Goal: Task Accomplishment & Management: Complete application form

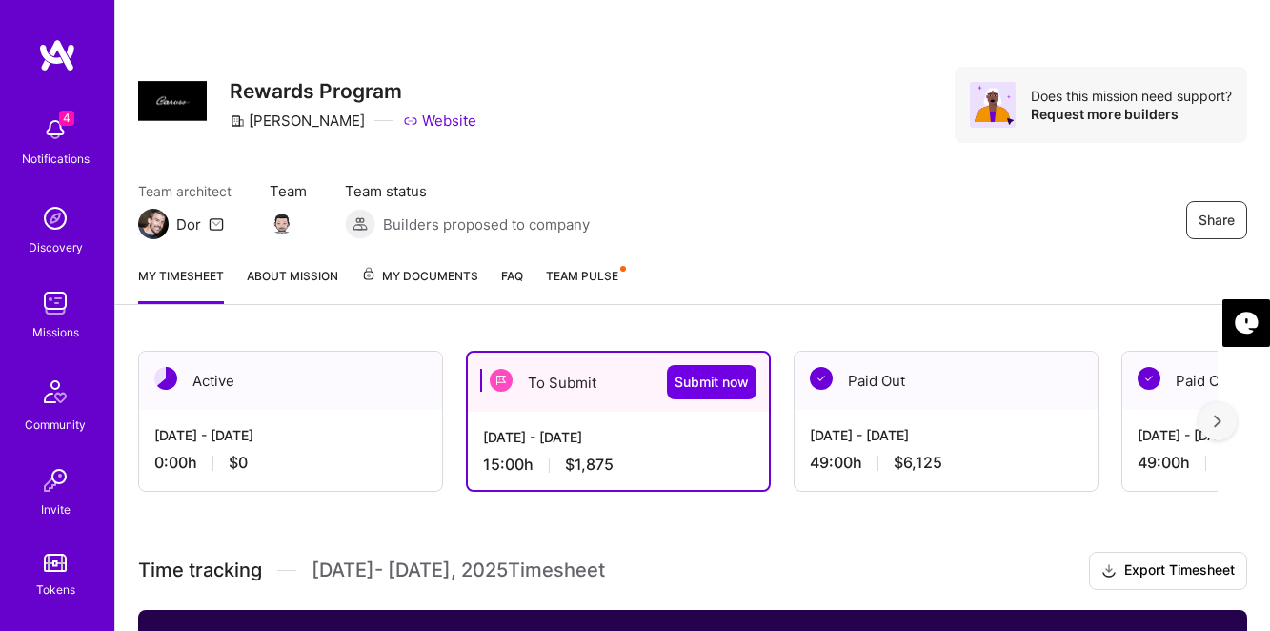
scroll to position [568, 0]
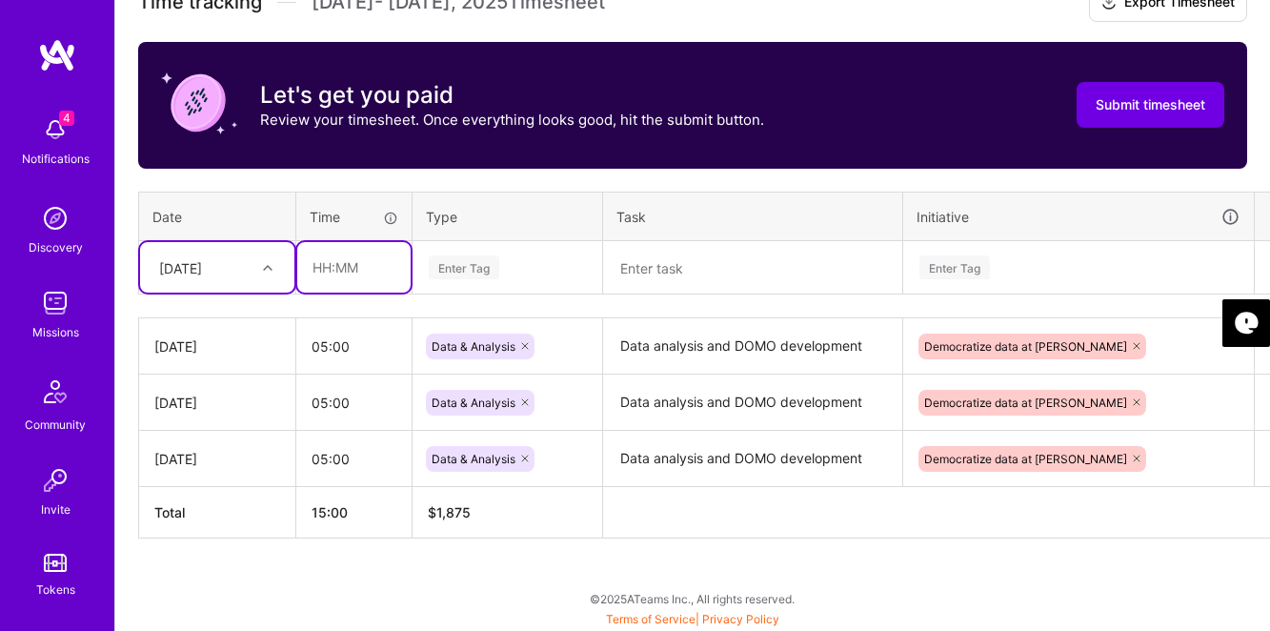
click at [343, 266] on input "text" at bounding box center [353, 267] width 113 height 51
type input "04:00"
click at [477, 269] on div "Enter Tag" at bounding box center [464, 268] width 71 height 30
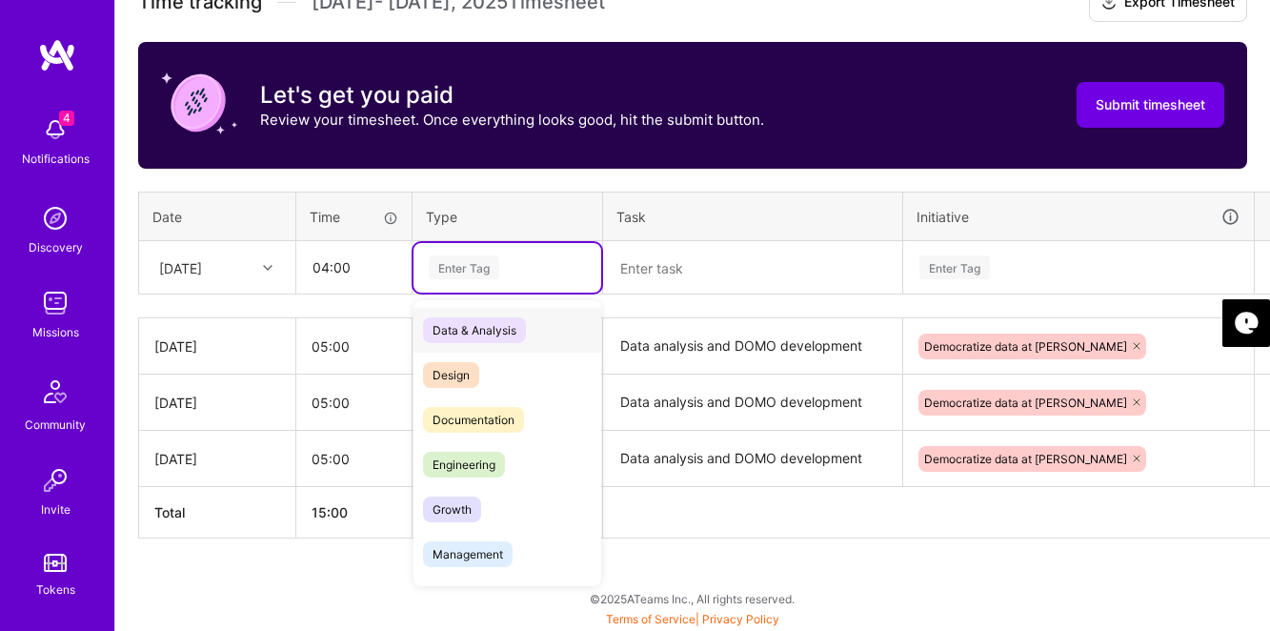
click at [480, 327] on span "Data & Analysis" at bounding box center [474, 330] width 103 height 26
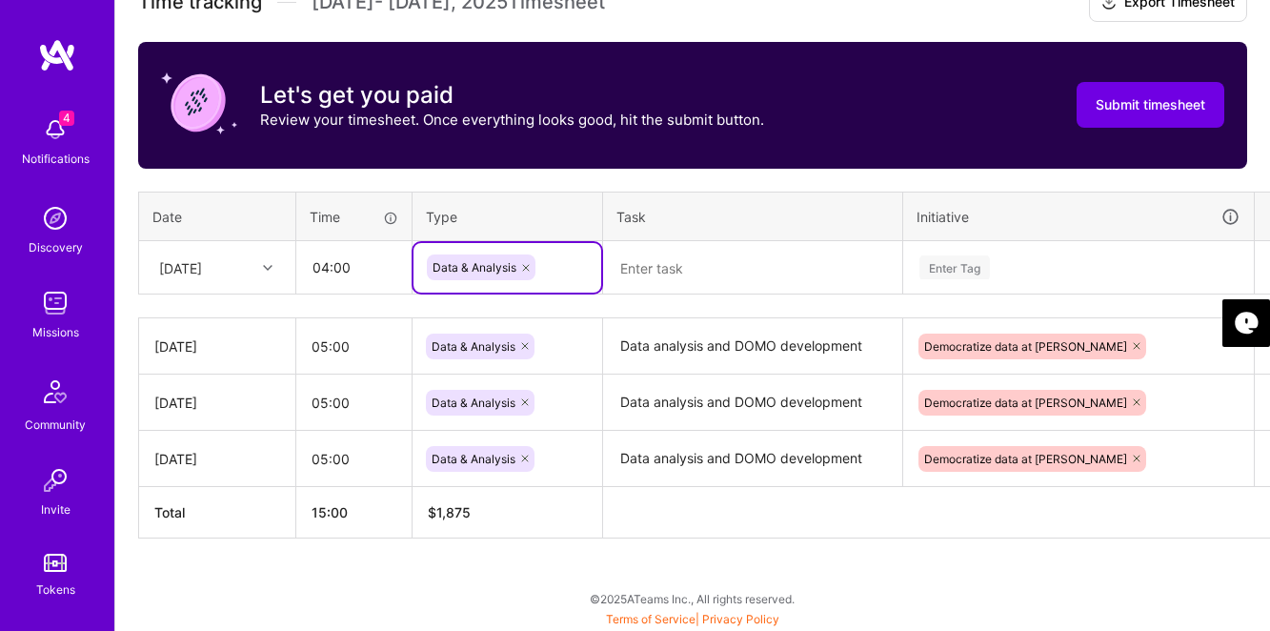
click at [690, 265] on textarea at bounding box center [752, 268] width 295 height 51
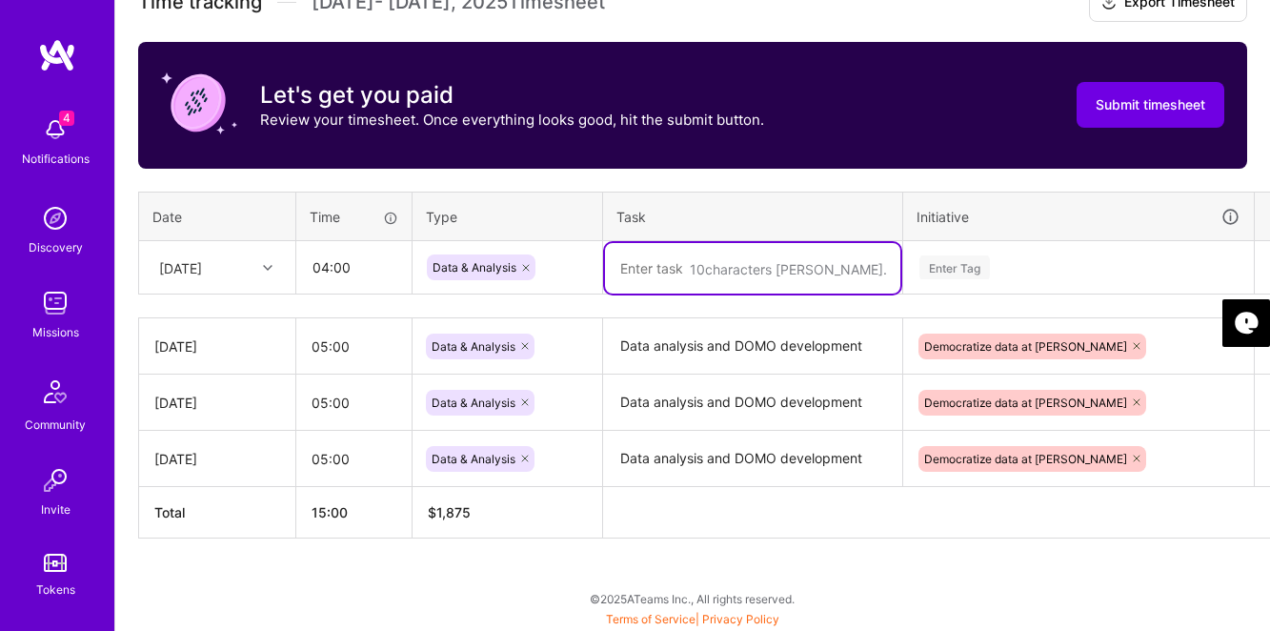
paste textarea "FINAPPS-226778"
type textarea "FINAPPS-226778"
click at [685, 355] on textarea "Data analysis and DOMO development" at bounding box center [752, 346] width 295 height 52
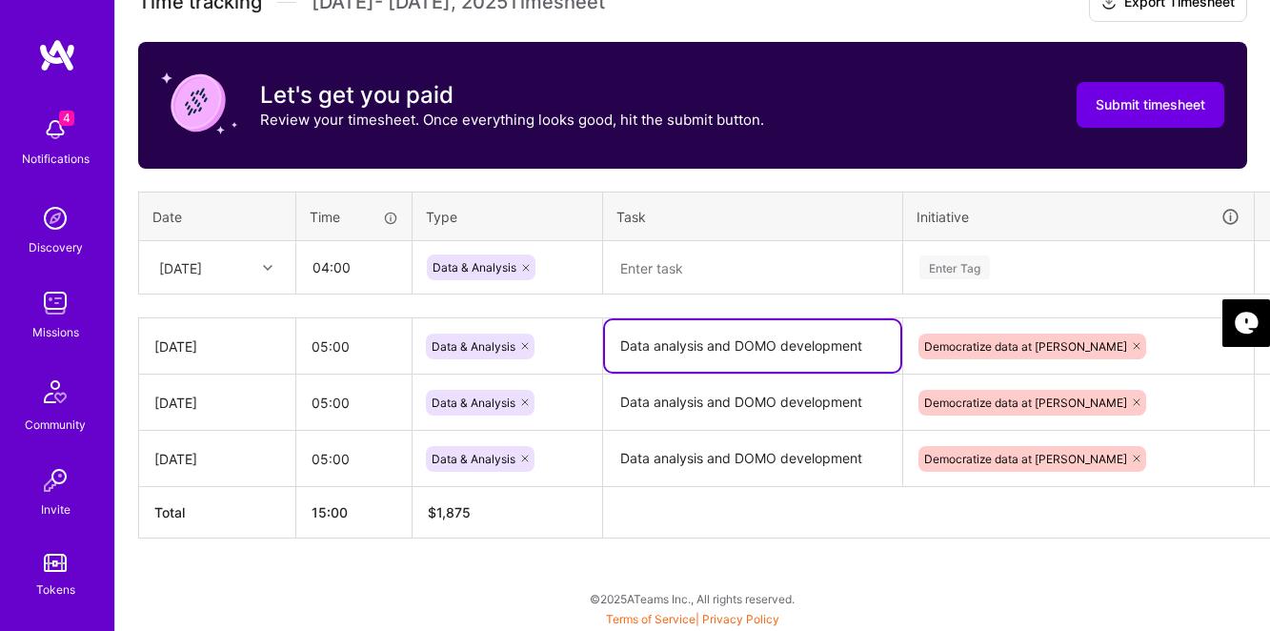
click at [685, 355] on textarea "Data analysis and DOMO development" at bounding box center [752, 345] width 295 height 51
click at [697, 273] on textarea at bounding box center [752, 268] width 295 height 51
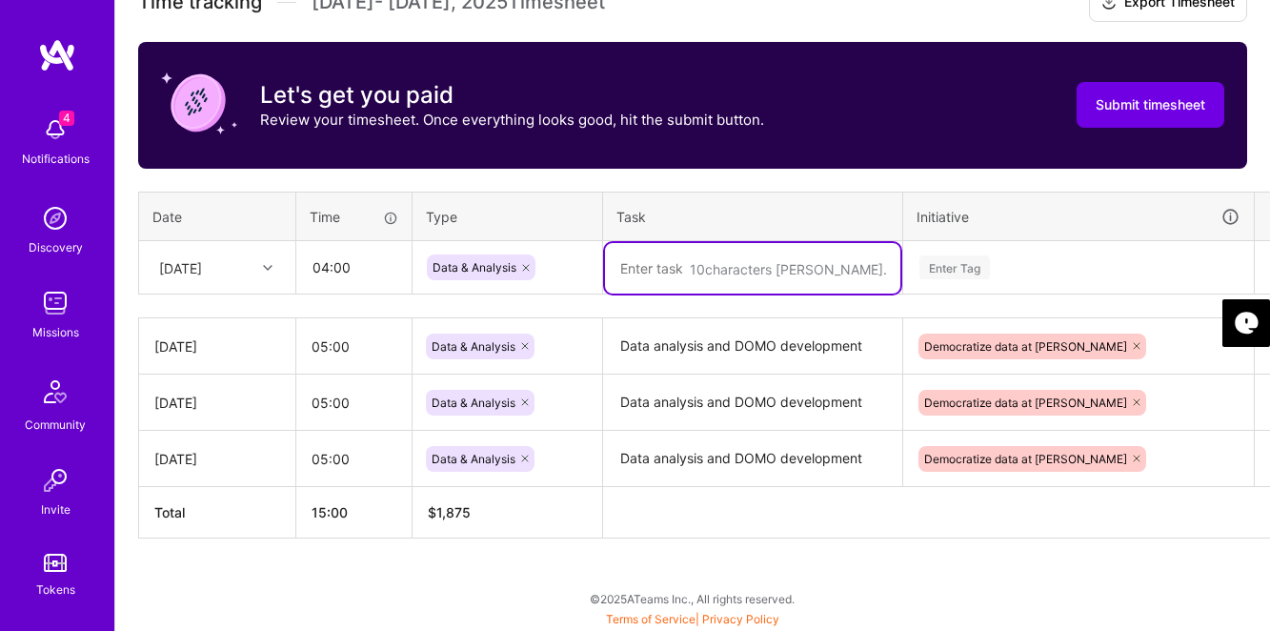
paste textarea "Data analysis and DOMO development"
type textarea "Data analysis and DOMO development"
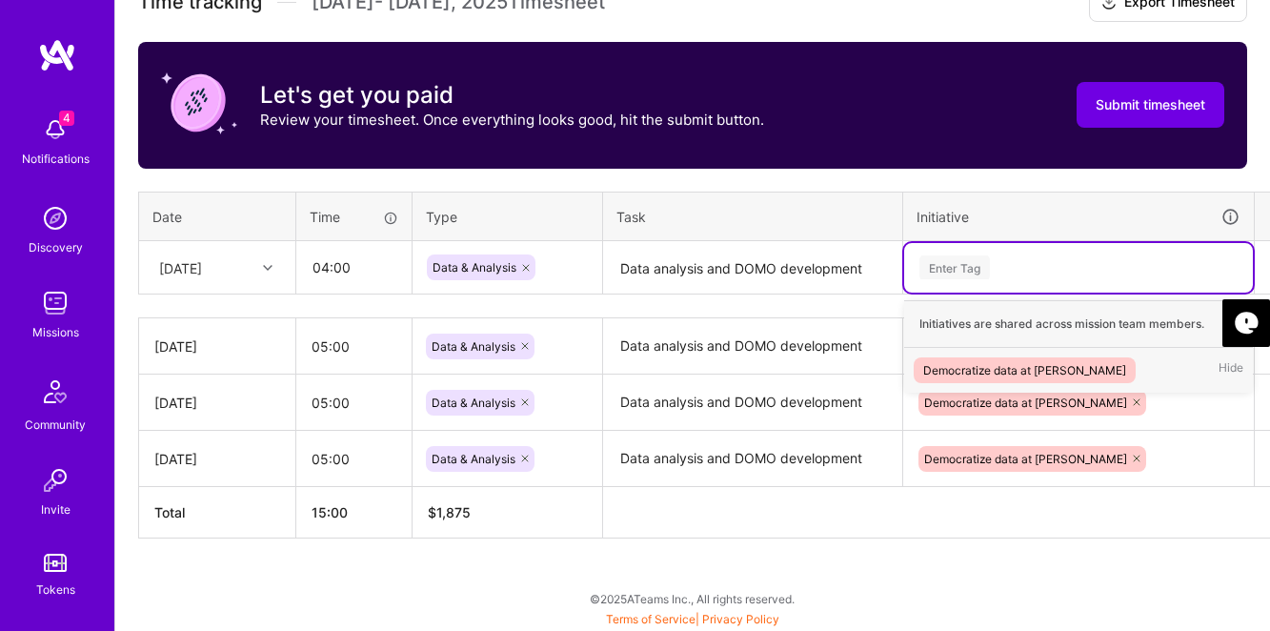
click at [990, 270] on div "Enter Tag" at bounding box center [955, 268] width 71 height 30
click at [993, 363] on div "Democratize data at [PERSON_NAME]" at bounding box center [1024, 370] width 203 height 20
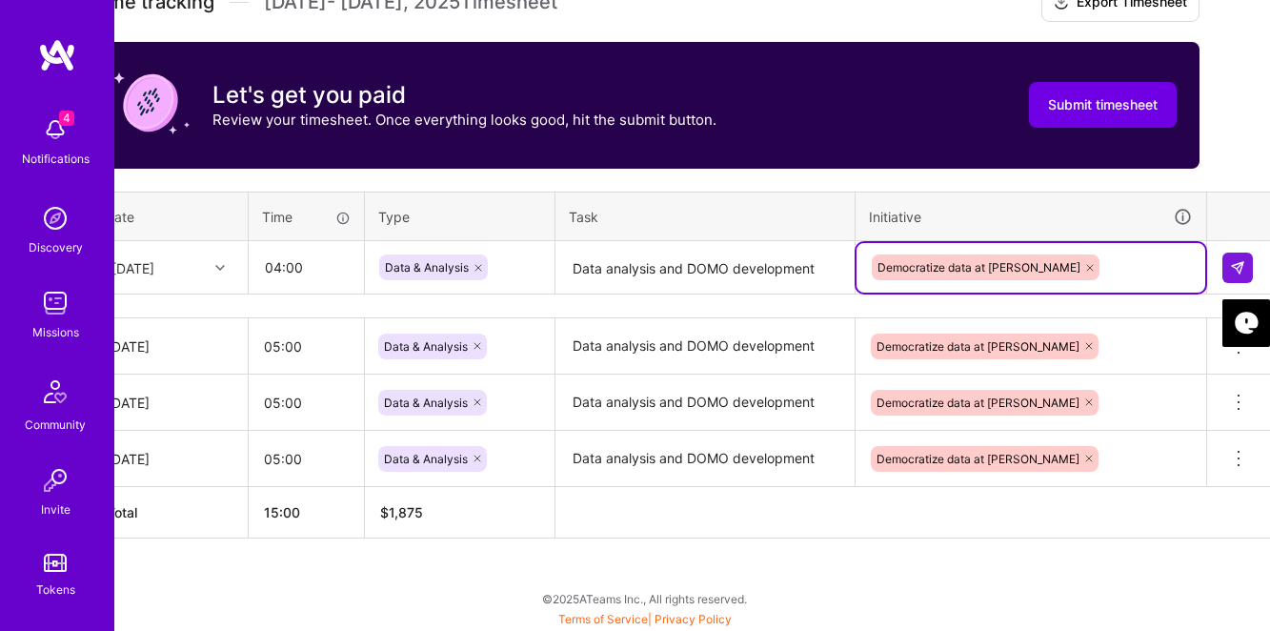
scroll to position [568, 49]
click at [1235, 272] on img at bounding box center [1236, 267] width 15 height 15
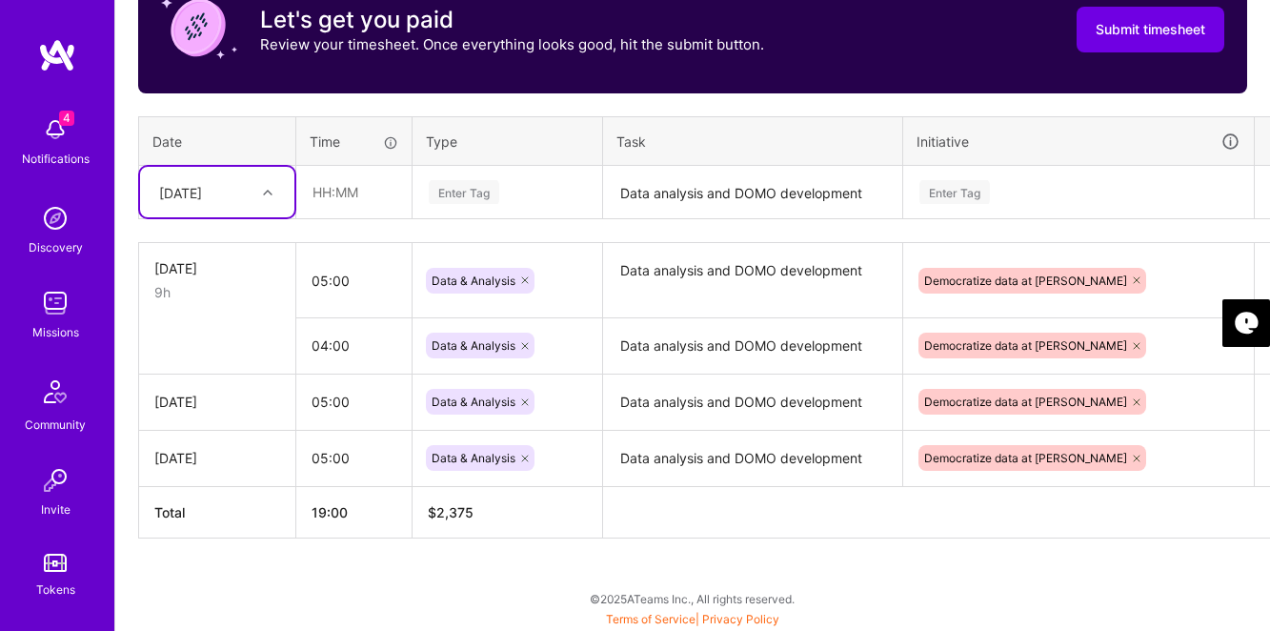
scroll to position [643, 49]
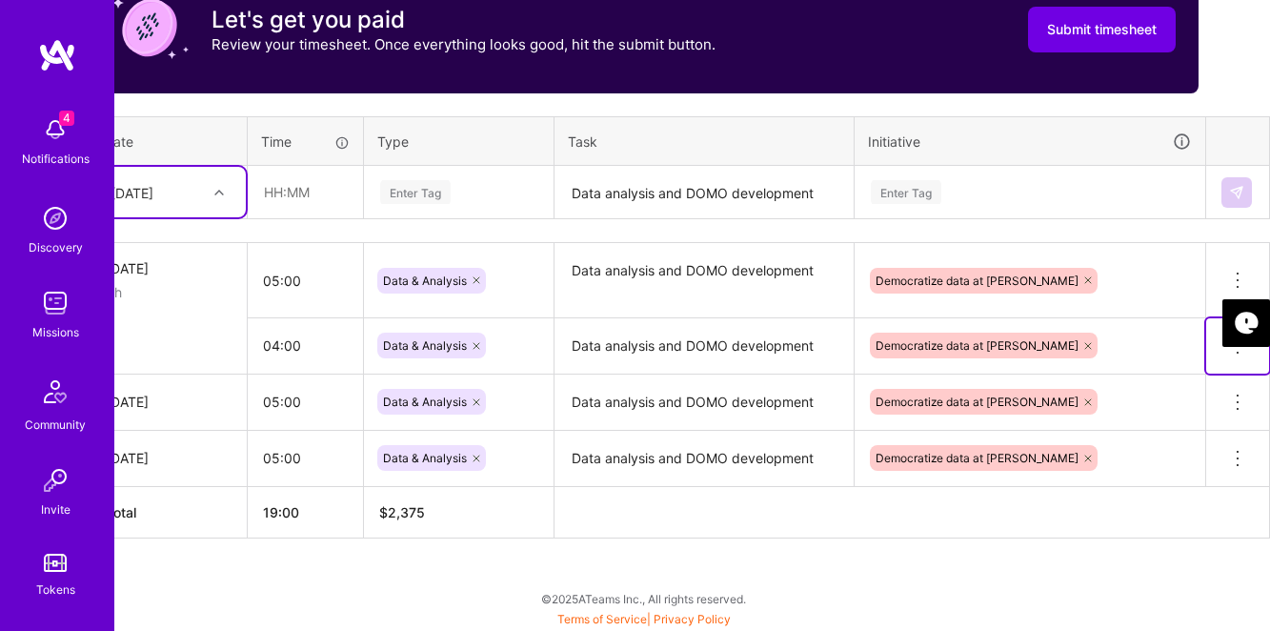
click at [1235, 355] on icon at bounding box center [1238, 346] width 23 height 23
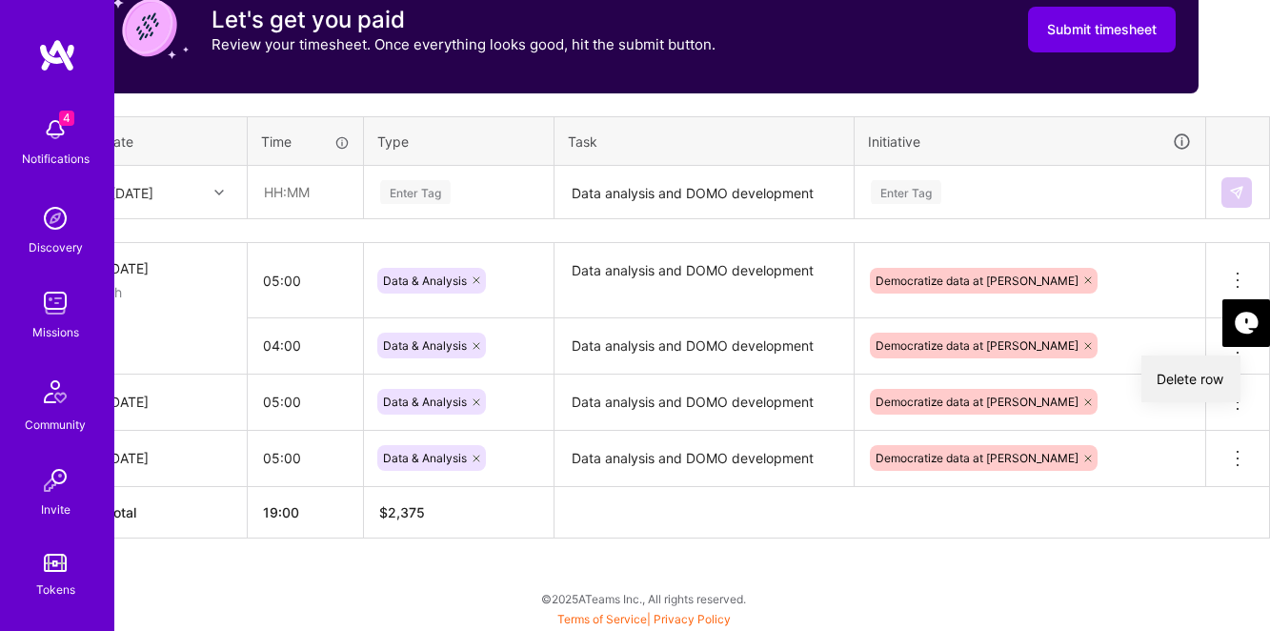
click at [1200, 380] on button "Delete row" at bounding box center [1191, 378] width 99 height 47
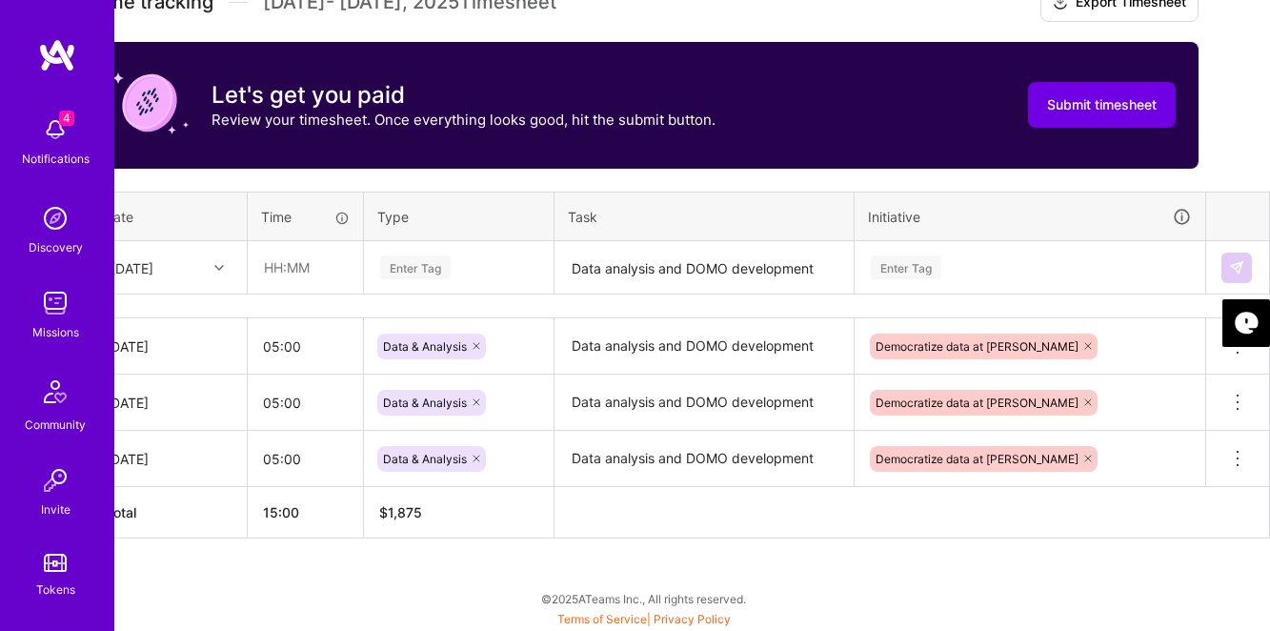
scroll to position [568, 13]
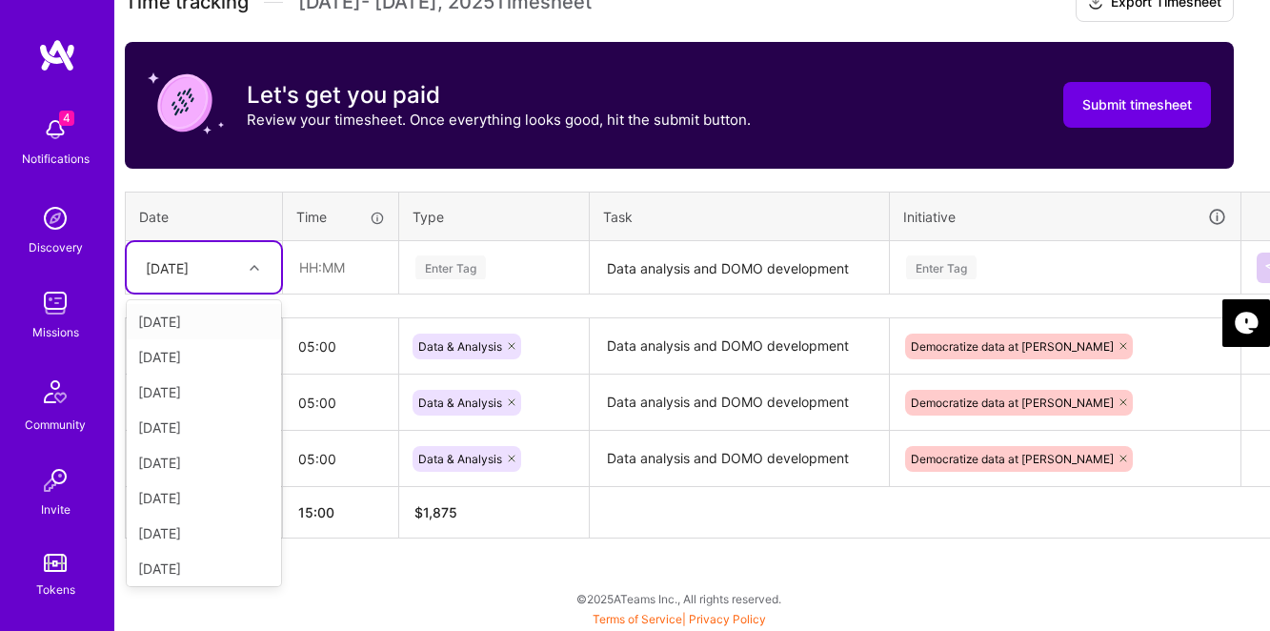
click at [227, 269] on div "[DATE]" at bounding box center [189, 267] width 106 height 31
click at [191, 454] on div "[DATE]" at bounding box center [204, 462] width 154 height 35
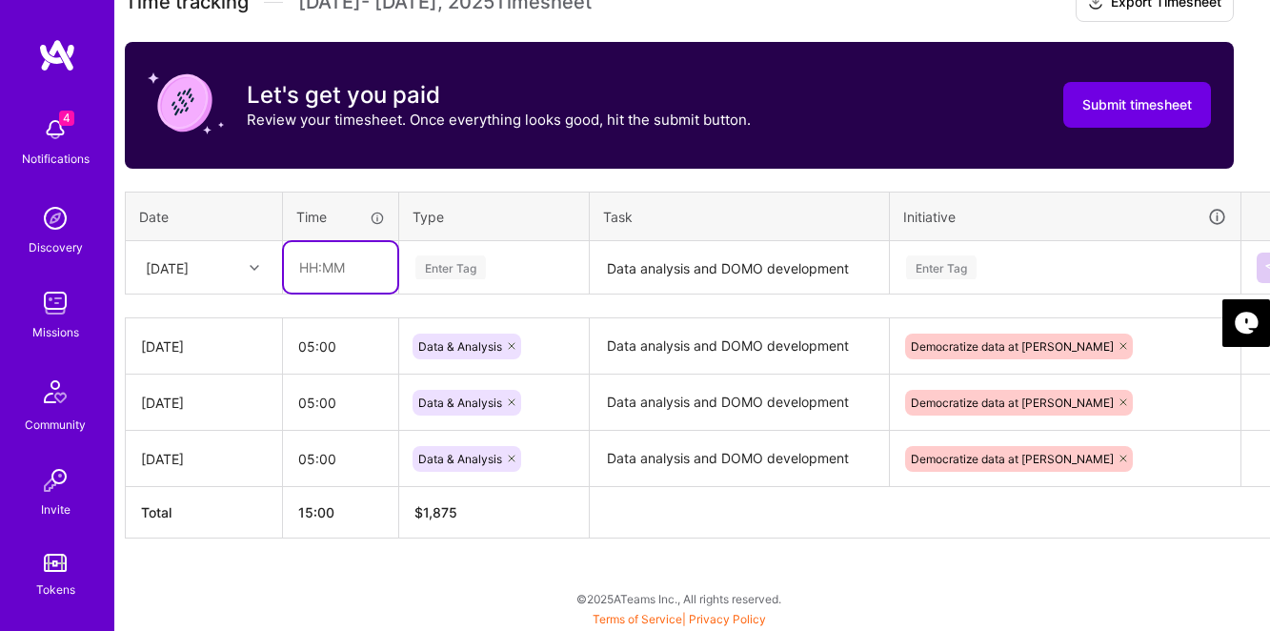
click at [327, 273] on input "text" at bounding box center [340, 267] width 113 height 51
type input "05:00"
click at [456, 266] on div "Enter Tag" at bounding box center [451, 268] width 71 height 30
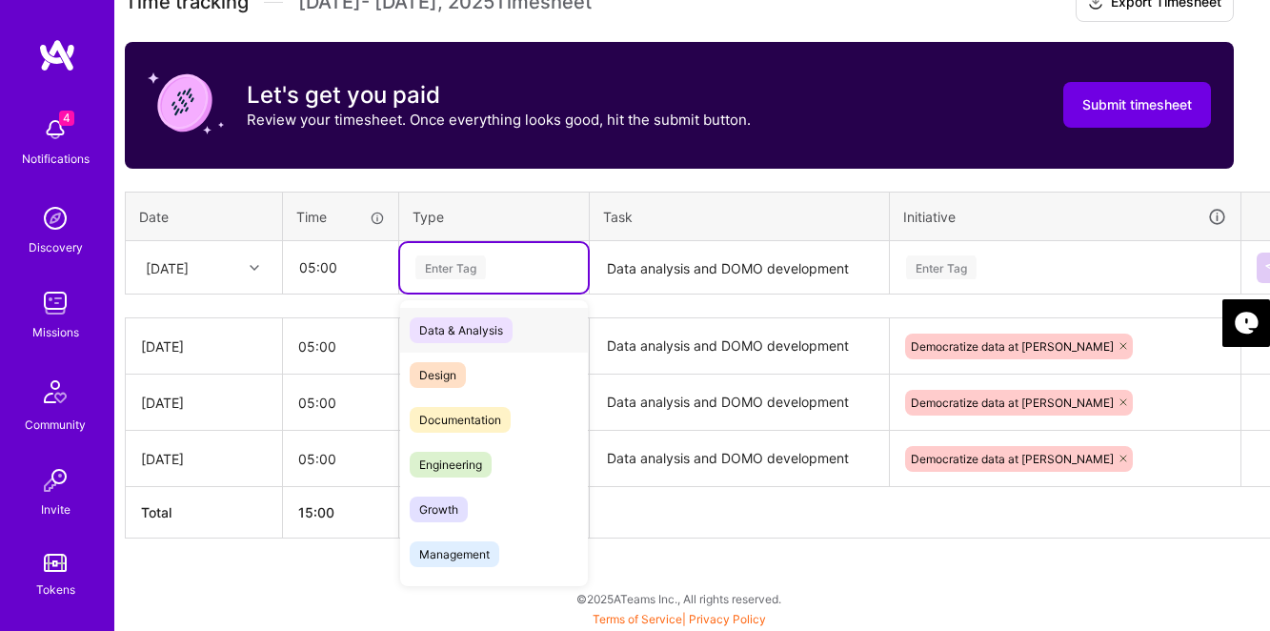
click at [466, 322] on span "Data & Analysis" at bounding box center [461, 330] width 103 height 26
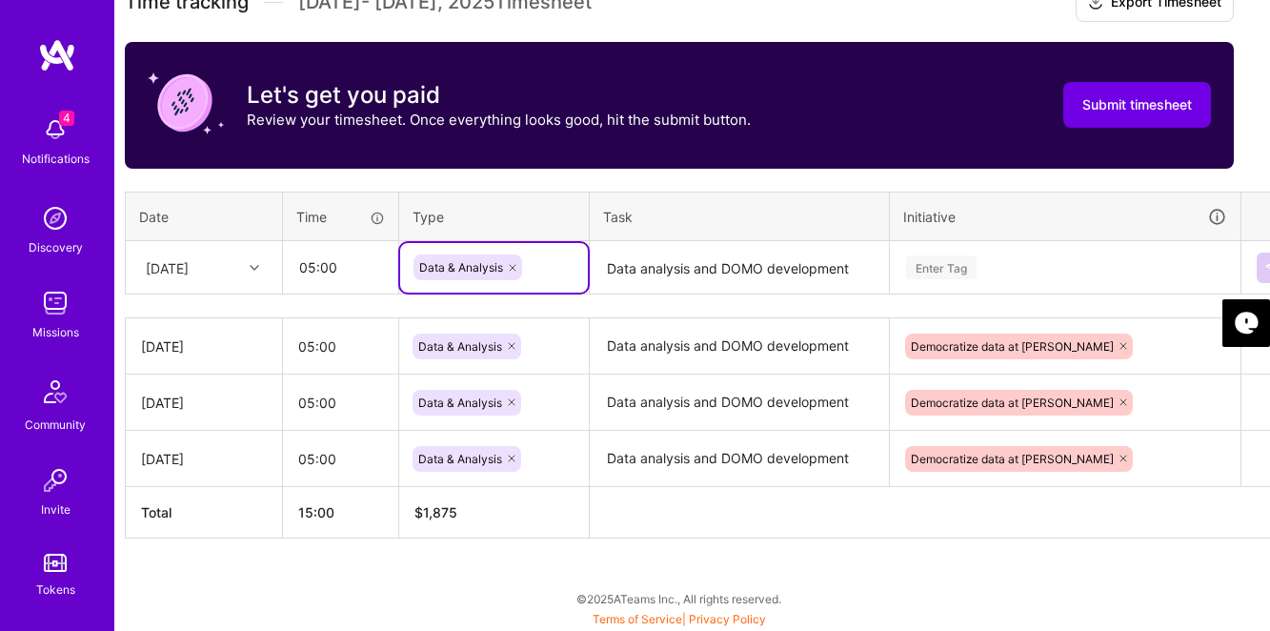
click at [667, 258] on textarea "Data analysis and DOMO development" at bounding box center [739, 268] width 295 height 51
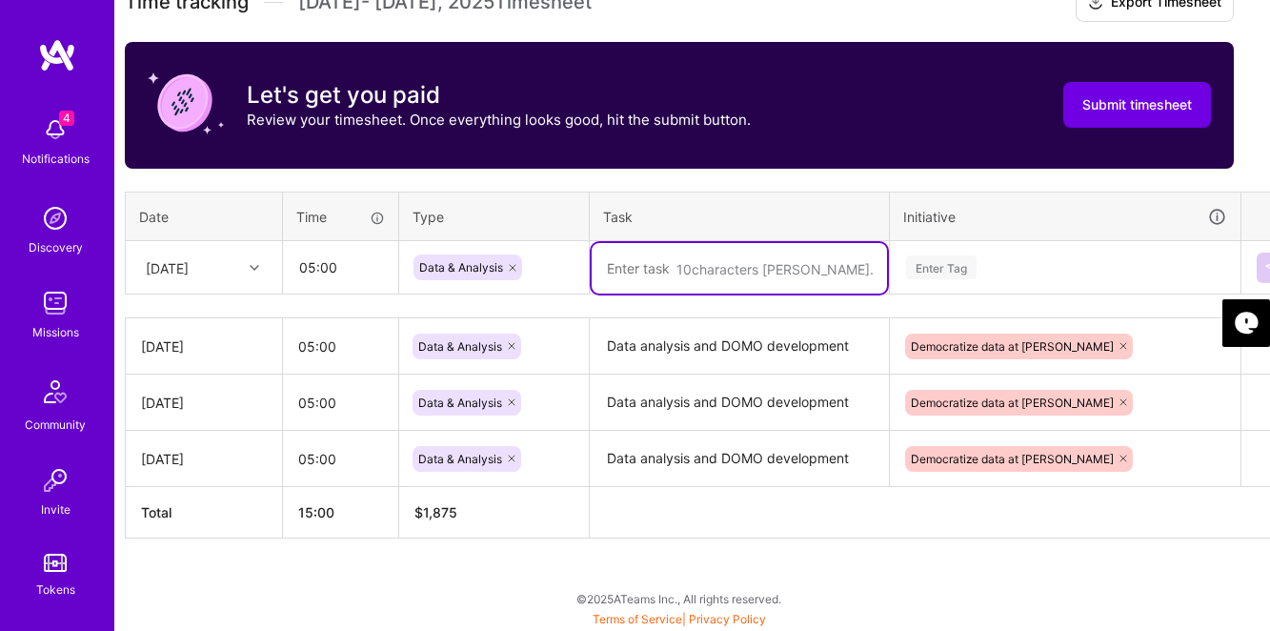
paste textarea "Data analysis and DOMO development"
type textarea "Data analysis and DOMO development"
click at [959, 263] on div "Enter Tag" at bounding box center [941, 268] width 71 height 30
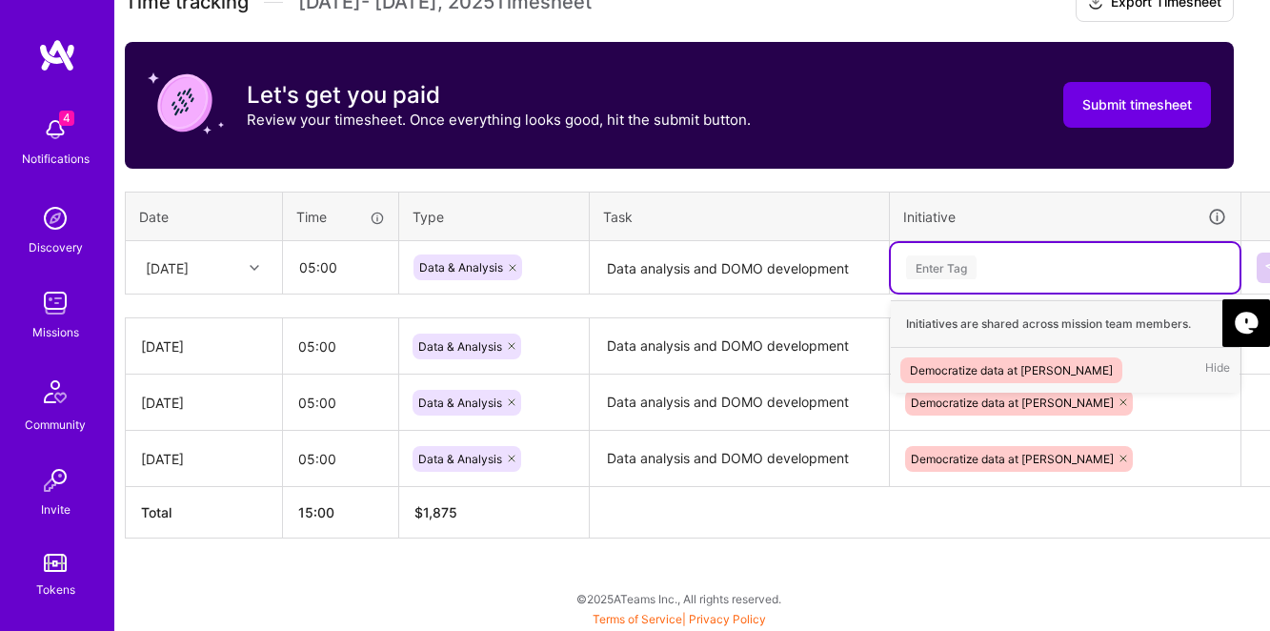
click at [951, 360] on div "Democratize data at [PERSON_NAME]" at bounding box center [1011, 370] width 203 height 20
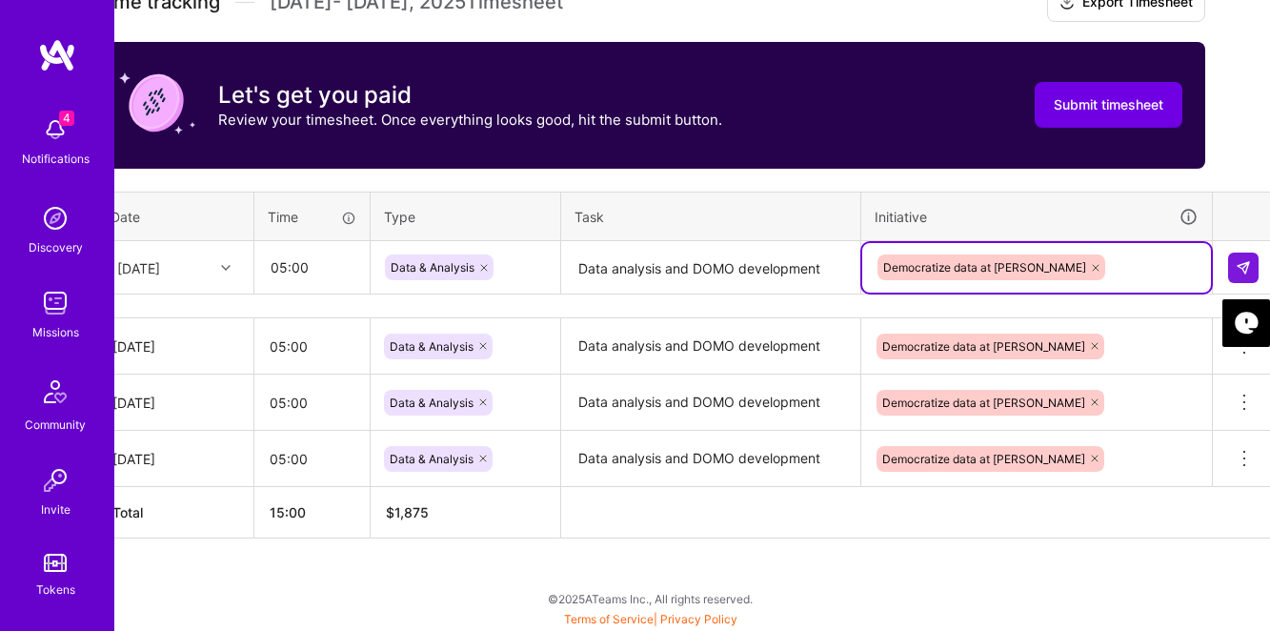
scroll to position [568, 49]
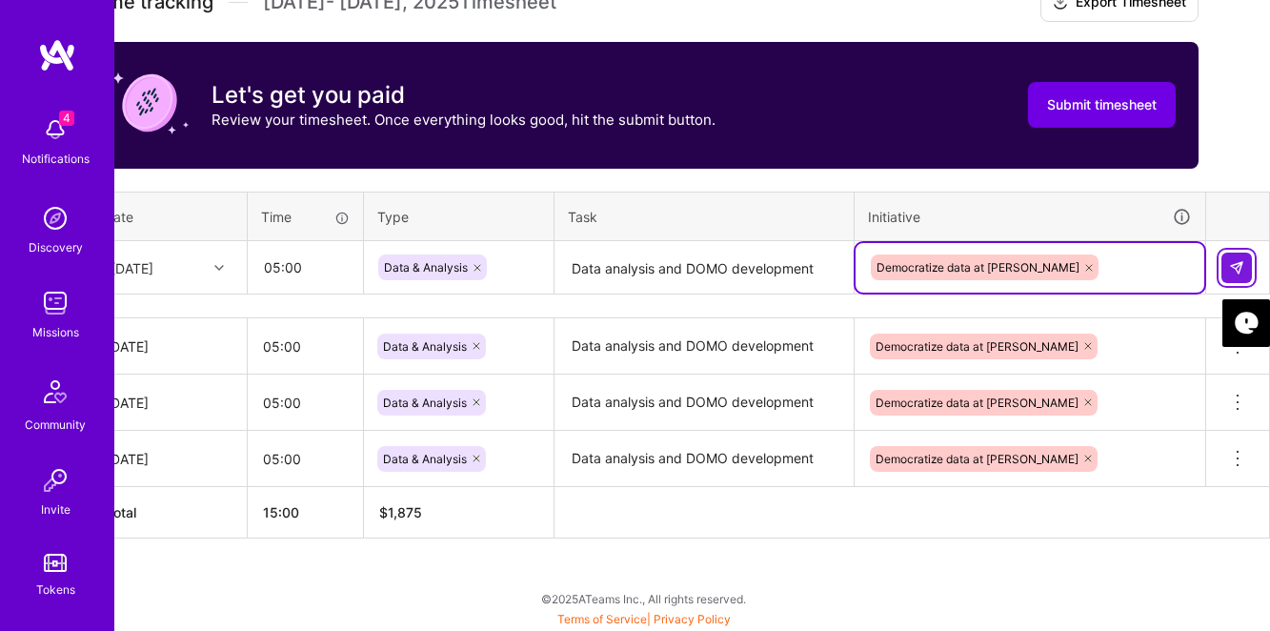
click at [1240, 260] on img at bounding box center [1236, 267] width 15 height 15
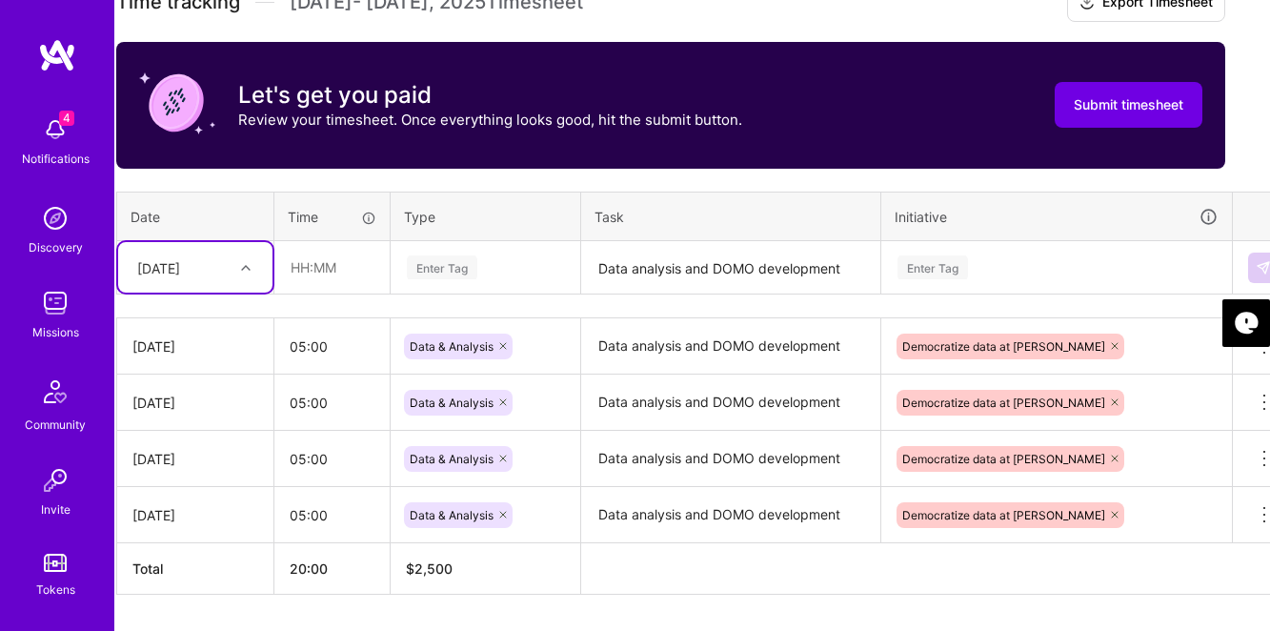
scroll to position [568, 0]
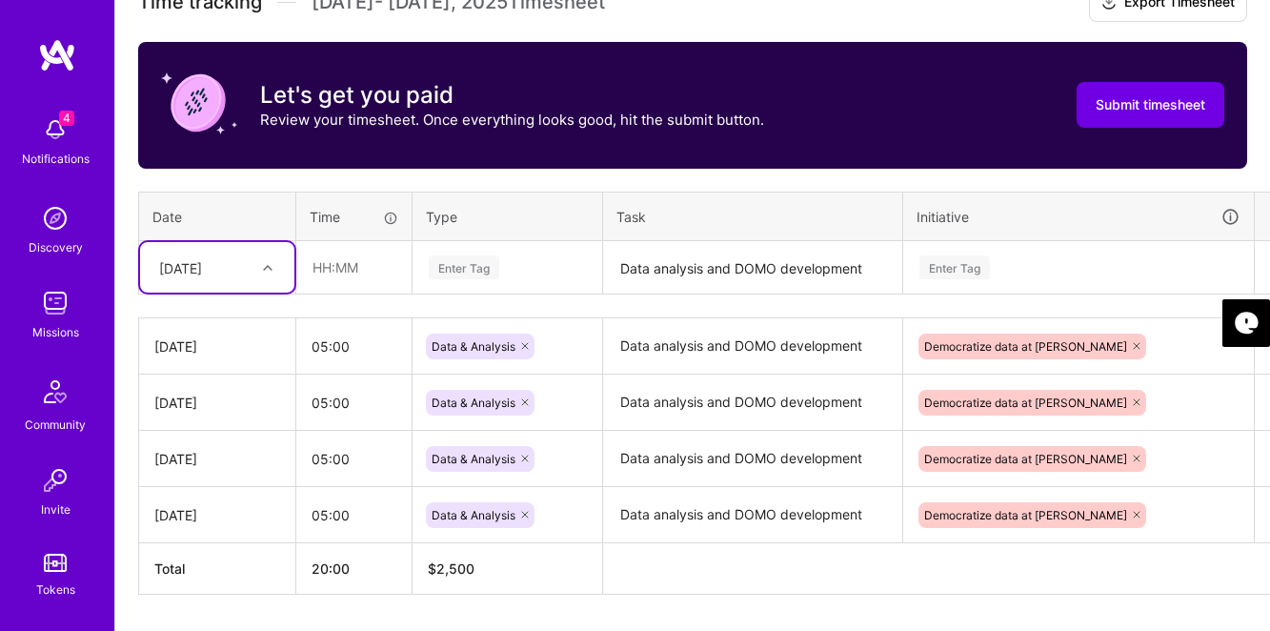
click at [200, 257] on div "[DATE]" at bounding box center [180, 267] width 43 height 20
click at [195, 471] on div "[DATE]" at bounding box center [217, 468] width 154 height 35
click at [336, 274] on input "text" at bounding box center [353, 267] width 113 height 51
type input "05:00"
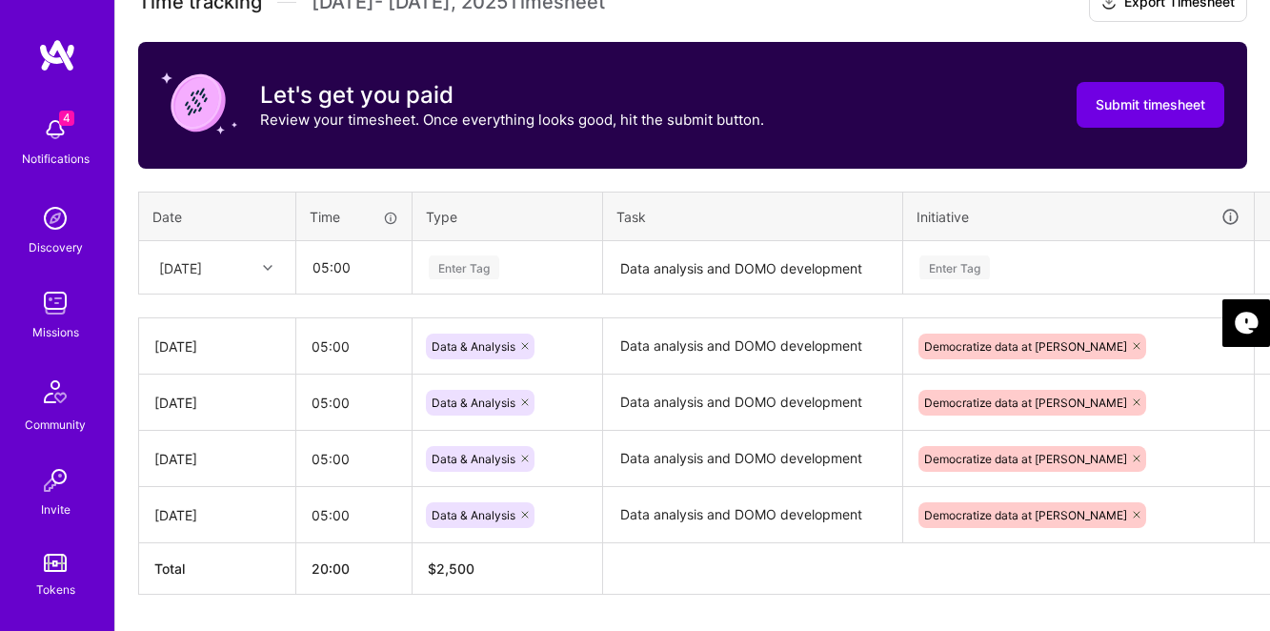
click at [461, 257] on div "Enter Tag" at bounding box center [464, 268] width 71 height 30
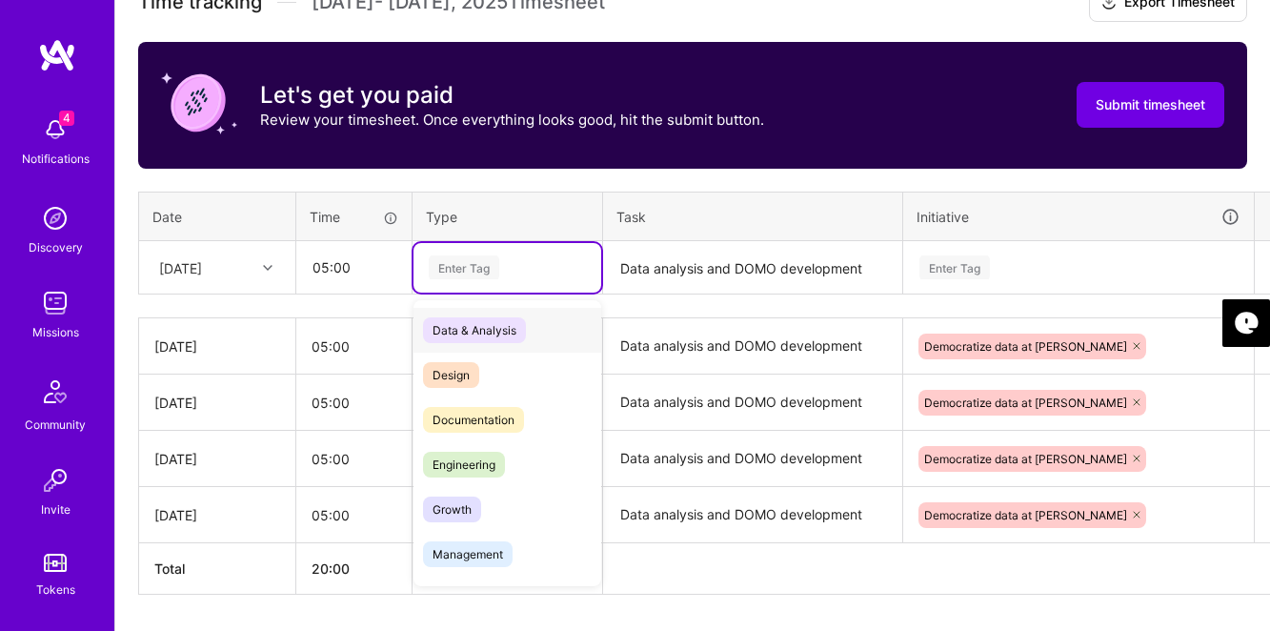
click at [477, 329] on span "Data & Analysis" at bounding box center [474, 330] width 103 height 26
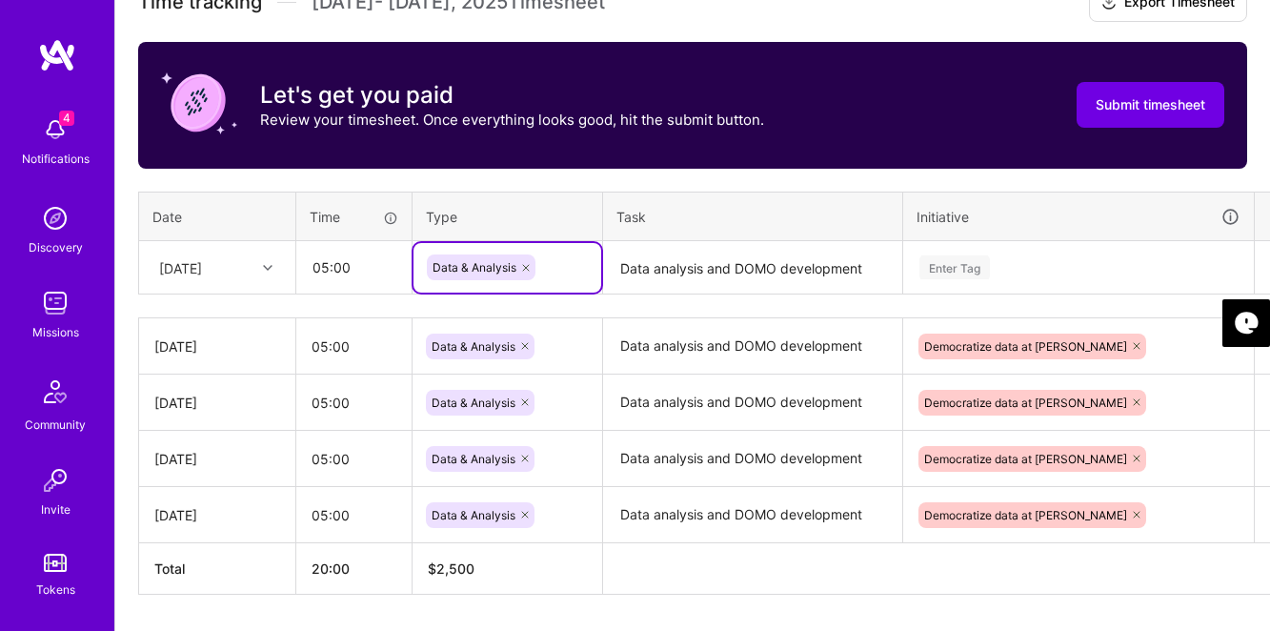
click at [638, 270] on textarea "Data analysis and DOMO development" at bounding box center [752, 268] width 295 height 51
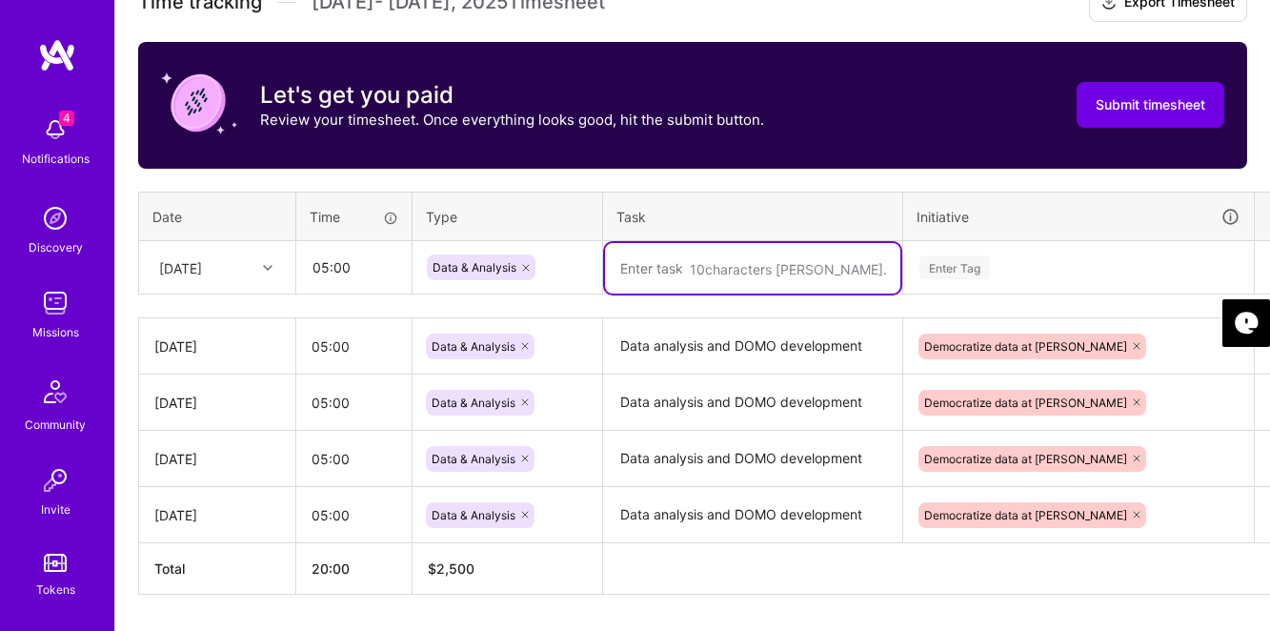
paste textarea "Data analysis and DOMO development"
type textarea "Data analysis and DOMO development"
click at [985, 270] on div "Enter Tag" at bounding box center [955, 268] width 71 height 30
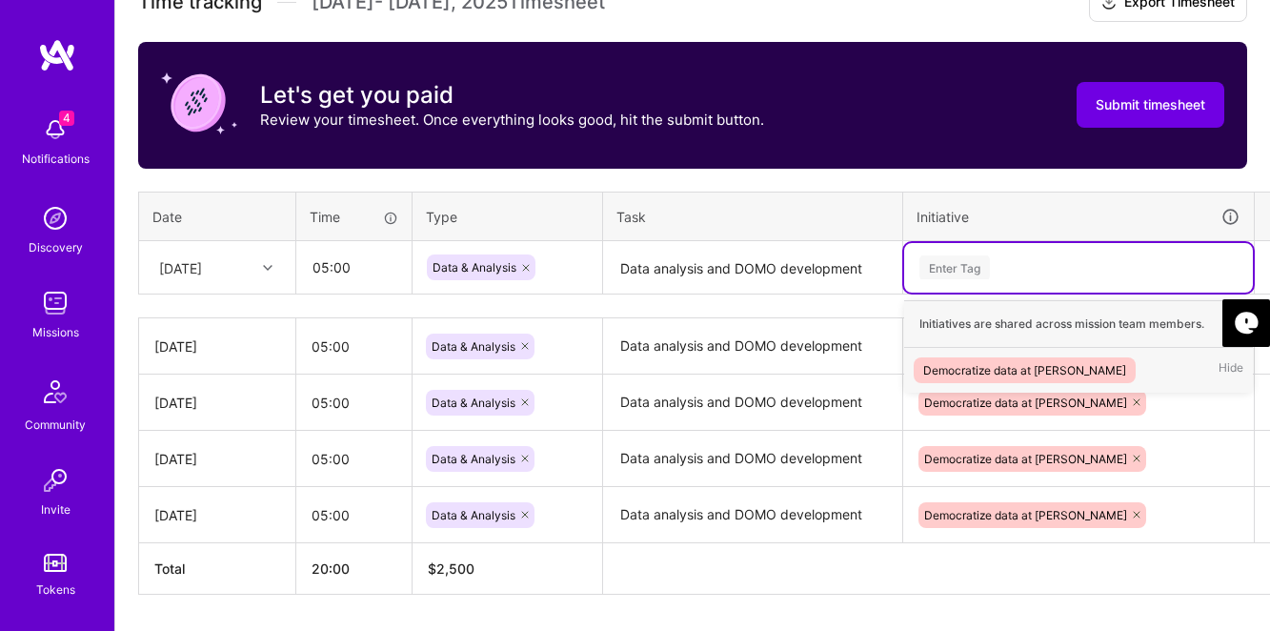
click at [1003, 366] on div "Democratize data at [PERSON_NAME]" at bounding box center [1024, 370] width 203 height 20
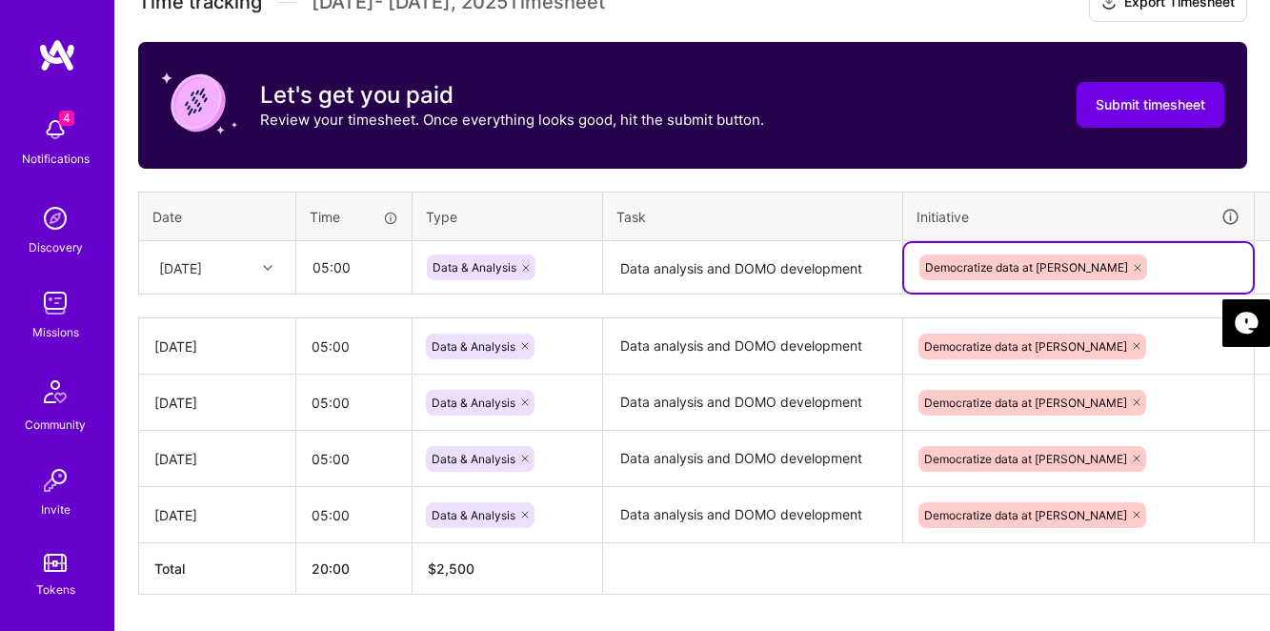
scroll to position [568, 49]
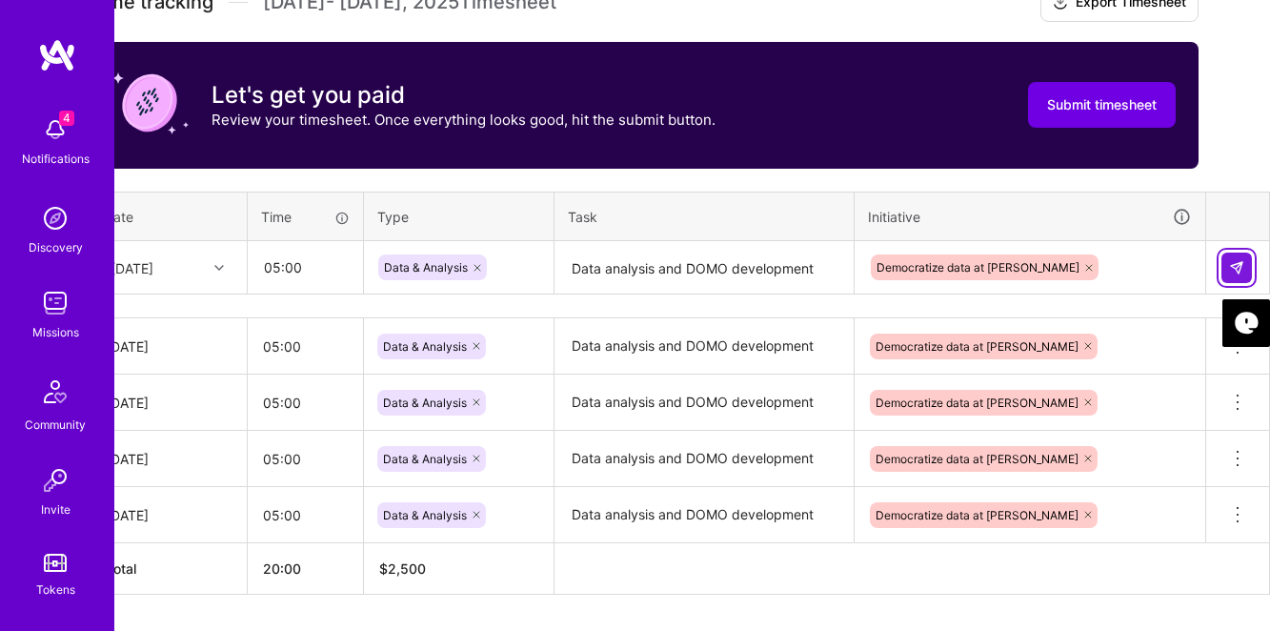
click at [1225, 270] on button at bounding box center [1237, 268] width 30 height 30
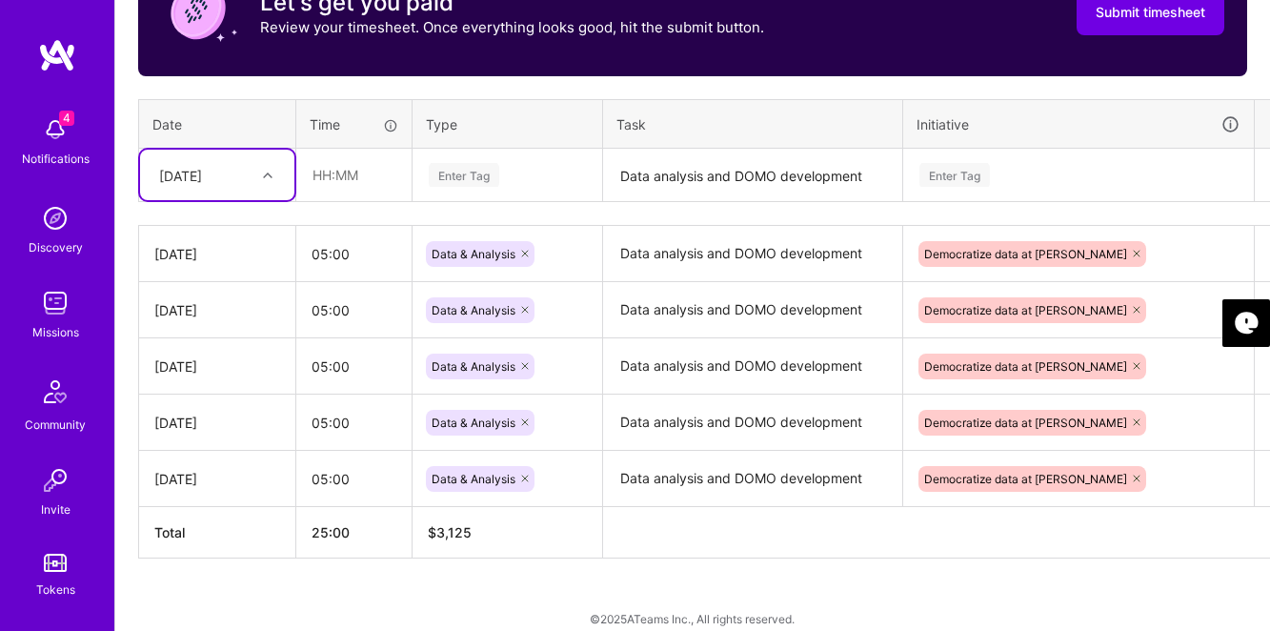
scroll to position [650, 0]
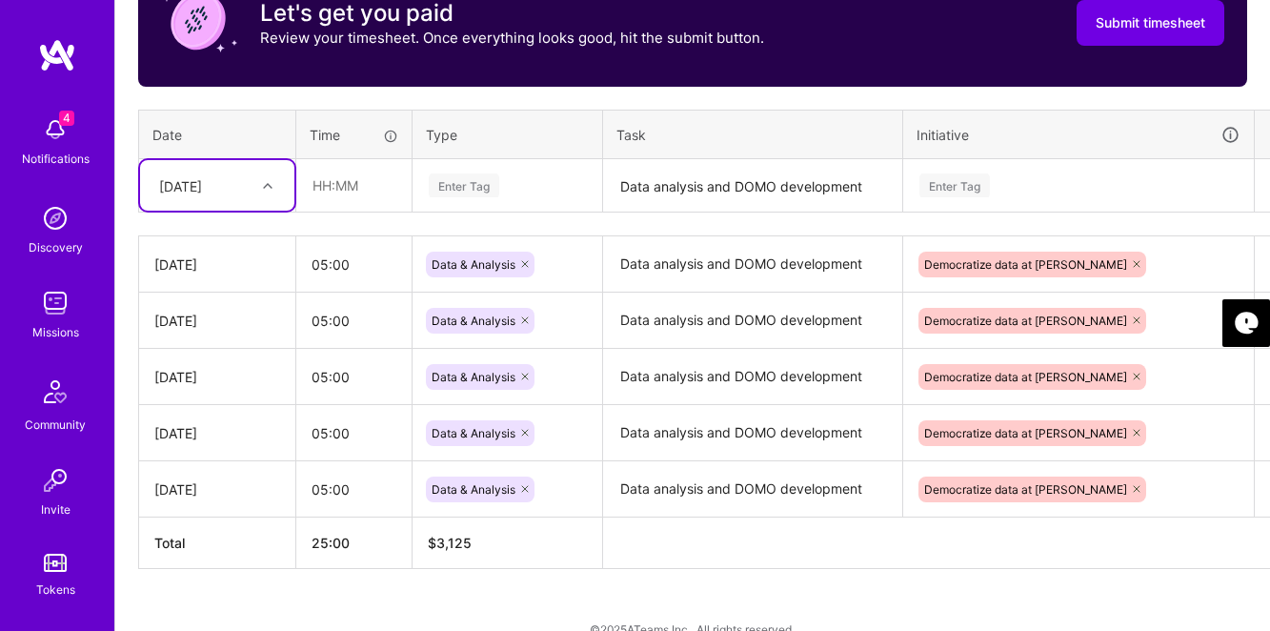
click at [233, 188] on div "[DATE]" at bounding box center [203, 185] width 106 height 31
click at [183, 371] on div "[DATE]" at bounding box center [217, 372] width 154 height 35
click at [347, 176] on input "text" at bounding box center [353, 185] width 113 height 51
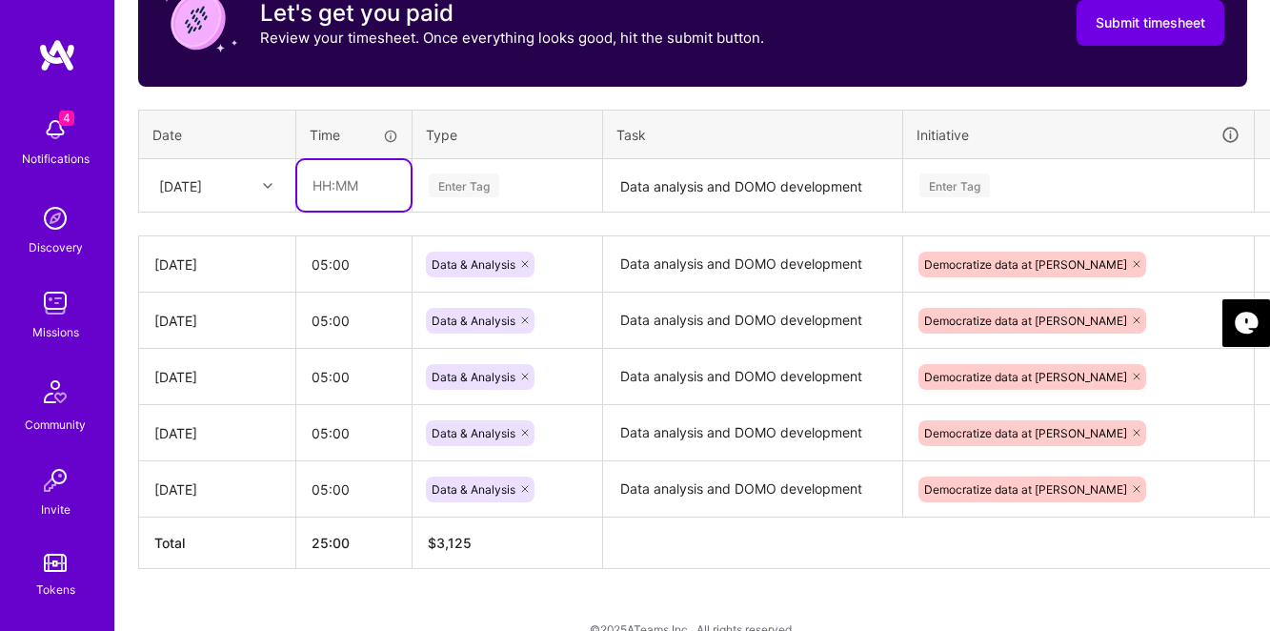
type input "05:00"
click at [459, 172] on div "Enter Tag" at bounding box center [464, 186] width 71 height 30
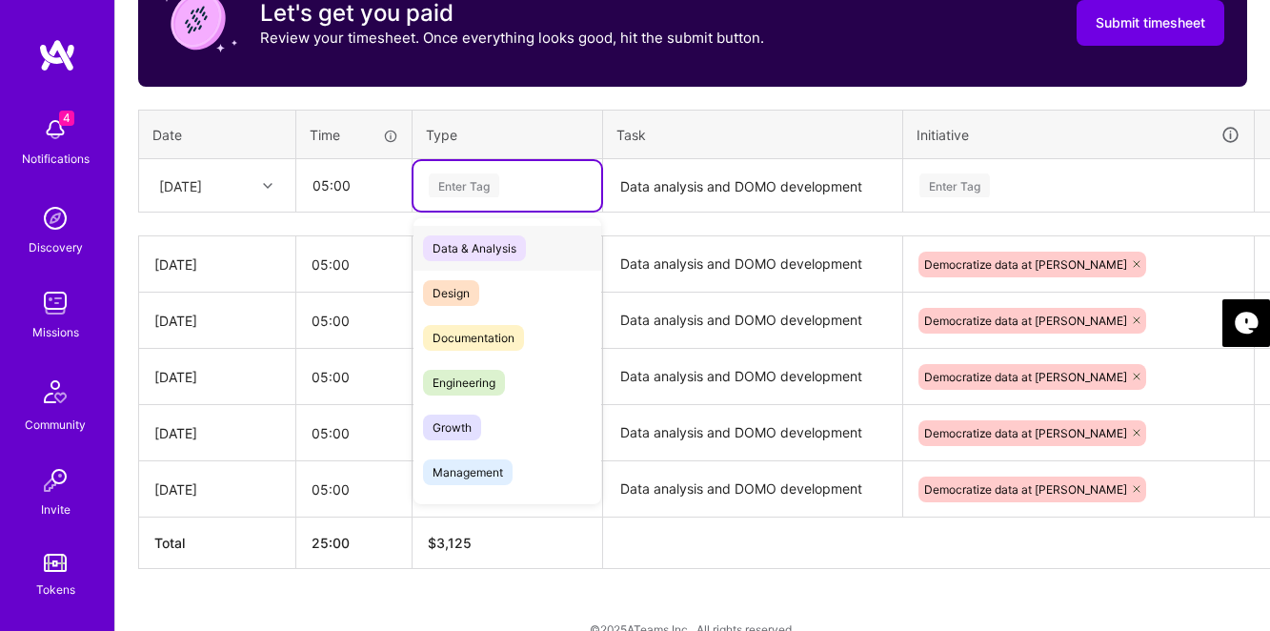
click at [481, 245] on span "Data & Analysis" at bounding box center [474, 248] width 103 height 26
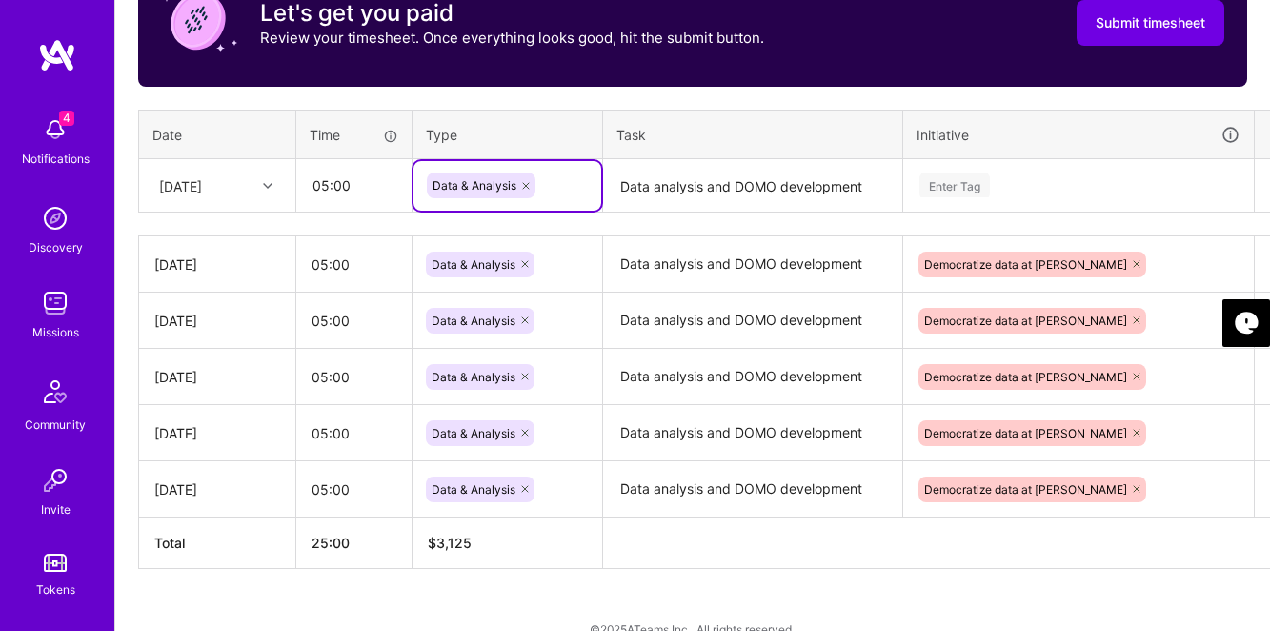
click at [661, 193] on textarea "Data analysis and DOMO development" at bounding box center [752, 186] width 295 height 51
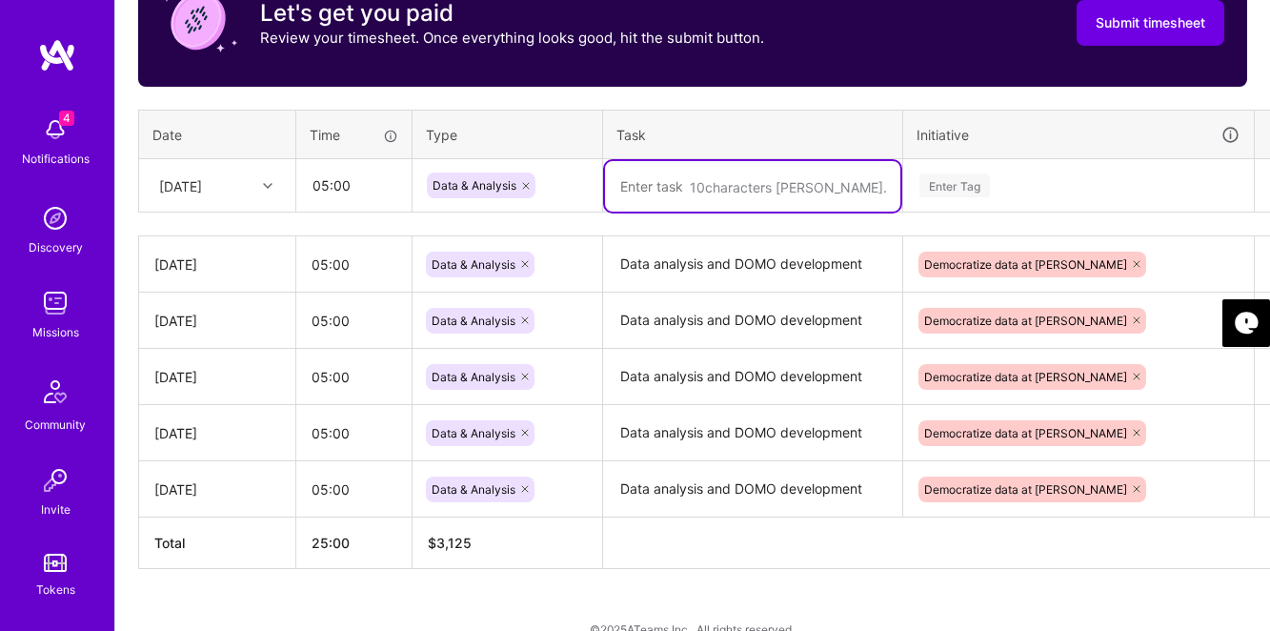
paste textarea "Data analysis and DOMO development"
type textarea "Data analysis and DOMO development"
click at [958, 182] on div "Enter Tag" at bounding box center [955, 186] width 71 height 30
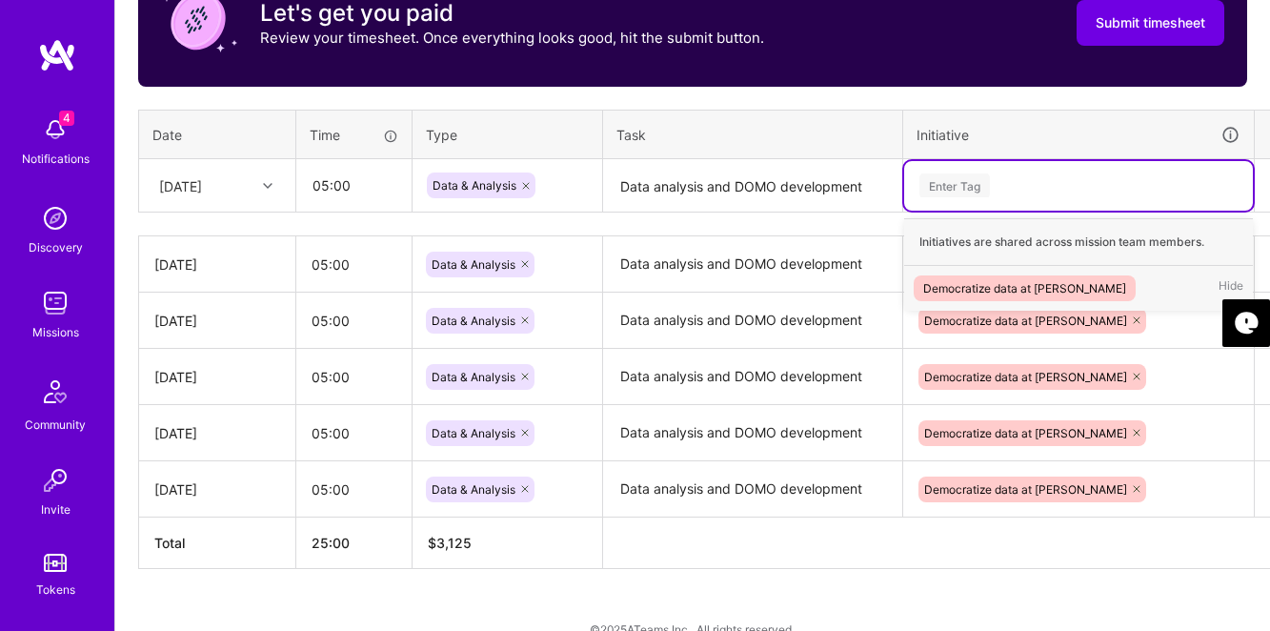
click at [961, 280] on div "Democratize data at [PERSON_NAME]" at bounding box center [1024, 288] width 203 height 20
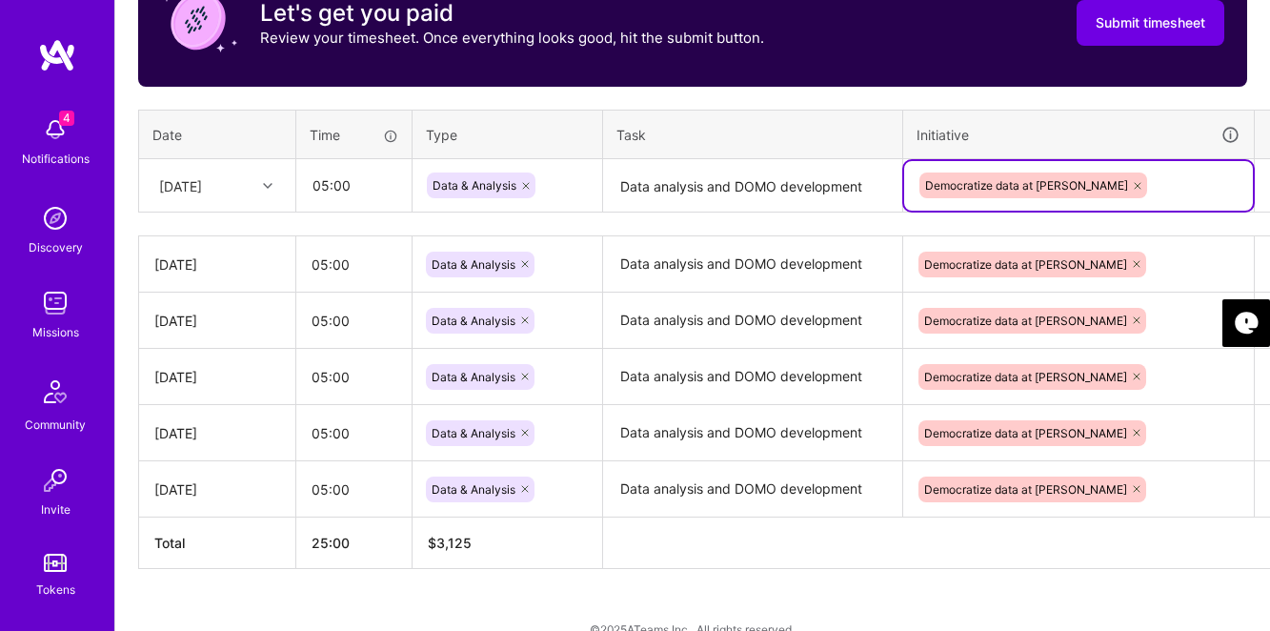
scroll to position [650, 49]
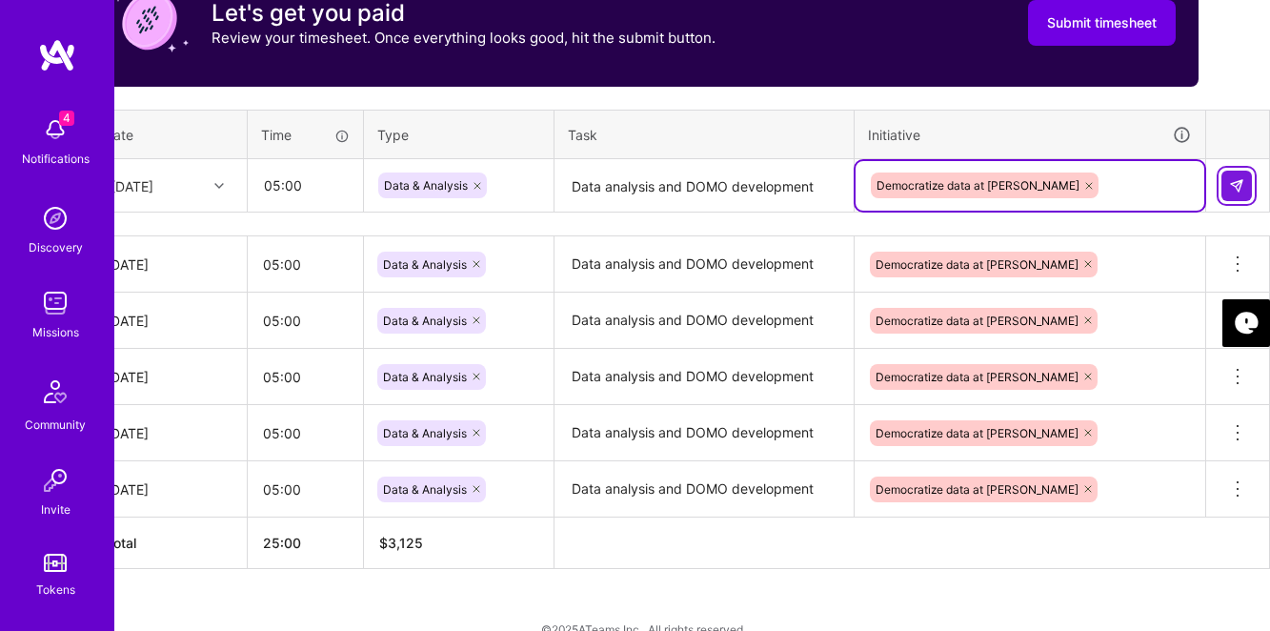
click at [1232, 189] on img at bounding box center [1236, 185] width 15 height 15
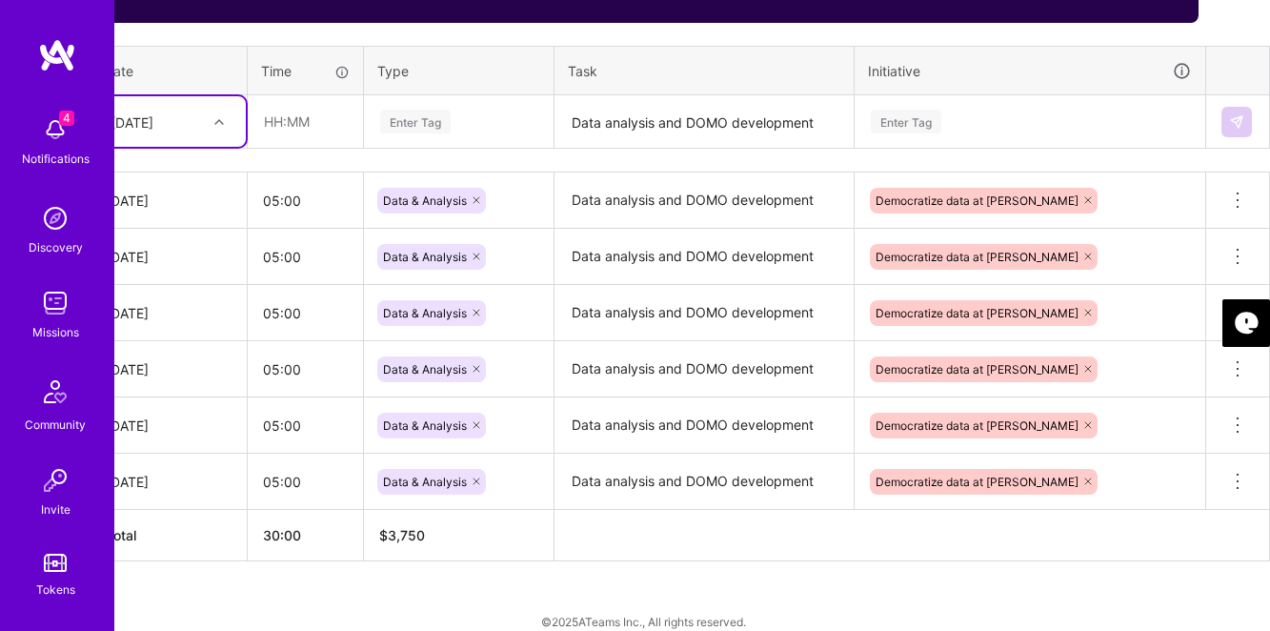
scroll to position [714, 0]
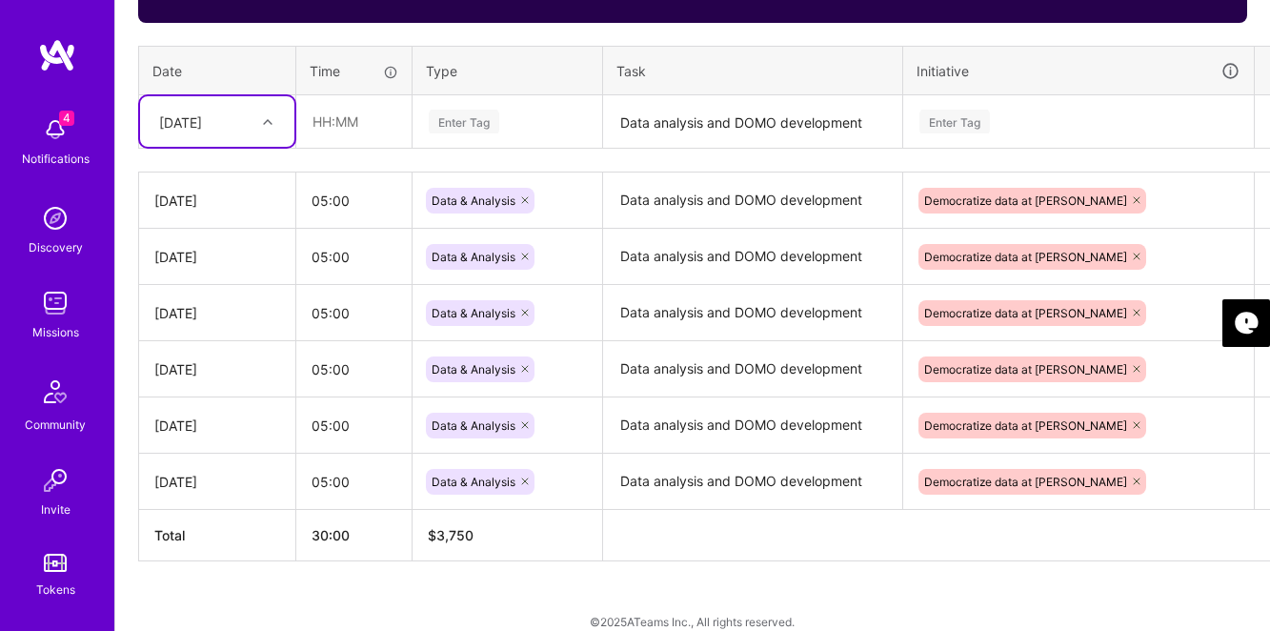
click at [202, 128] on div "[DATE]" at bounding box center [180, 122] width 43 height 20
click at [193, 332] on div "[DATE]" at bounding box center [217, 331] width 154 height 35
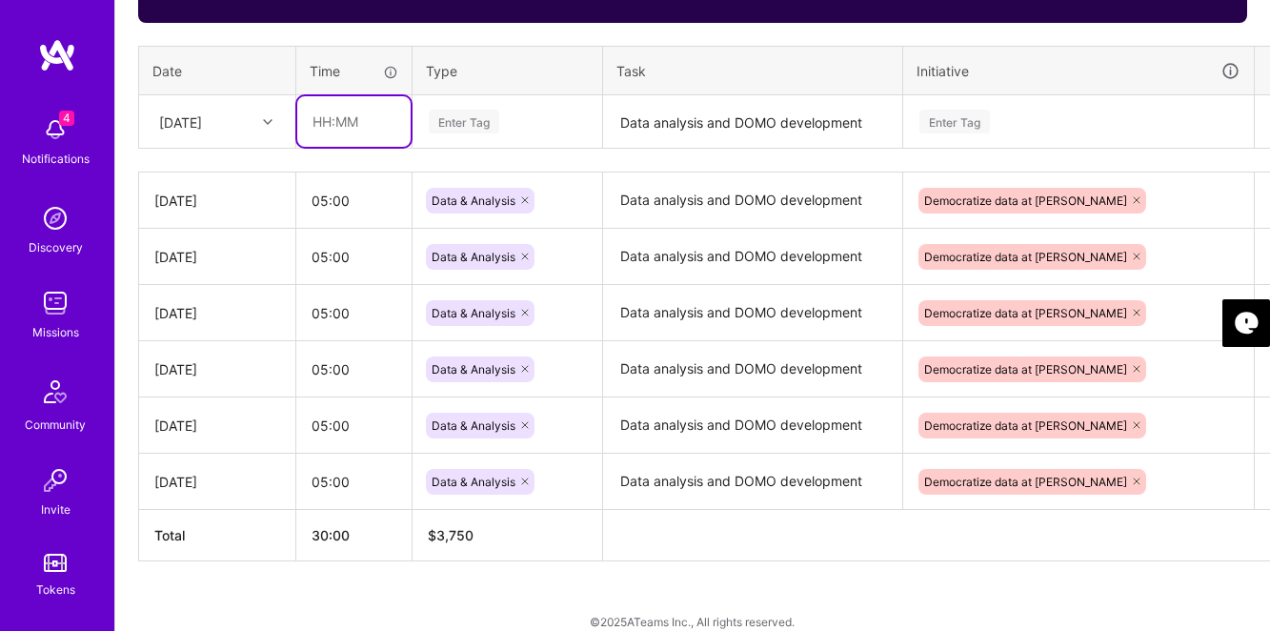
click at [340, 125] on input "text" at bounding box center [353, 121] width 113 height 51
type input "04:00"
click at [472, 113] on div "Enter Tag" at bounding box center [464, 122] width 71 height 30
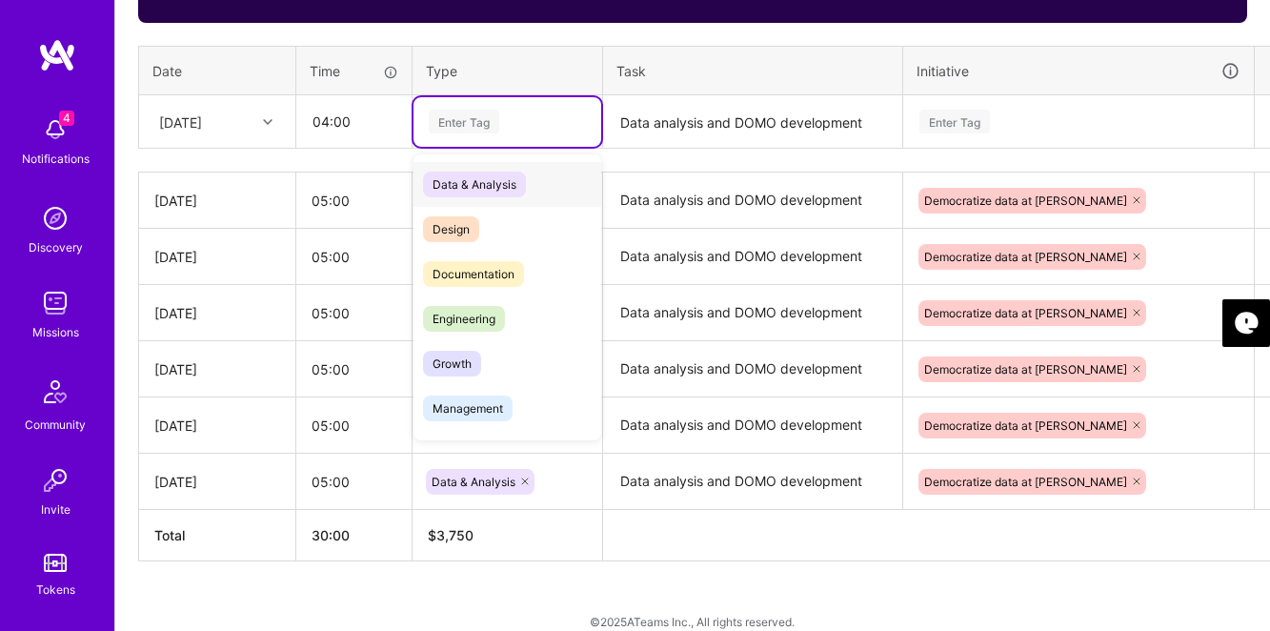
click at [491, 180] on span "Data & Analysis" at bounding box center [474, 185] width 103 height 26
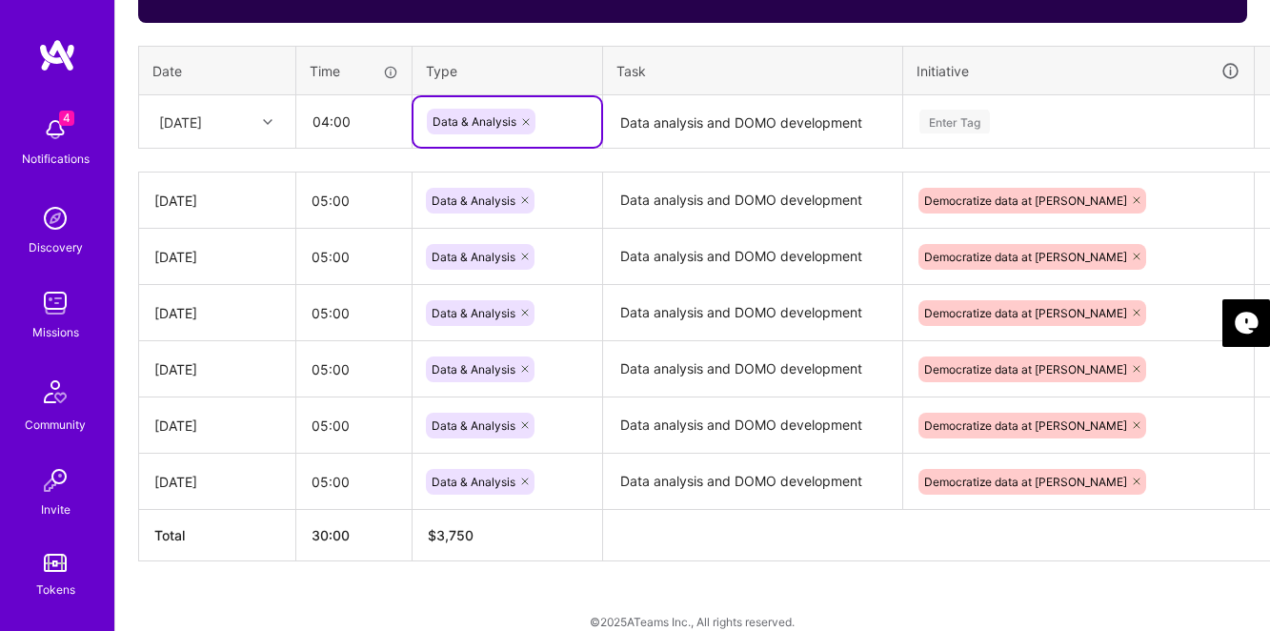
click at [683, 111] on textarea "Data analysis and DOMO development" at bounding box center [752, 122] width 295 height 51
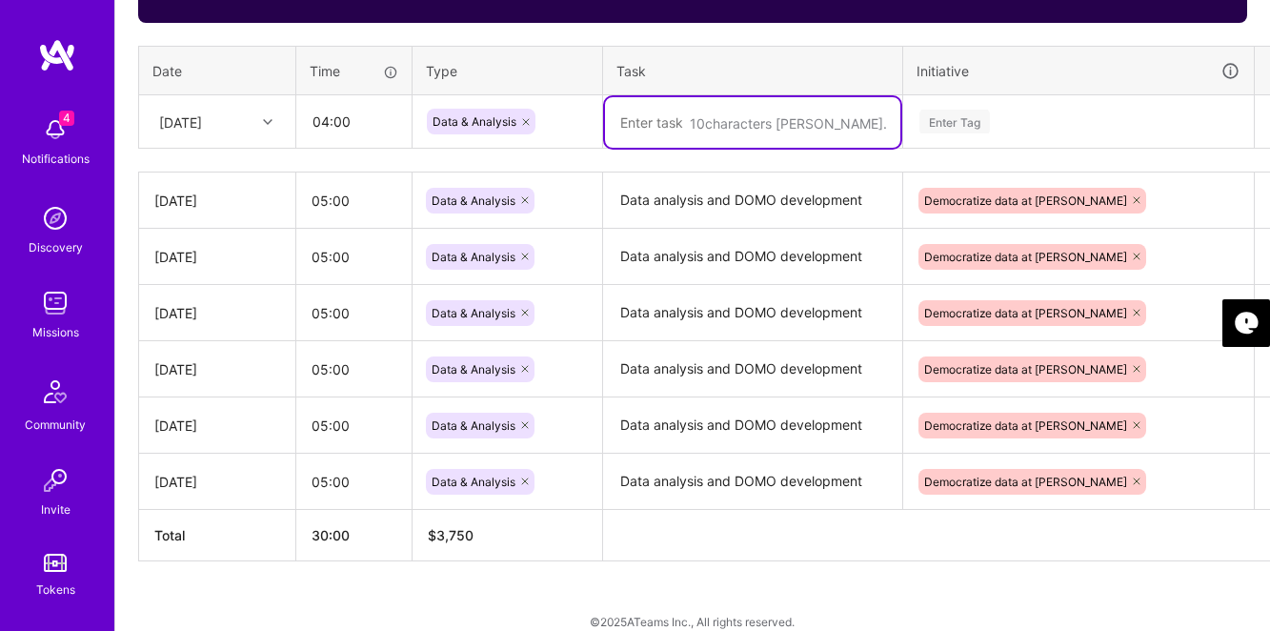
paste textarea "Data analysis and DOMO development"
type textarea "Data analysis and DOMO development"
click at [942, 116] on div "Enter Tag" at bounding box center [955, 122] width 71 height 30
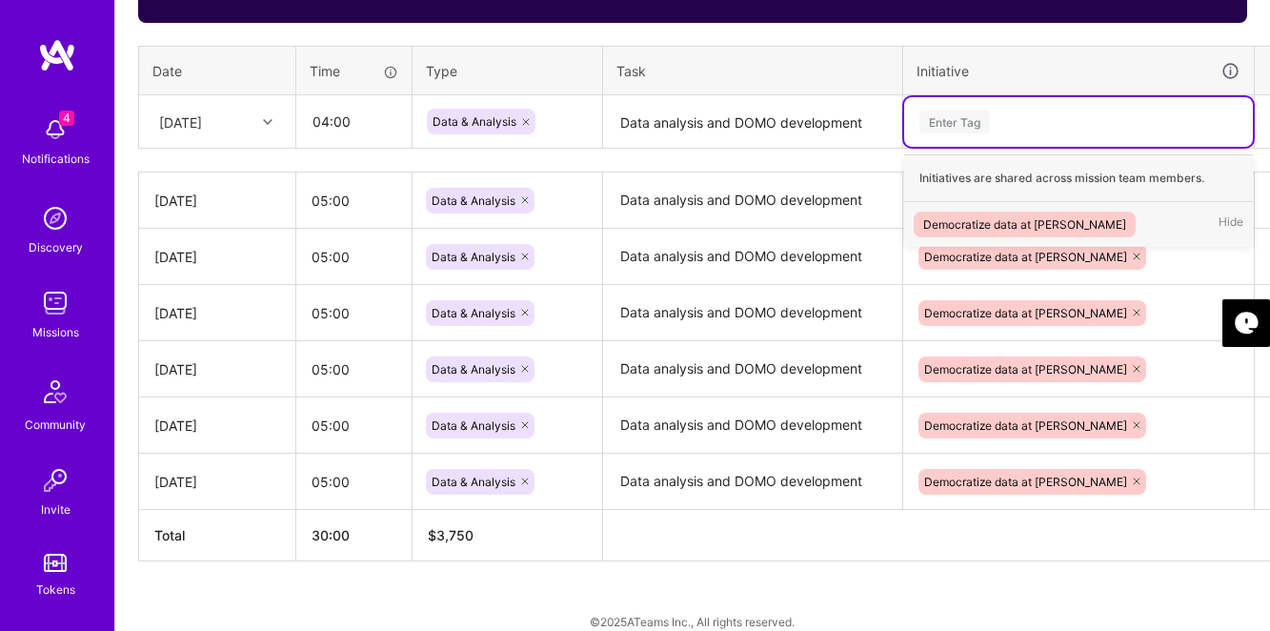
click at [960, 226] on div "Democratize data at [PERSON_NAME]" at bounding box center [1024, 224] width 203 height 20
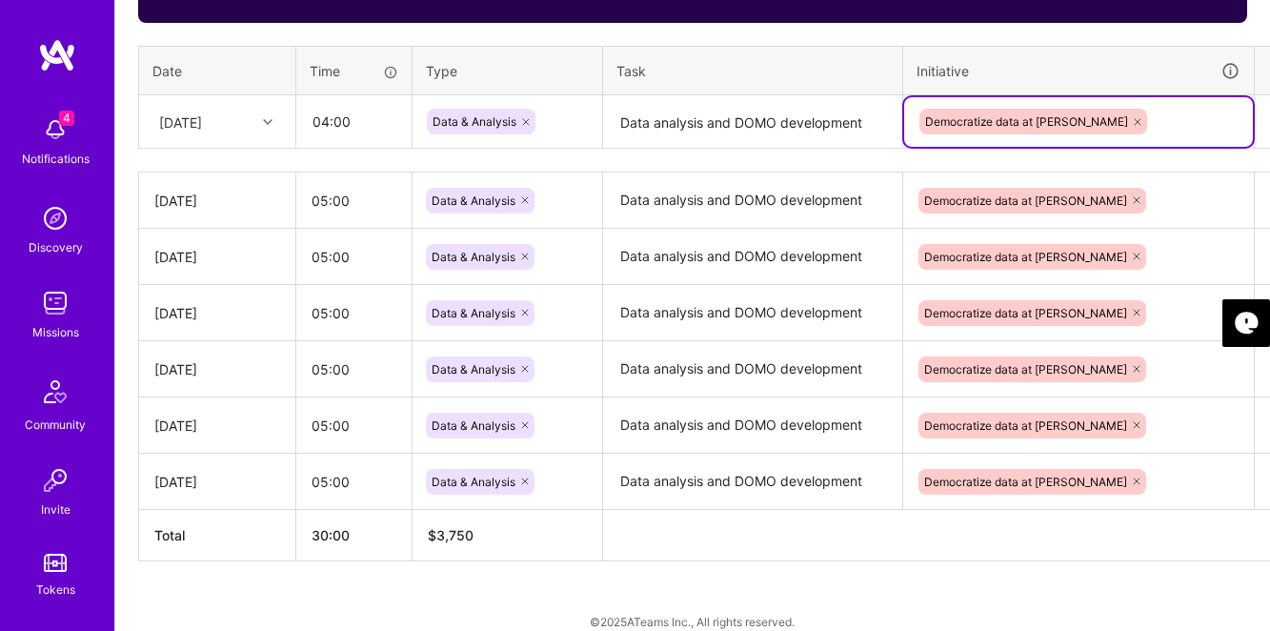
scroll to position [714, 49]
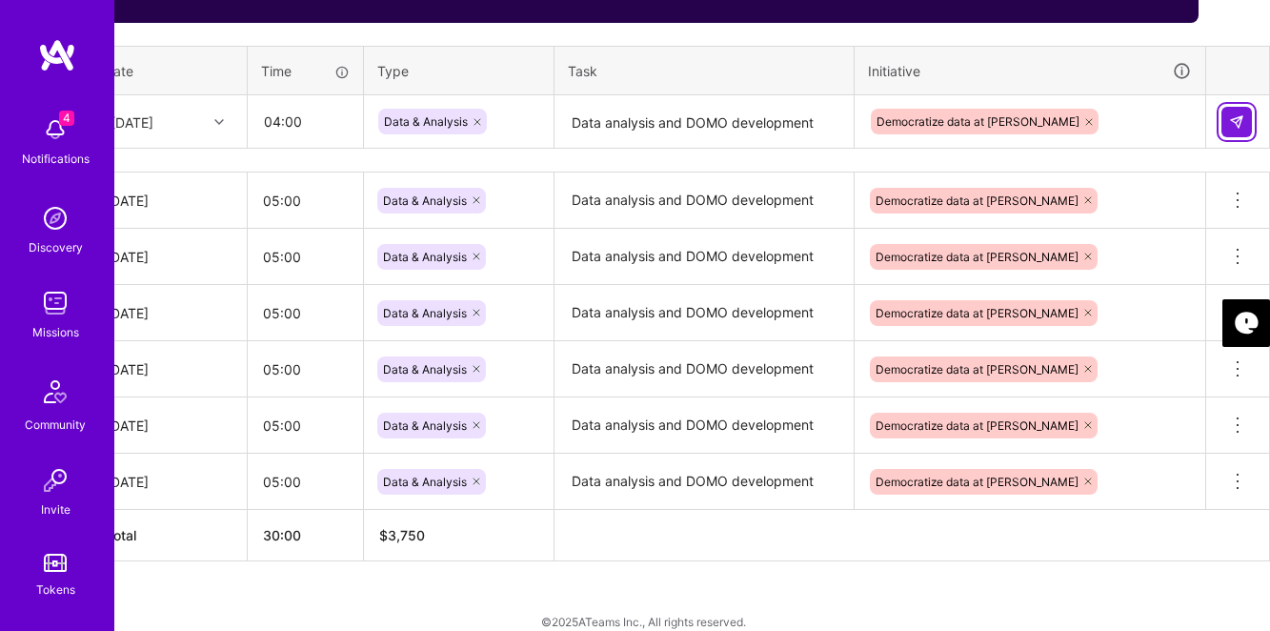
click at [1241, 132] on button at bounding box center [1237, 122] width 30 height 30
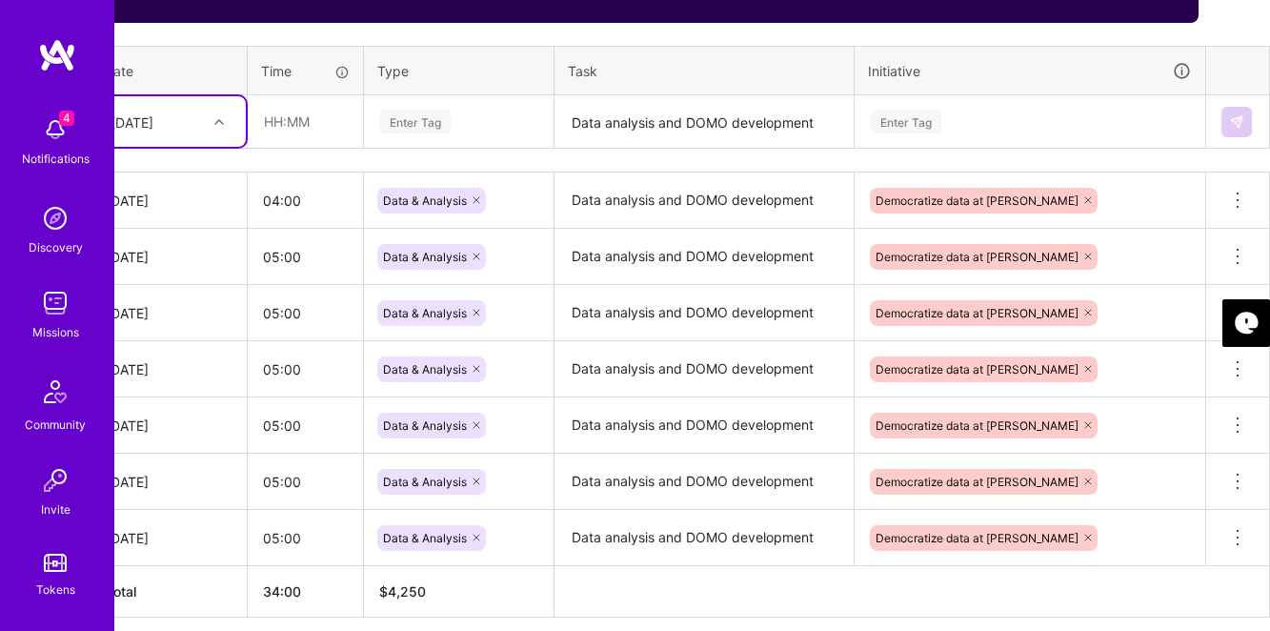
scroll to position [714, 0]
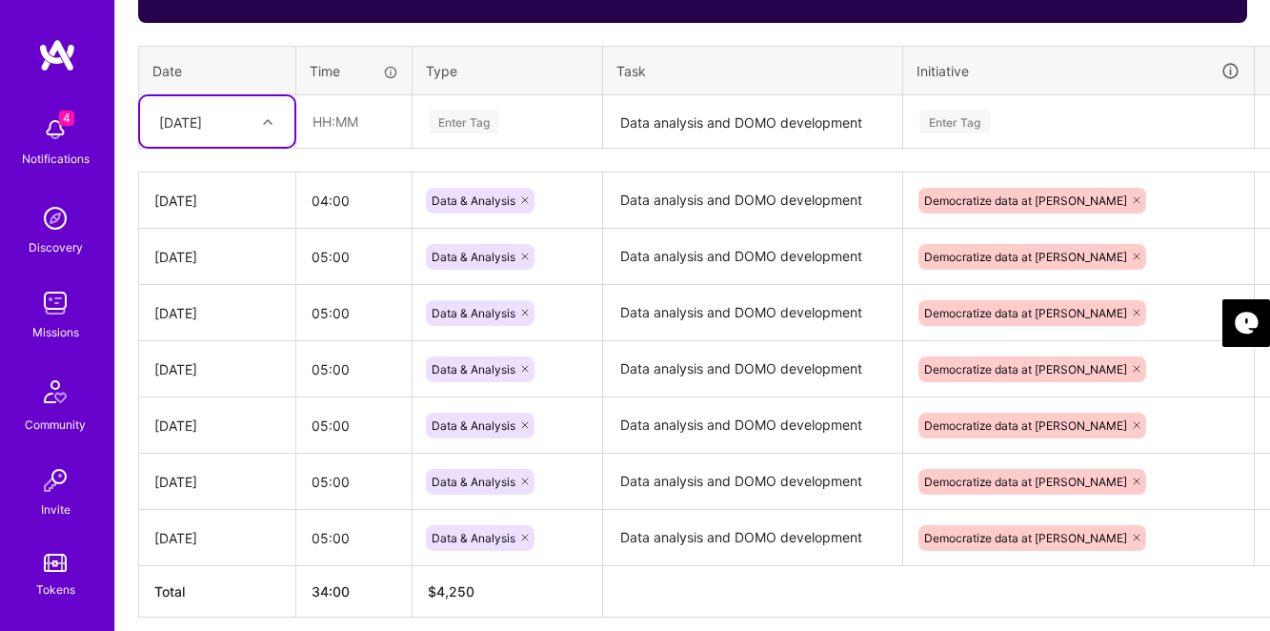
click at [198, 114] on div "[DATE]" at bounding box center [180, 122] width 43 height 20
click at [169, 294] on div "[DATE]" at bounding box center [217, 291] width 154 height 35
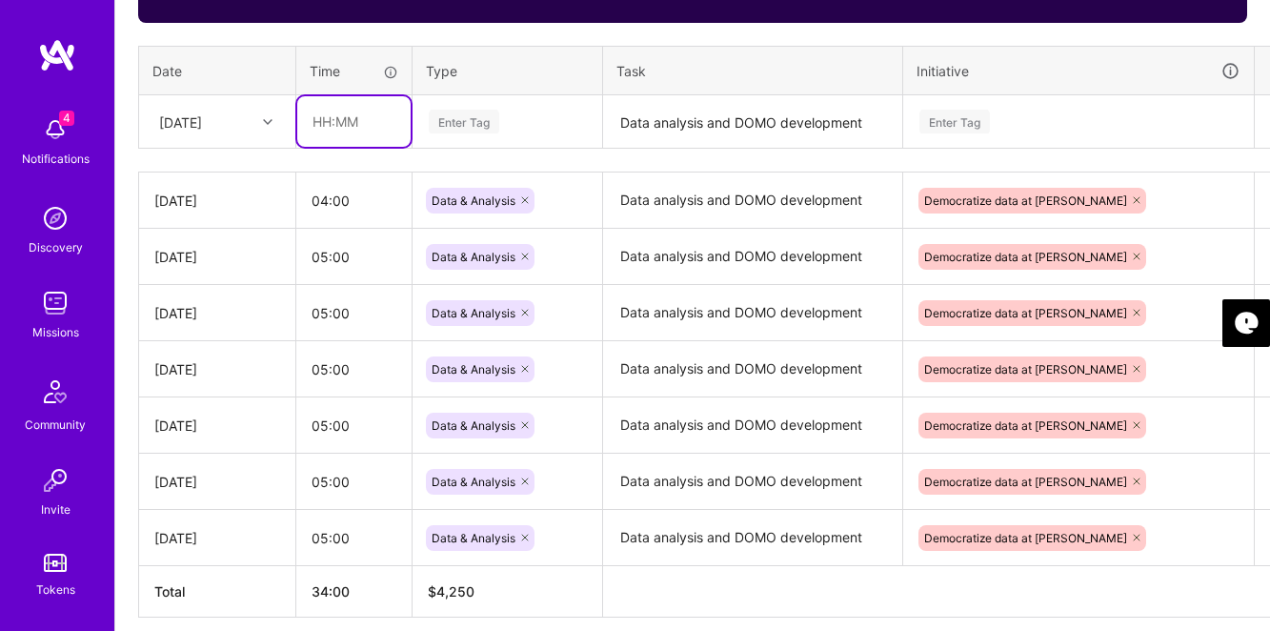
click at [358, 112] on input "text" at bounding box center [353, 121] width 113 height 51
type input "05:00"
click at [490, 99] on div "Enter Tag" at bounding box center [508, 122] width 188 height 50
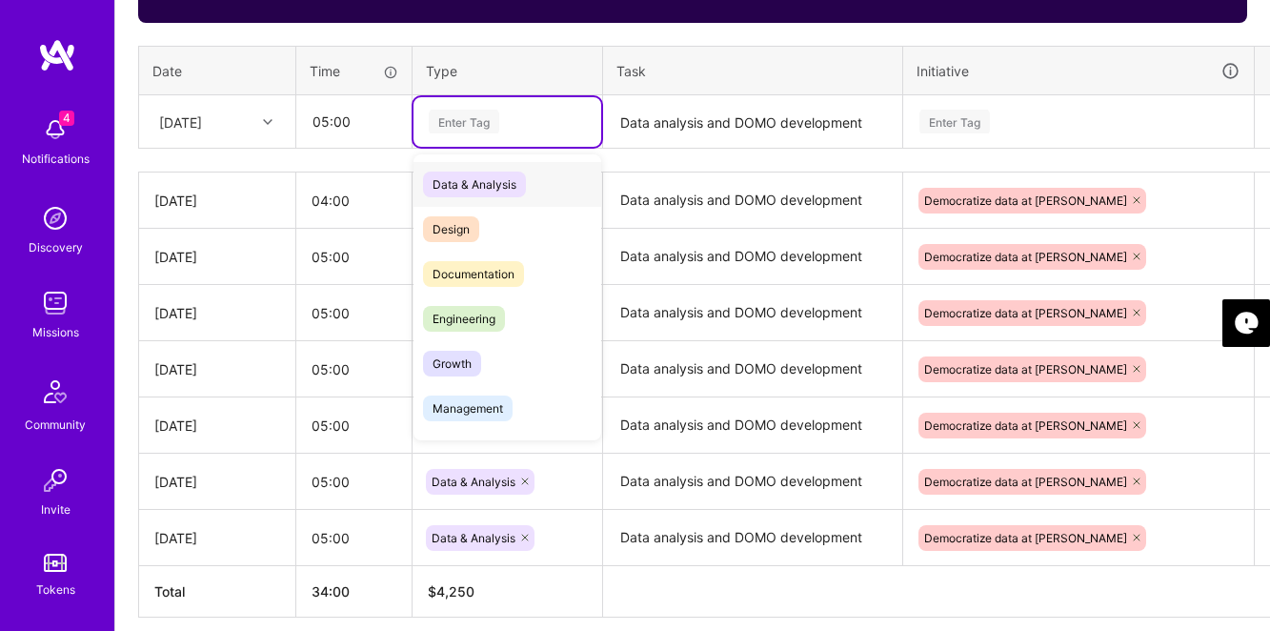
click at [481, 179] on span "Data & Analysis" at bounding box center [474, 185] width 103 height 26
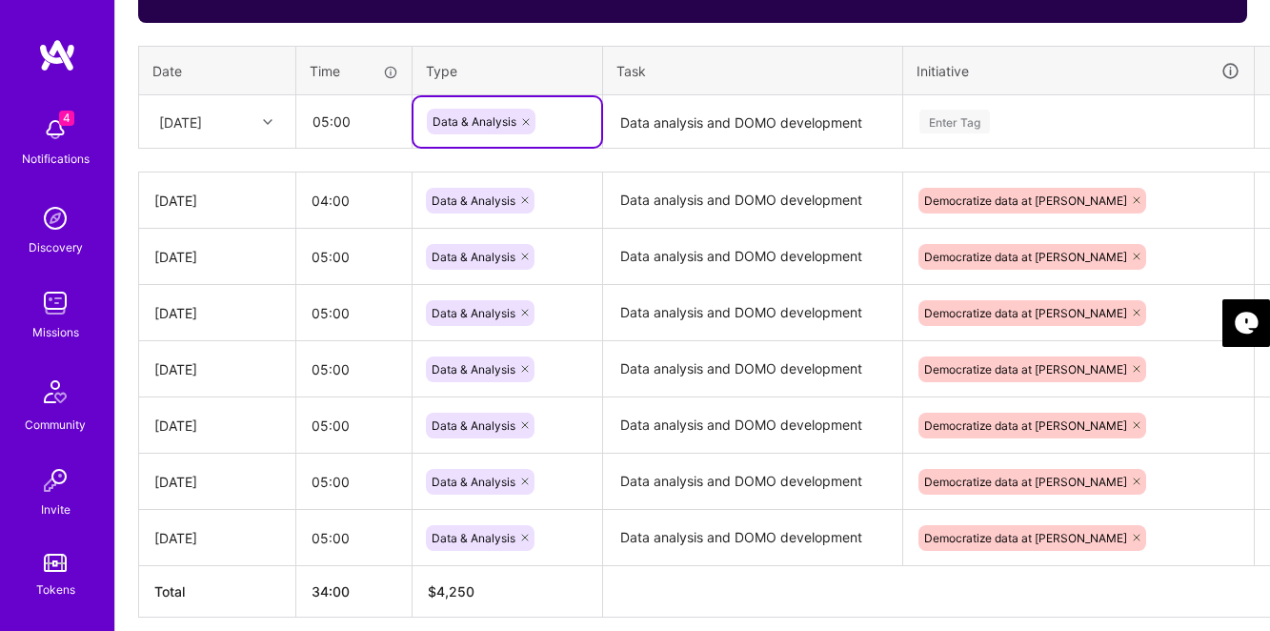
click at [646, 138] on textarea "Data analysis and DOMO development" at bounding box center [752, 122] width 295 height 51
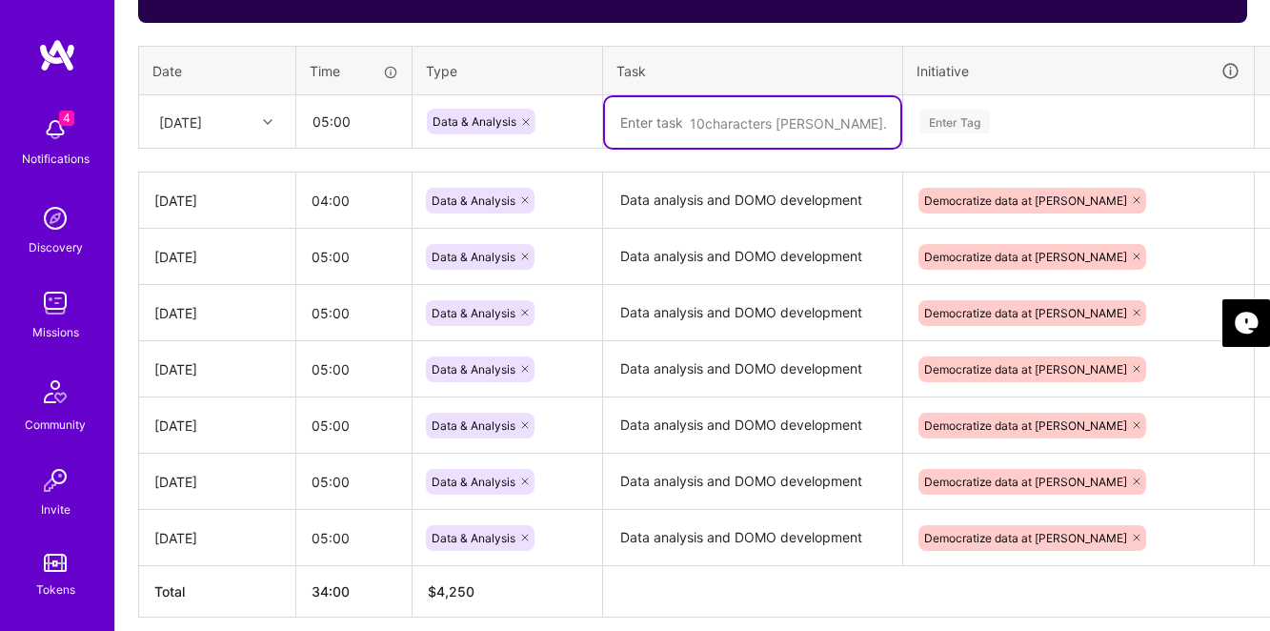
paste textarea "Data analysis and DOMO development"
type textarea "Data analysis and DOMO development"
click at [961, 122] on div "Enter Tag" at bounding box center [955, 122] width 71 height 30
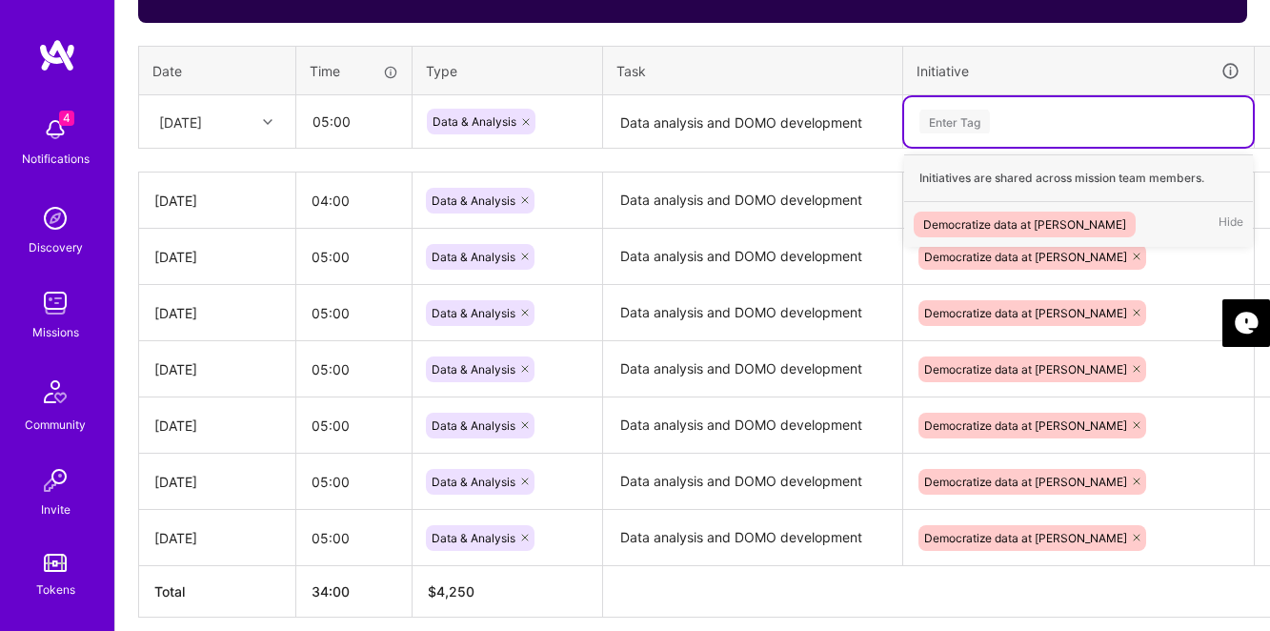
click at [974, 222] on div "Democratize data at [PERSON_NAME]" at bounding box center [1024, 224] width 203 height 20
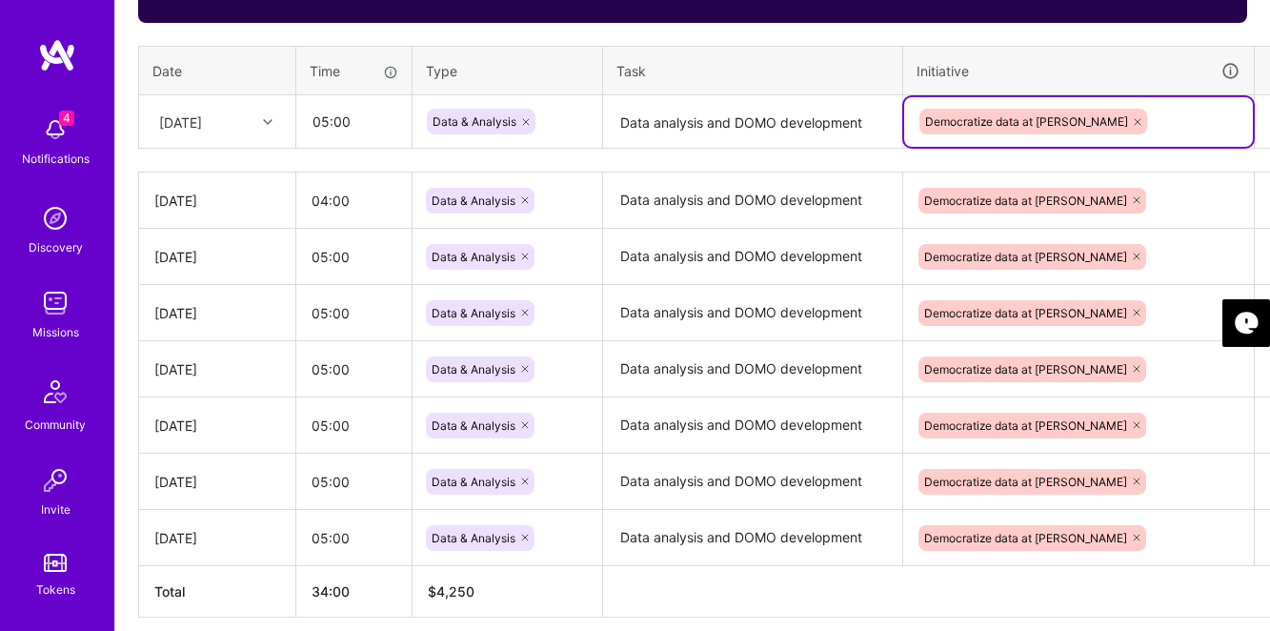
scroll to position [714, 49]
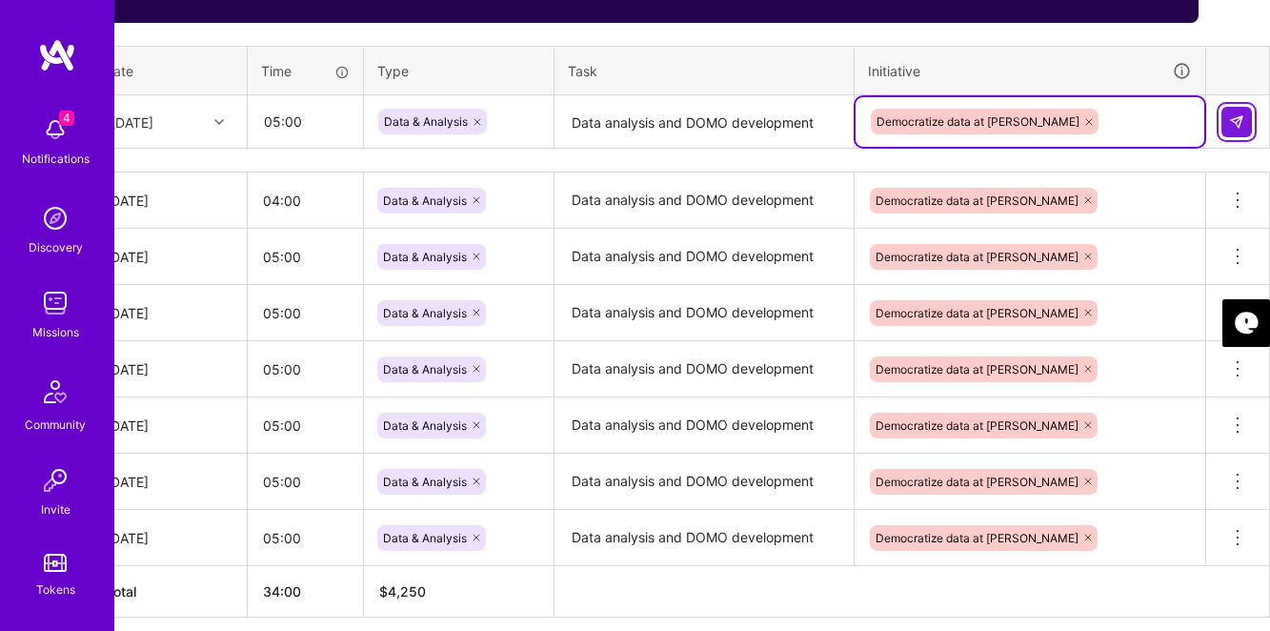
click at [1247, 121] on button at bounding box center [1237, 122] width 30 height 30
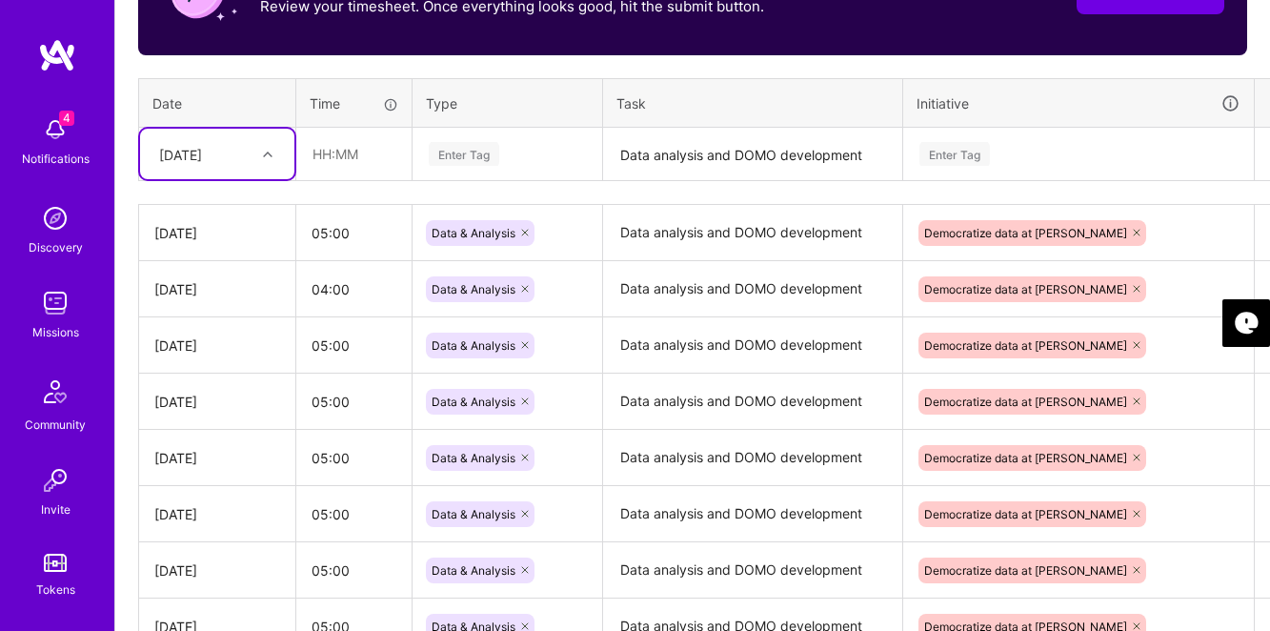
scroll to position [703, 0]
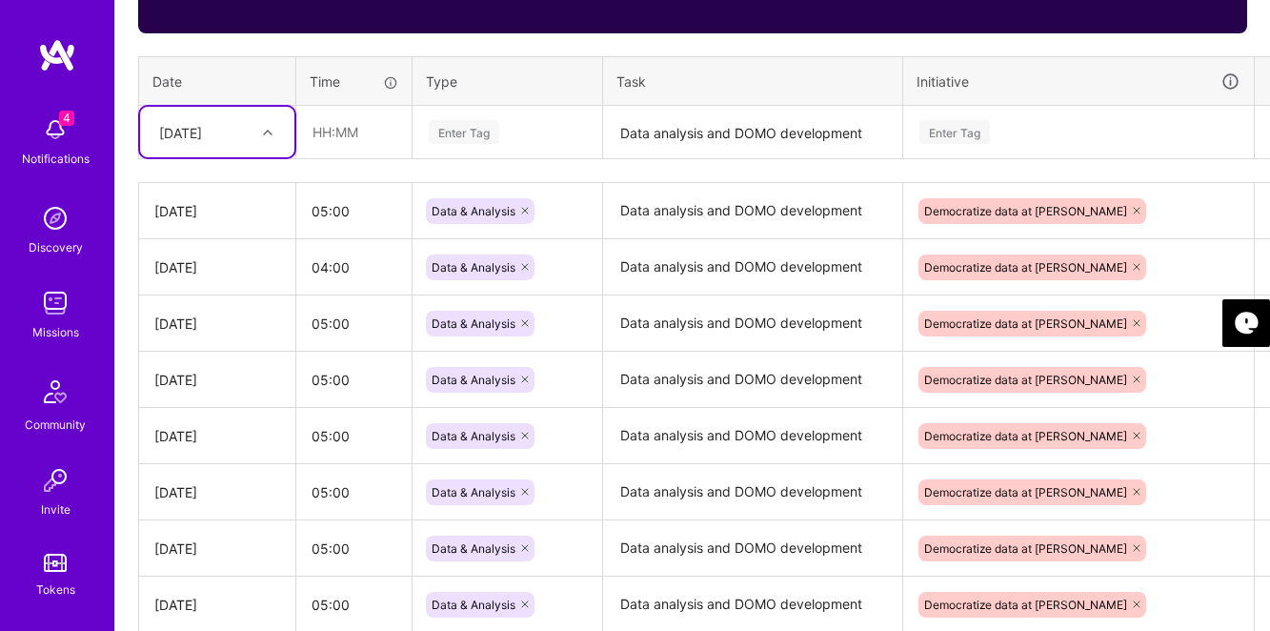
click at [201, 131] on div "[DATE]" at bounding box center [180, 132] width 43 height 20
click at [180, 322] on div "[DATE]" at bounding box center [217, 323] width 154 height 35
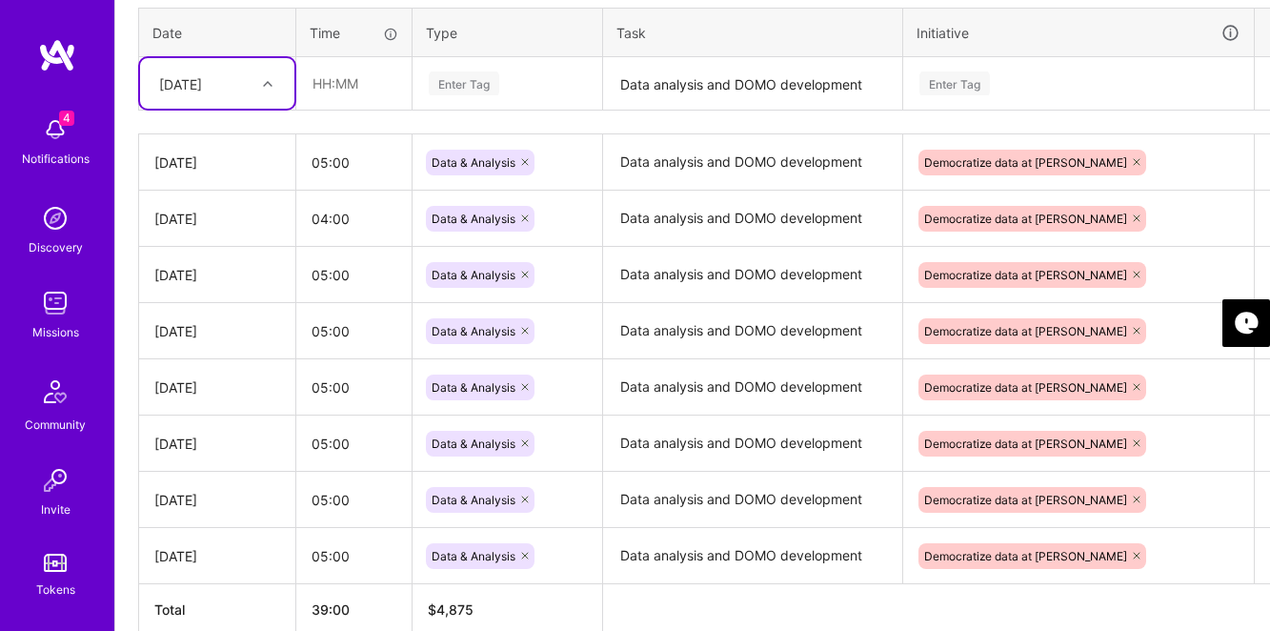
scroll to position [737, 0]
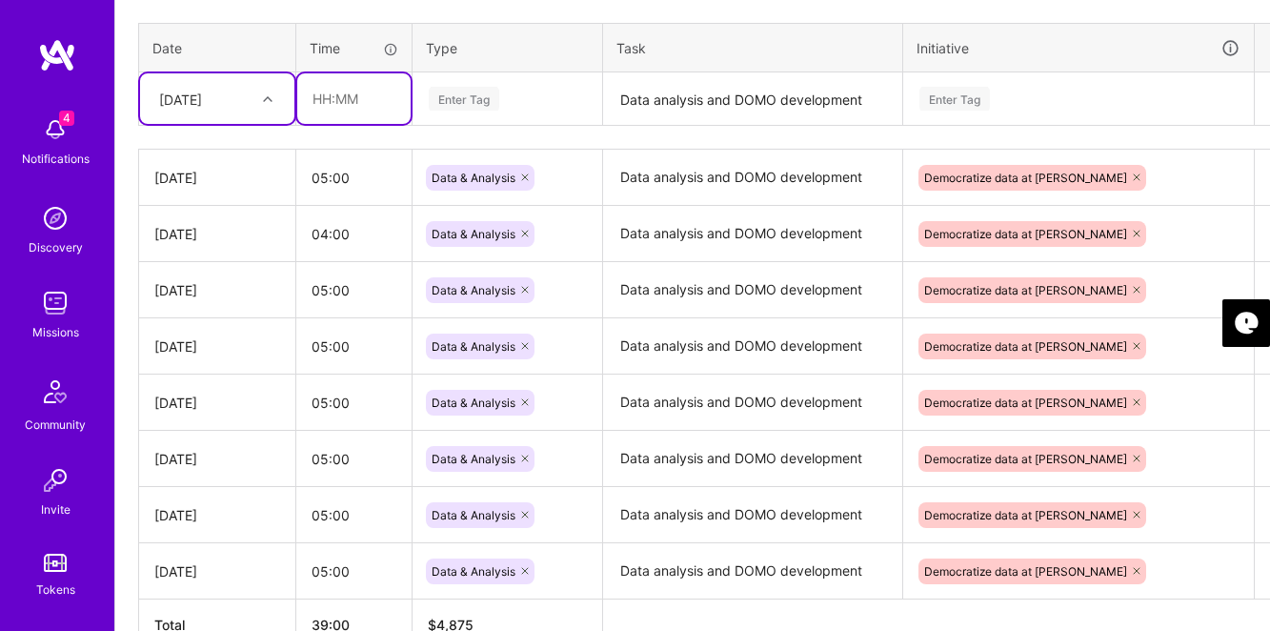
click at [328, 104] on input "text" at bounding box center [353, 98] width 113 height 51
type input "05:00"
click at [472, 94] on div "Enter Tag" at bounding box center [464, 99] width 71 height 30
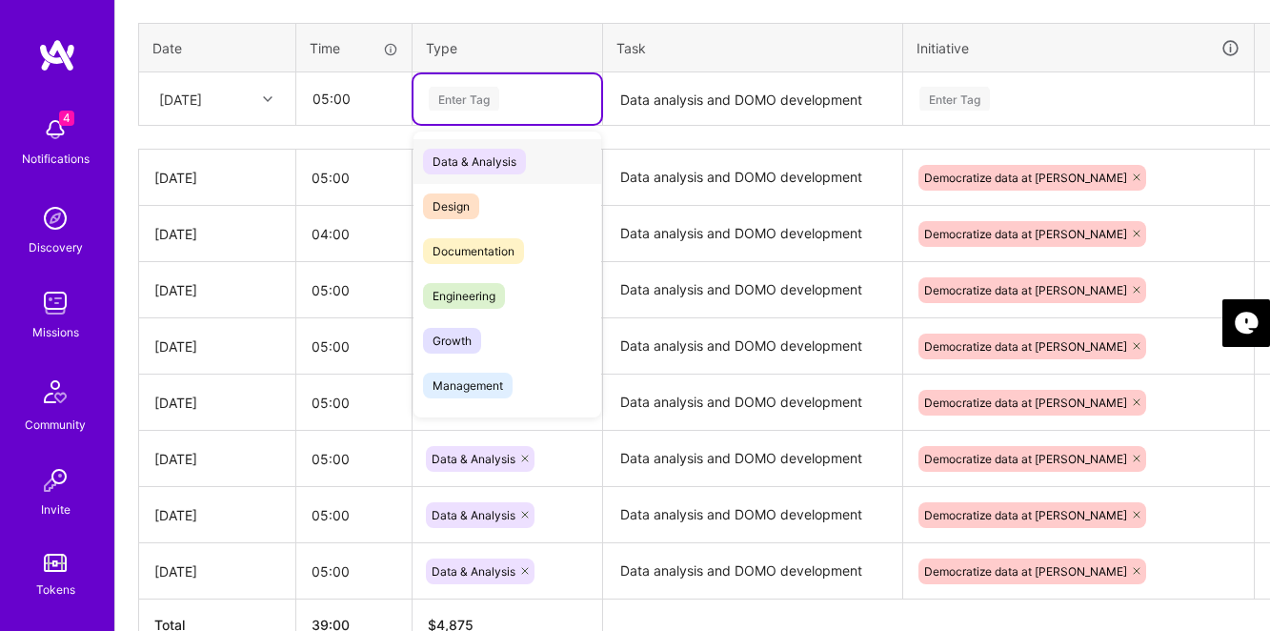
click at [486, 158] on span "Data & Analysis" at bounding box center [474, 162] width 103 height 26
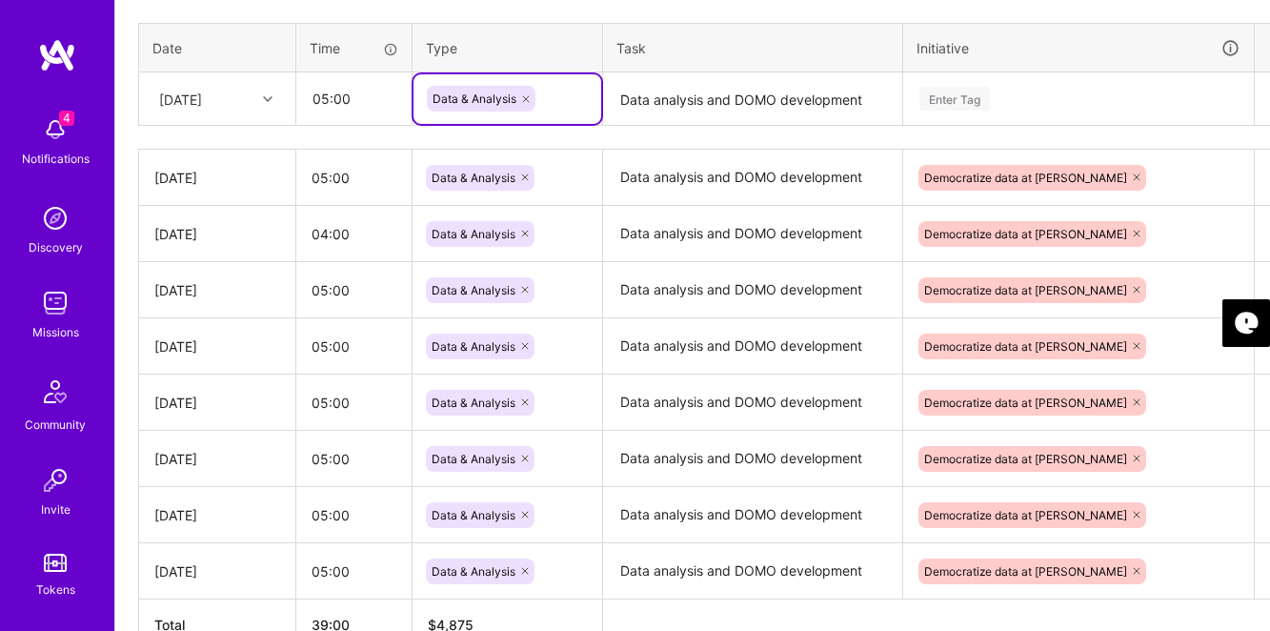
click at [713, 94] on textarea "Data analysis and DOMO development" at bounding box center [752, 99] width 295 height 51
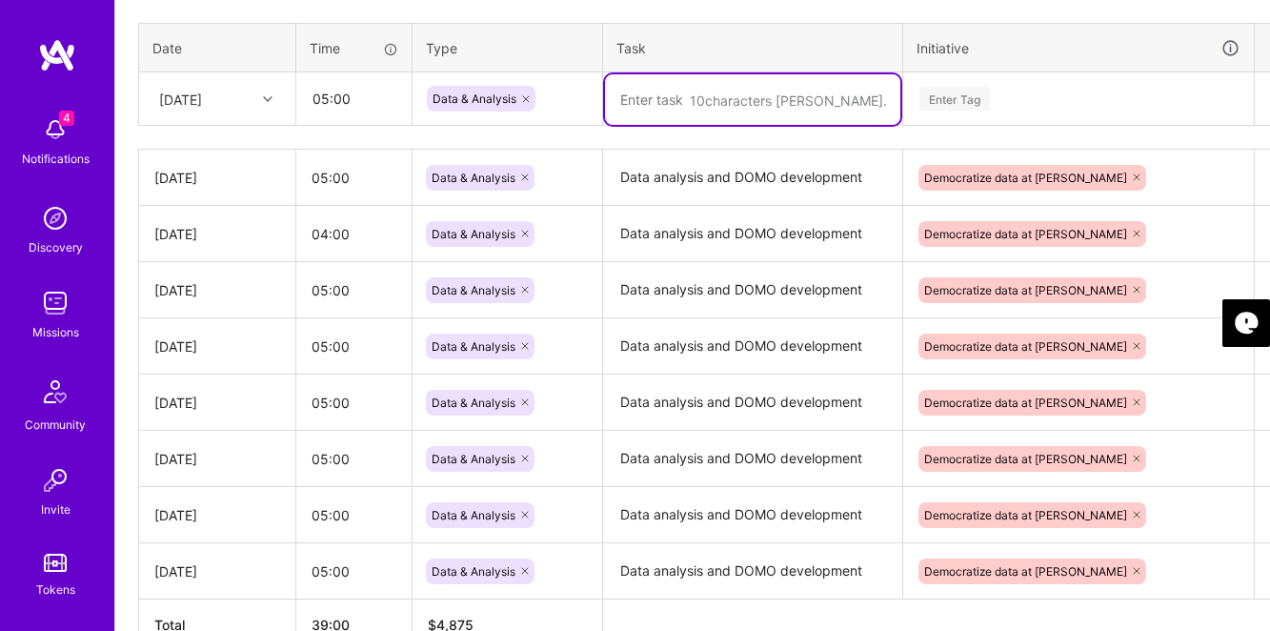
paste textarea "Data analysis and DOMO development"
type textarea "Data analysis and DOMO development"
click at [987, 96] on div "Enter Tag" at bounding box center [955, 99] width 71 height 30
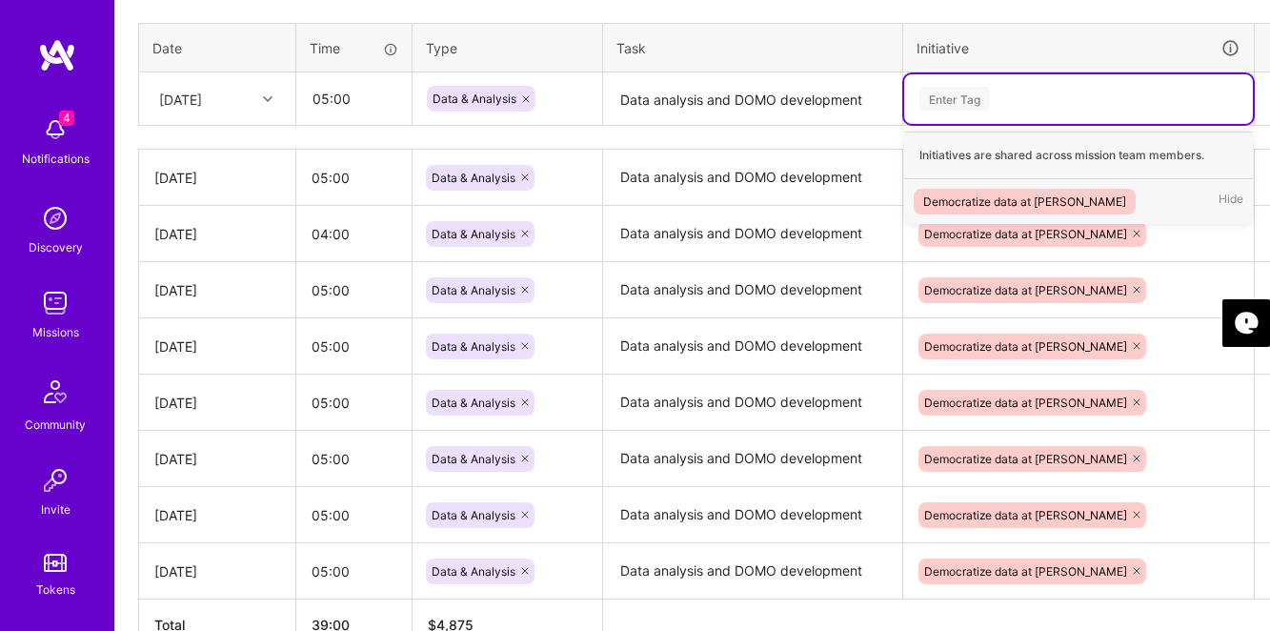
click at [986, 197] on div "Democratize data at [PERSON_NAME]" at bounding box center [1024, 202] width 203 height 20
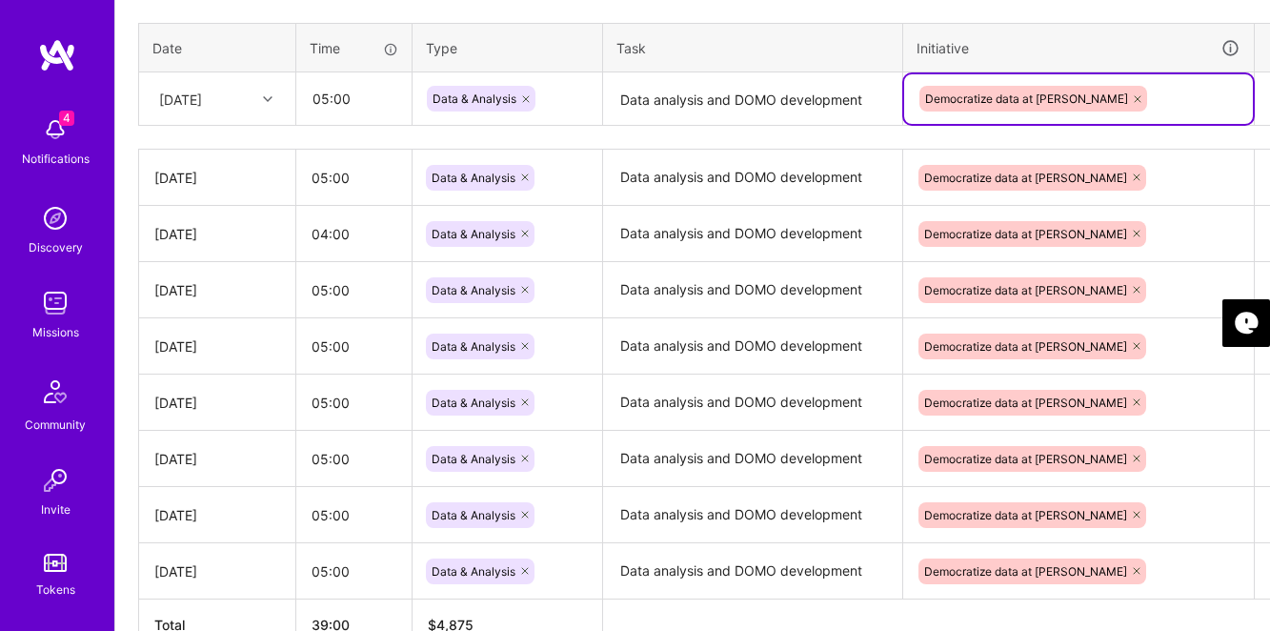
scroll to position [737, 49]
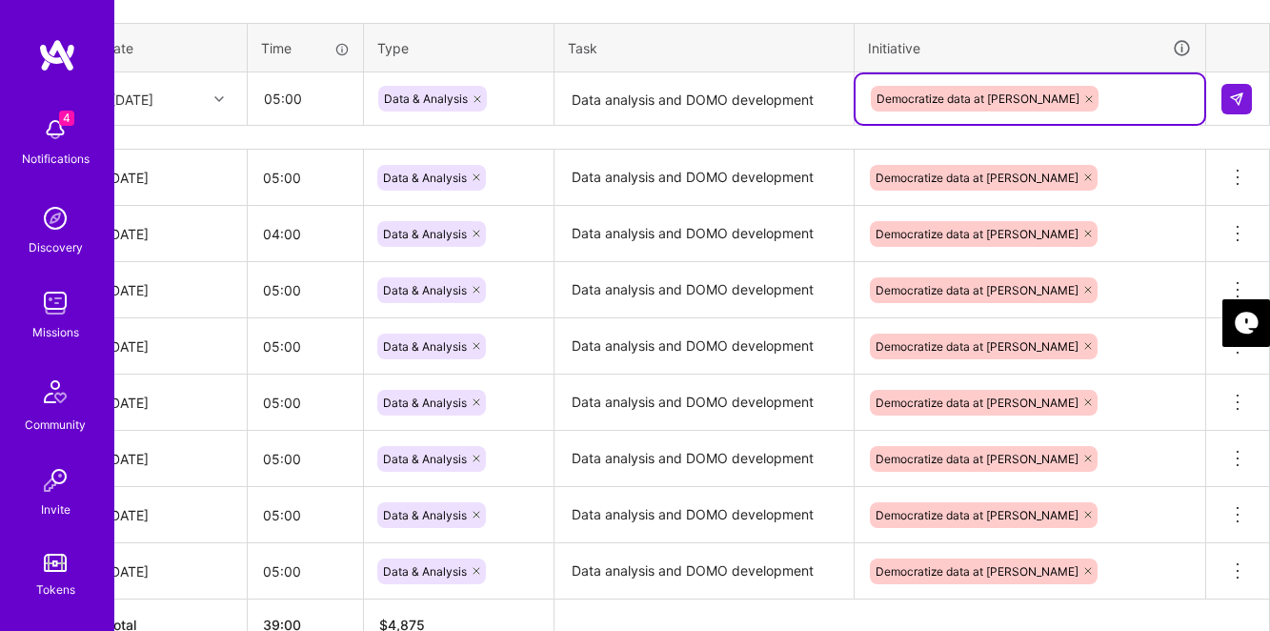
click at [1220, 99] on td at bounding box center [1239, 98] width 64 height 53
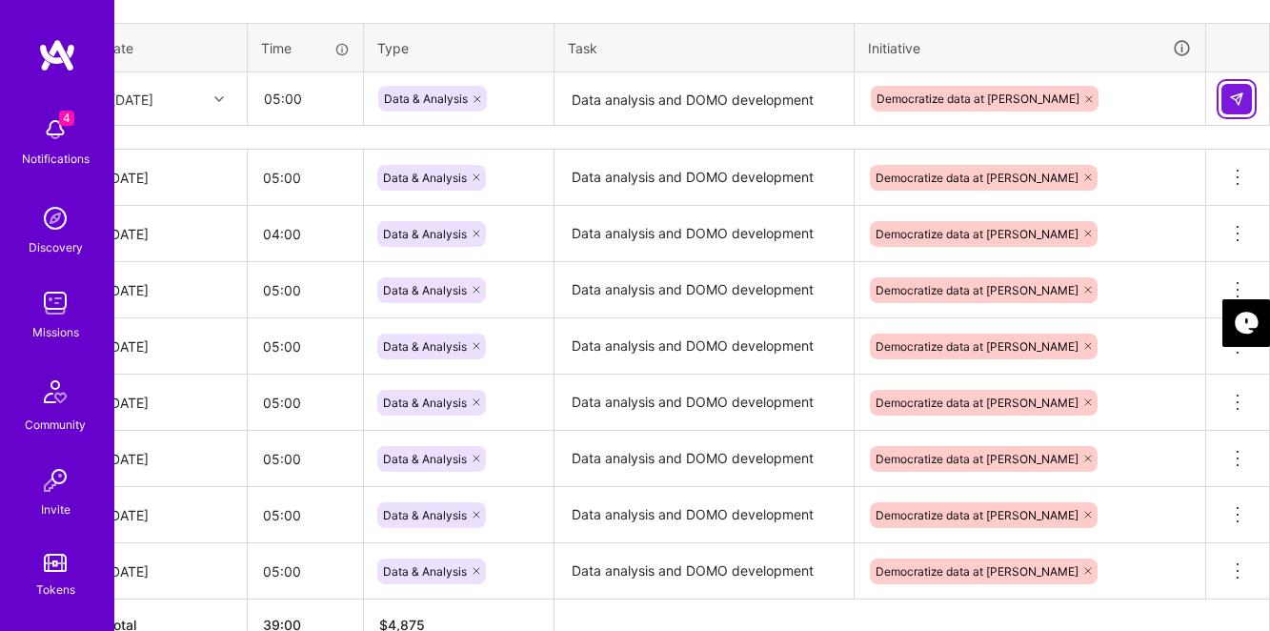
click at [1243, 101] on img at bounding box center [1236, 98] width 15 height 15
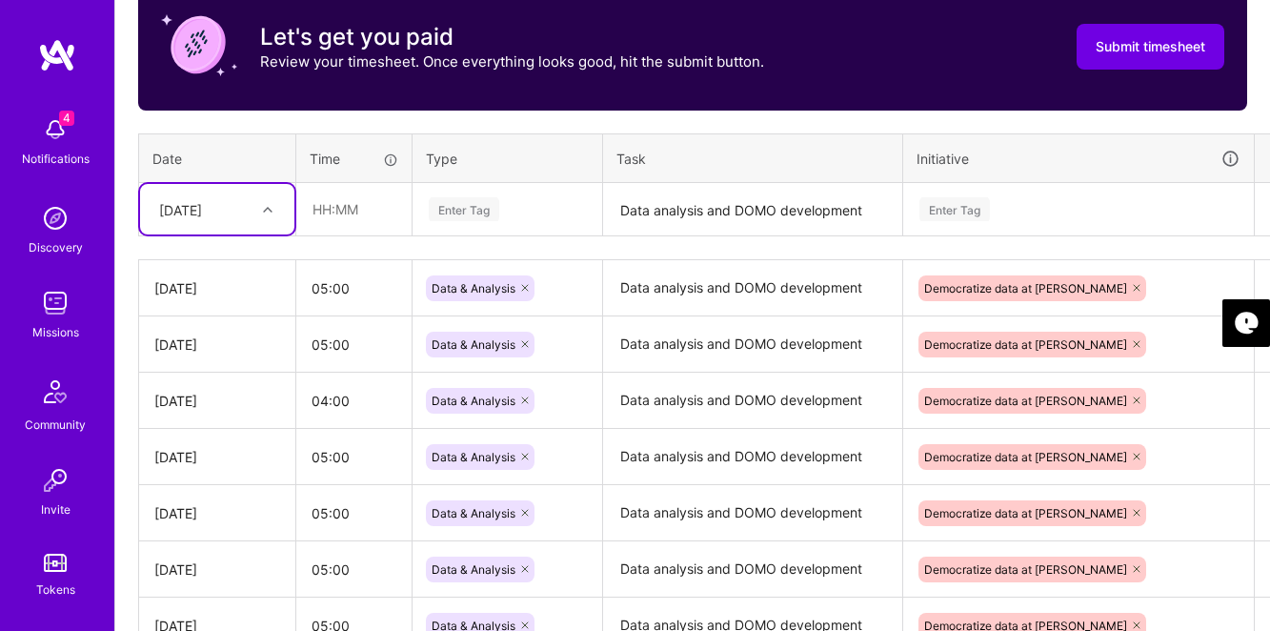
scroll to position [597, 0]
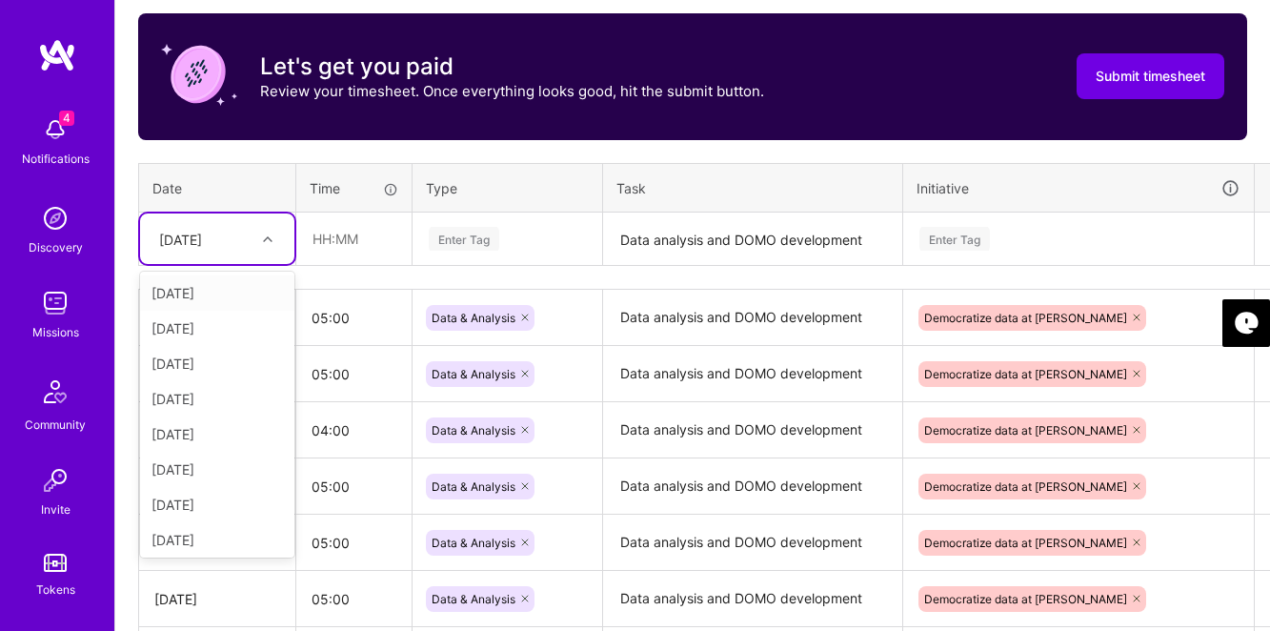
click at [193, 236] on div "[DATE]" at bounding box center [180, 239] width 43 height 20
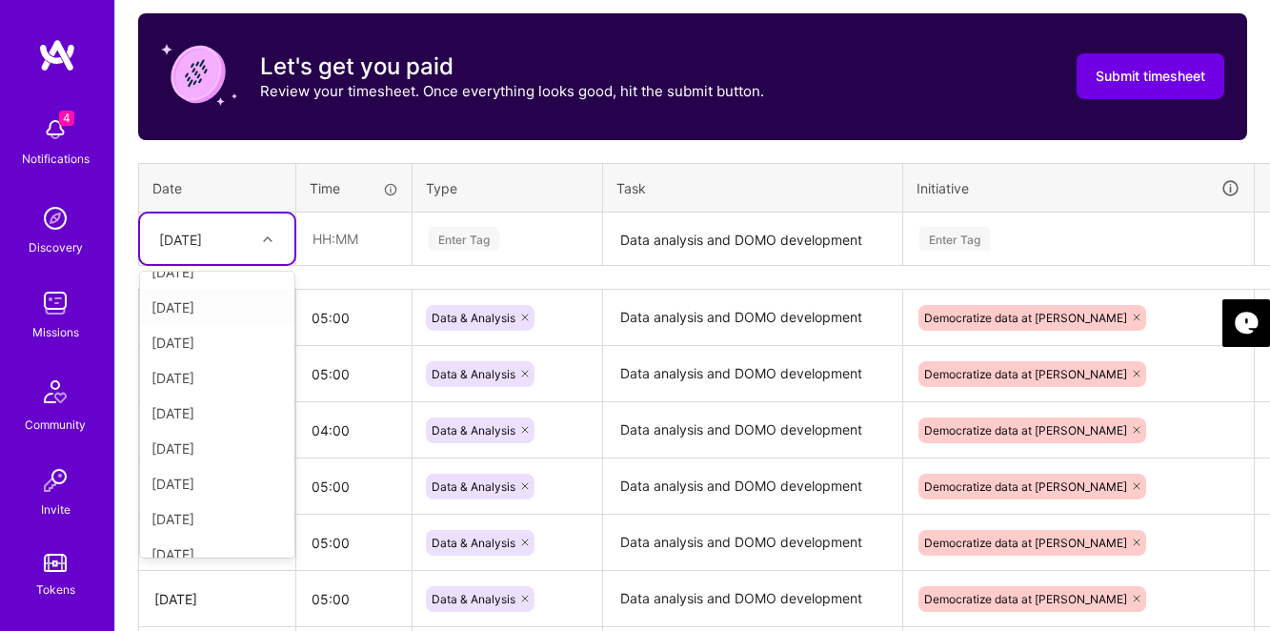
scroll to position [251, 0]
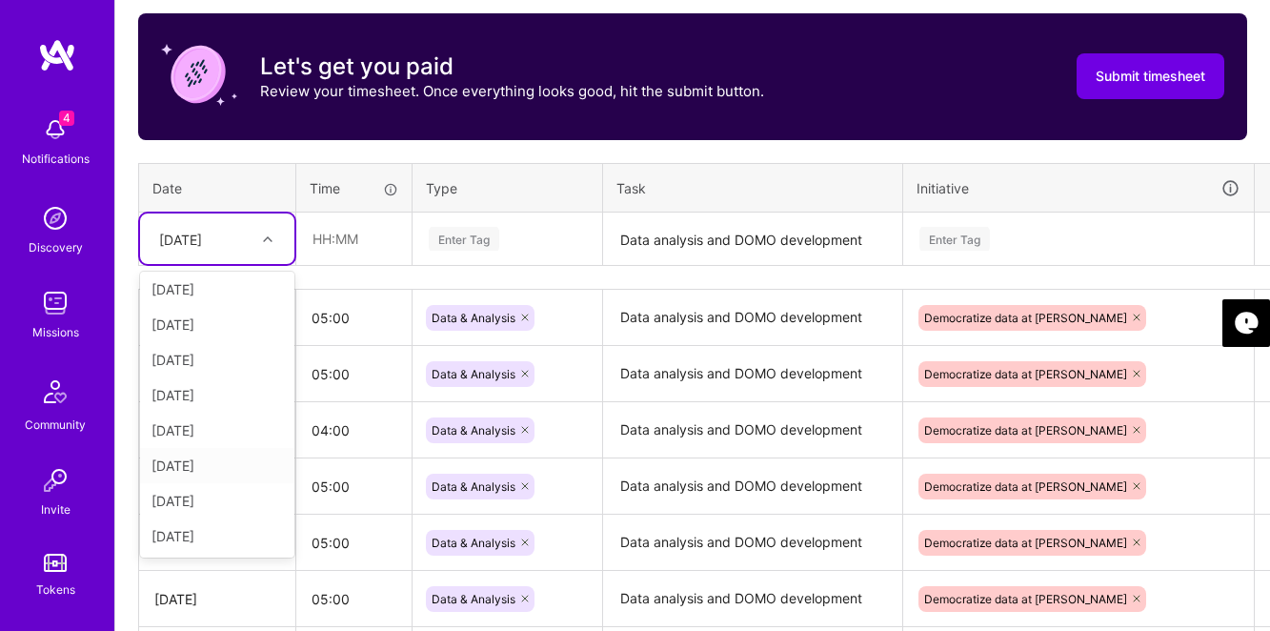
click at [172, 466] on div "[DATE]" at bounding box center [217, 465] width 154 height 35
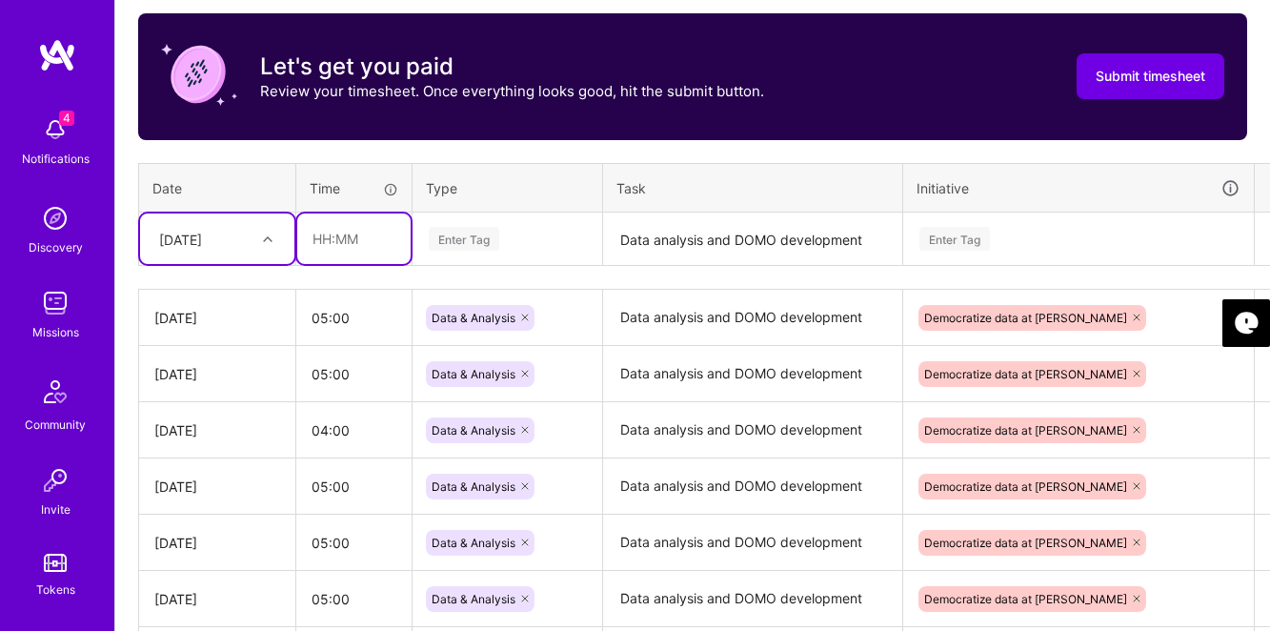
click at [356, 238] on input "text" at bounding box center [353, 238] width 113 height 51
type input "05:00"
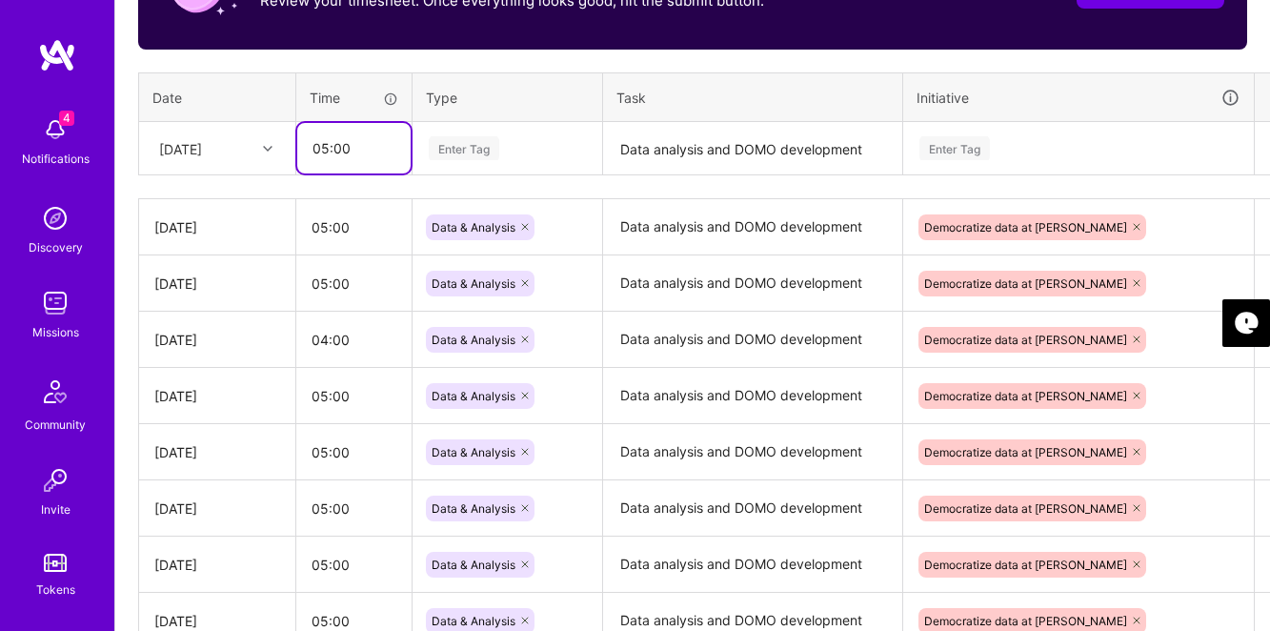
scroll to position [684, 0]
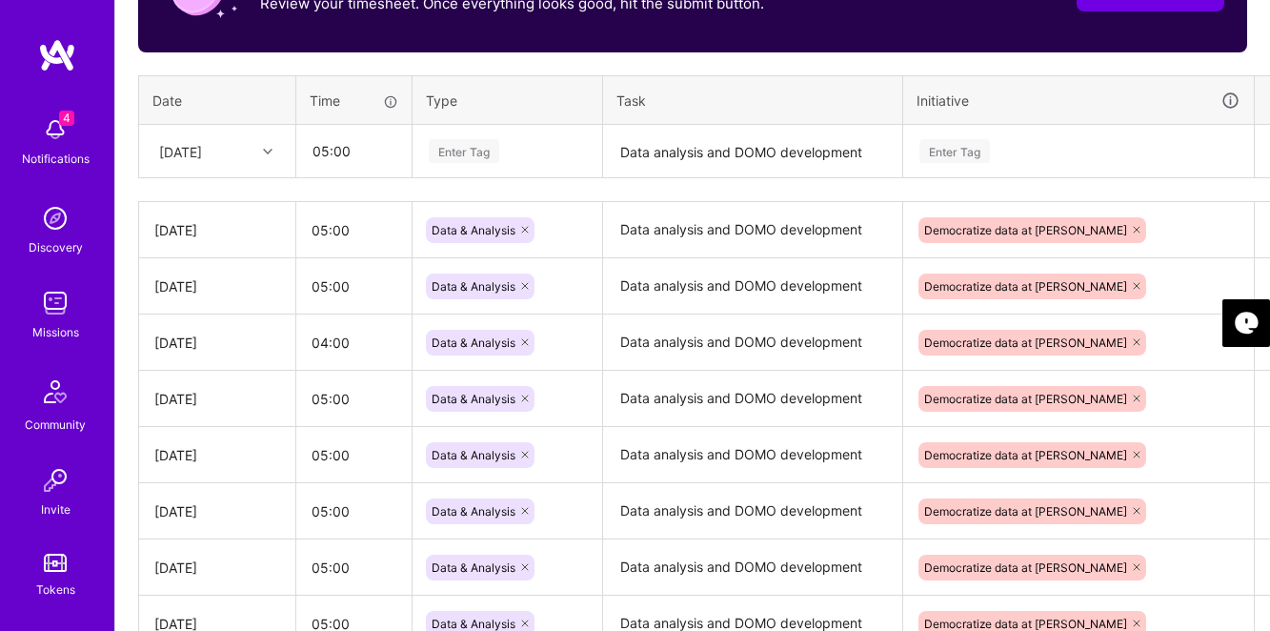
click at [465, 142] on div "Enter Tag" at bounding box center [464, 151] width 71 height 30
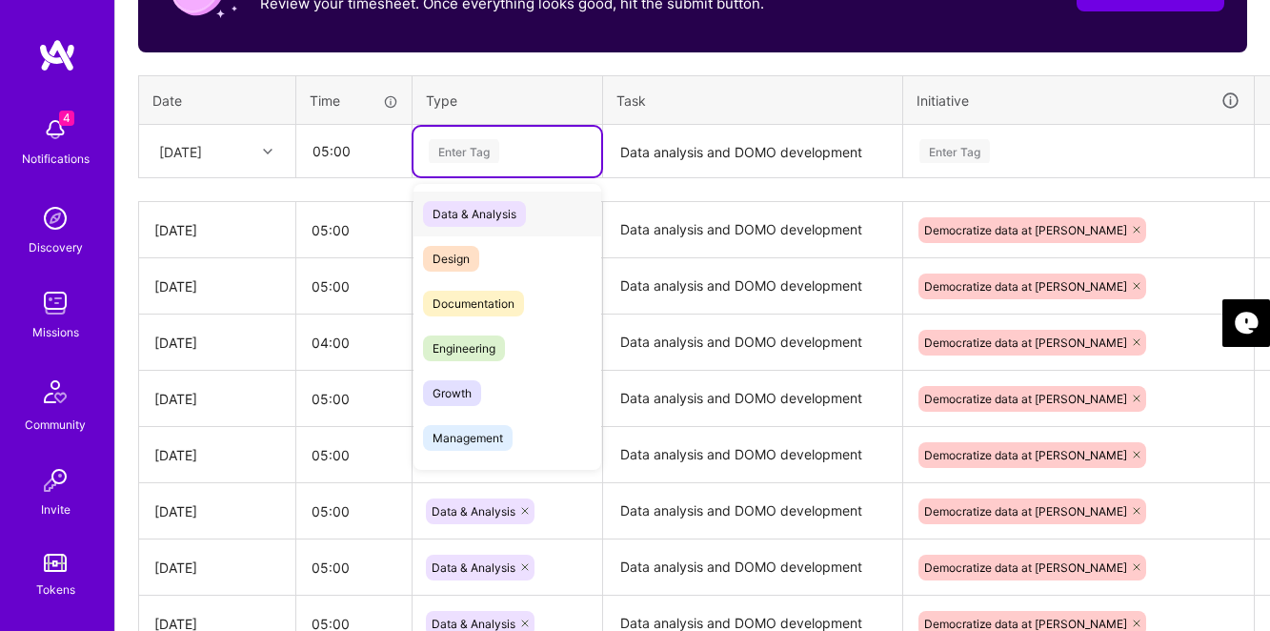
click at [472, 212] on span "Data & Analysis" at bounding box center [474, 214] width 103 height 26
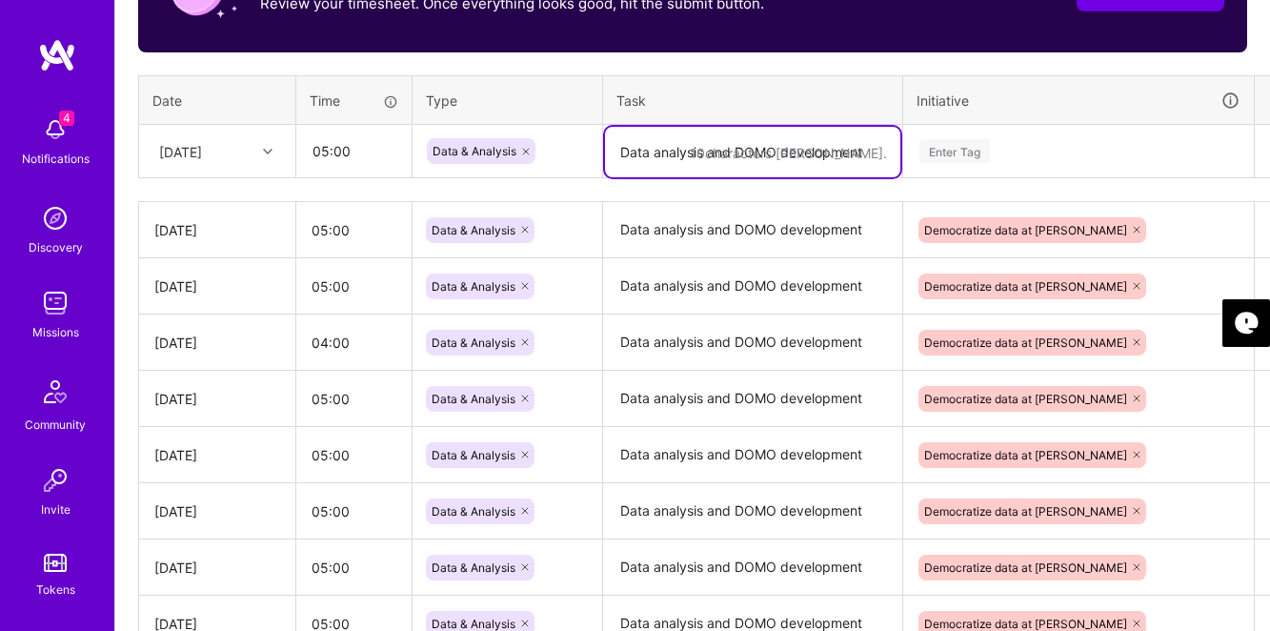
click at [638, 156] on textarea "Data analysis and DOMO development" at bounding box center [752, 152] width 295 height 51
paste textarea "Data analysis and DOMO development"
type textarea "Data analysis and DOMO development"
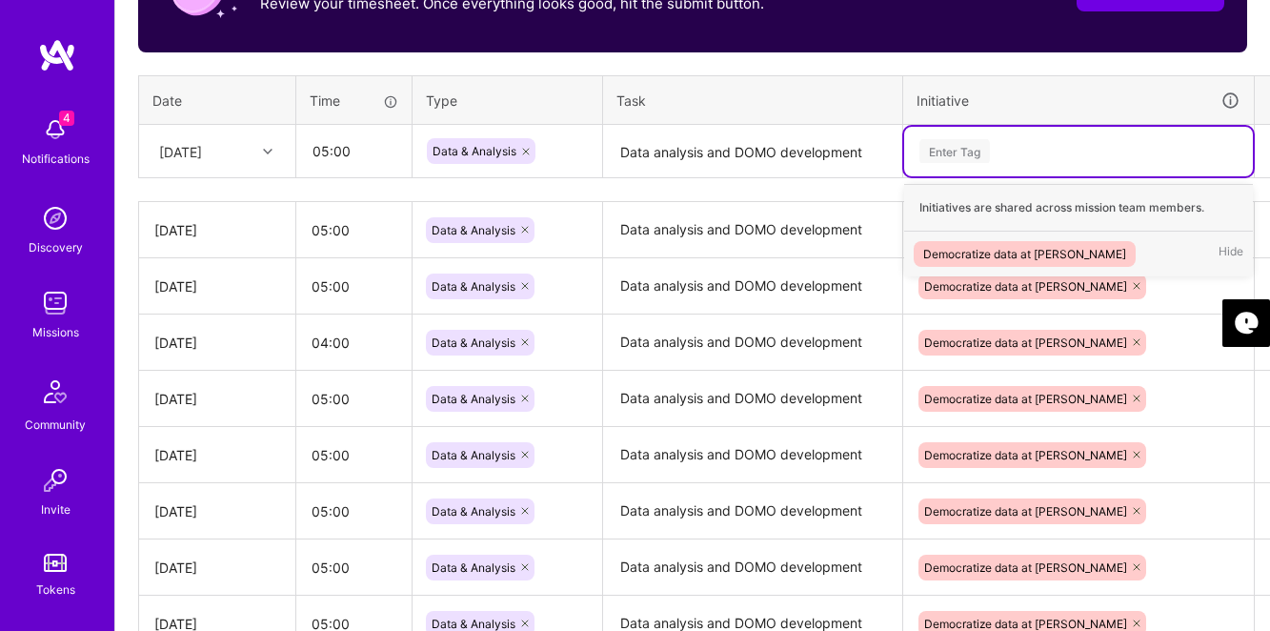
click at [973, 144] on div "Enter Tag" at bounding box center [955, 151] width 71 height 30
click at [978, 255] on div "Democratize data at [PERSON_NAME]" at bounding box center [1024, 254] width 203 height 20
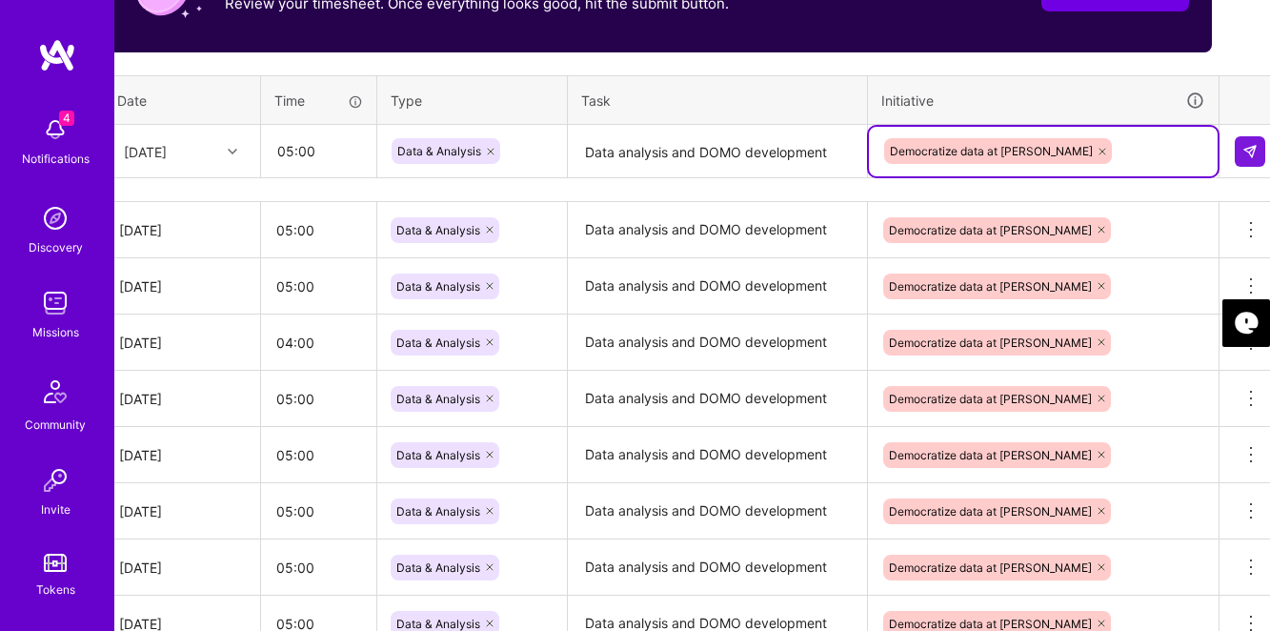
scroll to position [684, 49]
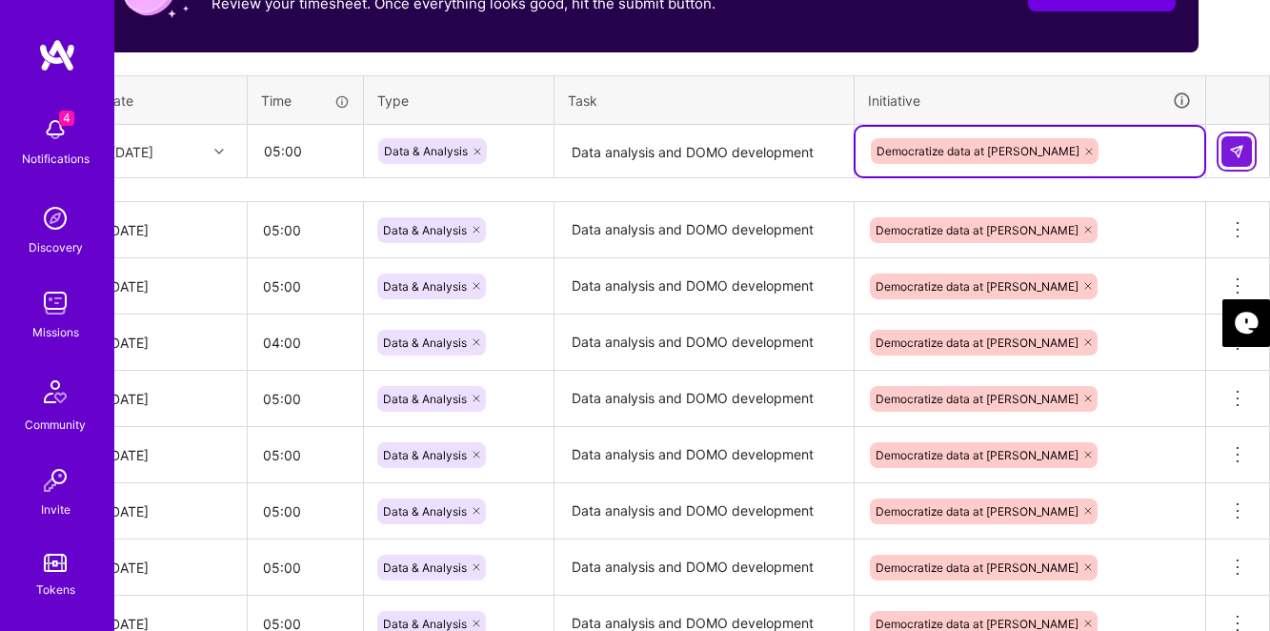
click at [1230, 150] on img at bounding box center [1236, 151] width 15 height 15
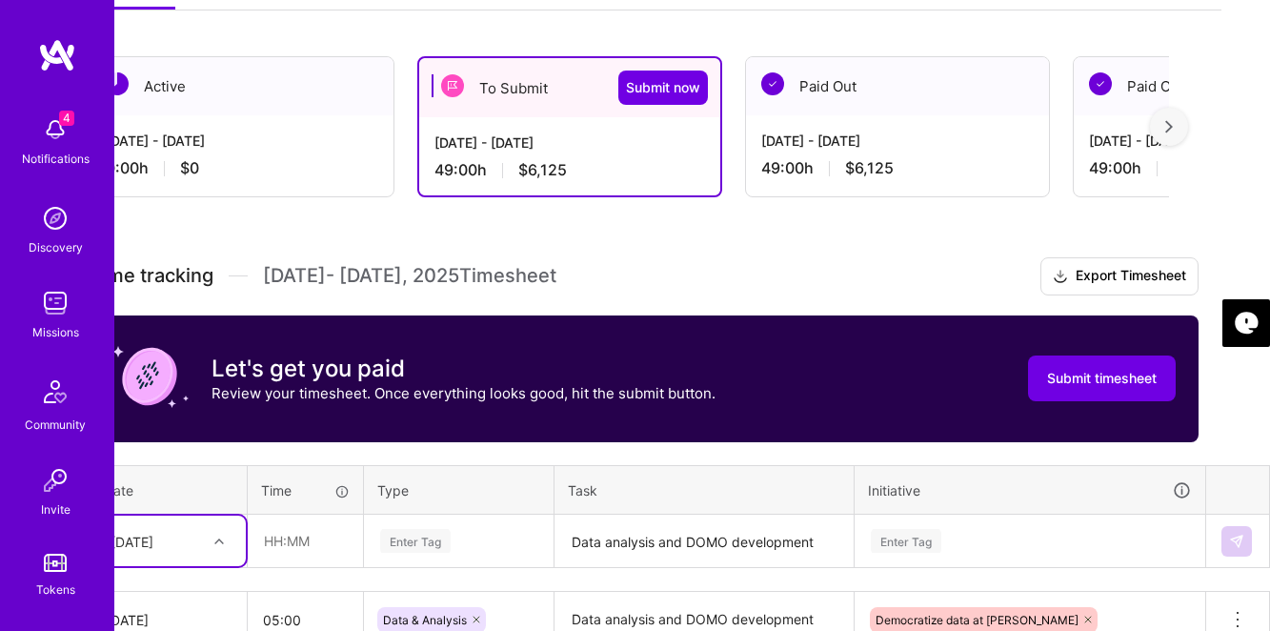
scroll to position [292, 49]
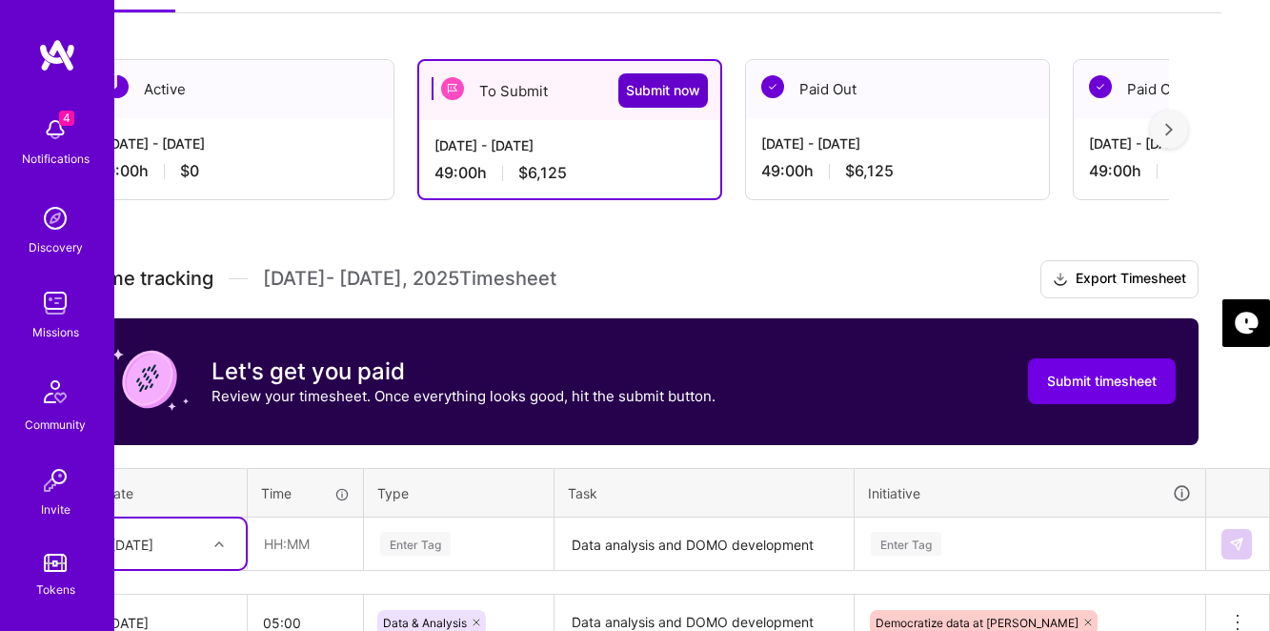
click at [660, 90] on span "Submit now" at bounding box center [663, 90] width 74 height 19
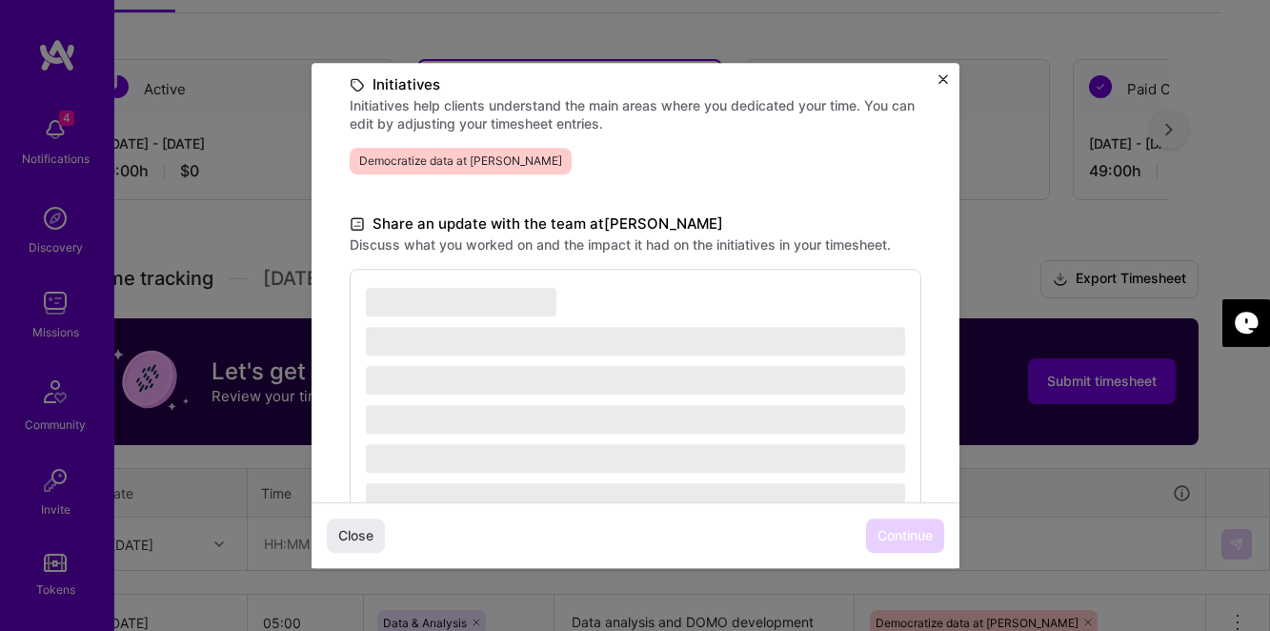
scroll to position [497, 0]
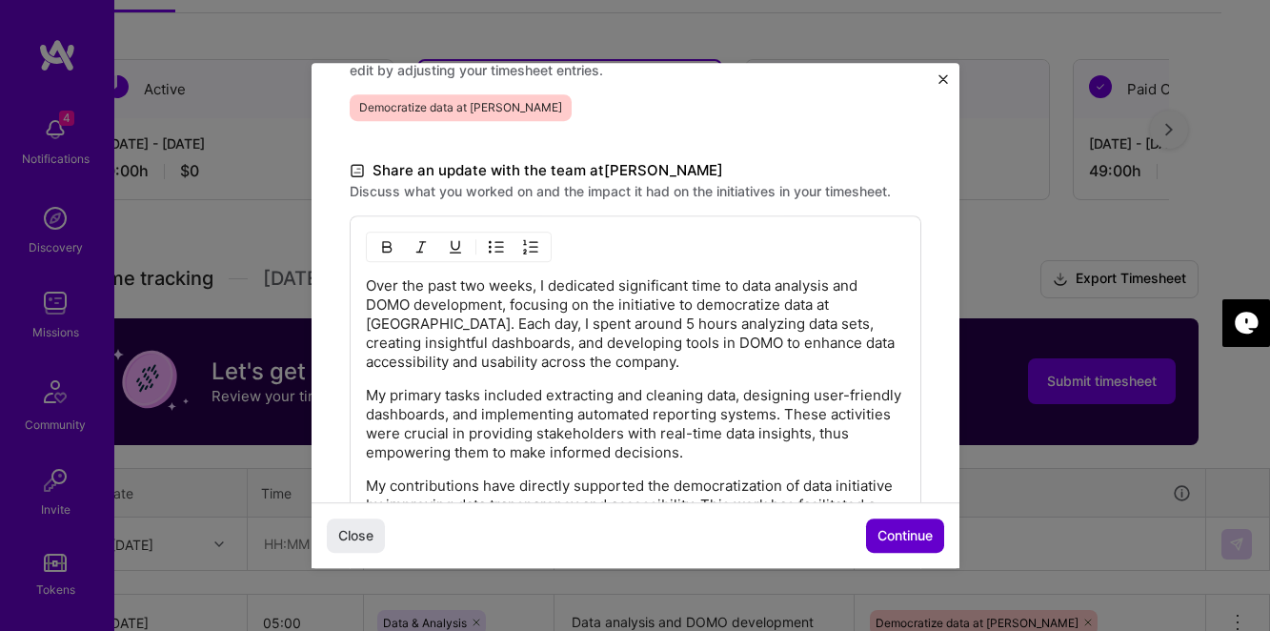
click at [895, 545] on span "Continue" at bounding box center [905, 535] width 55 height 19
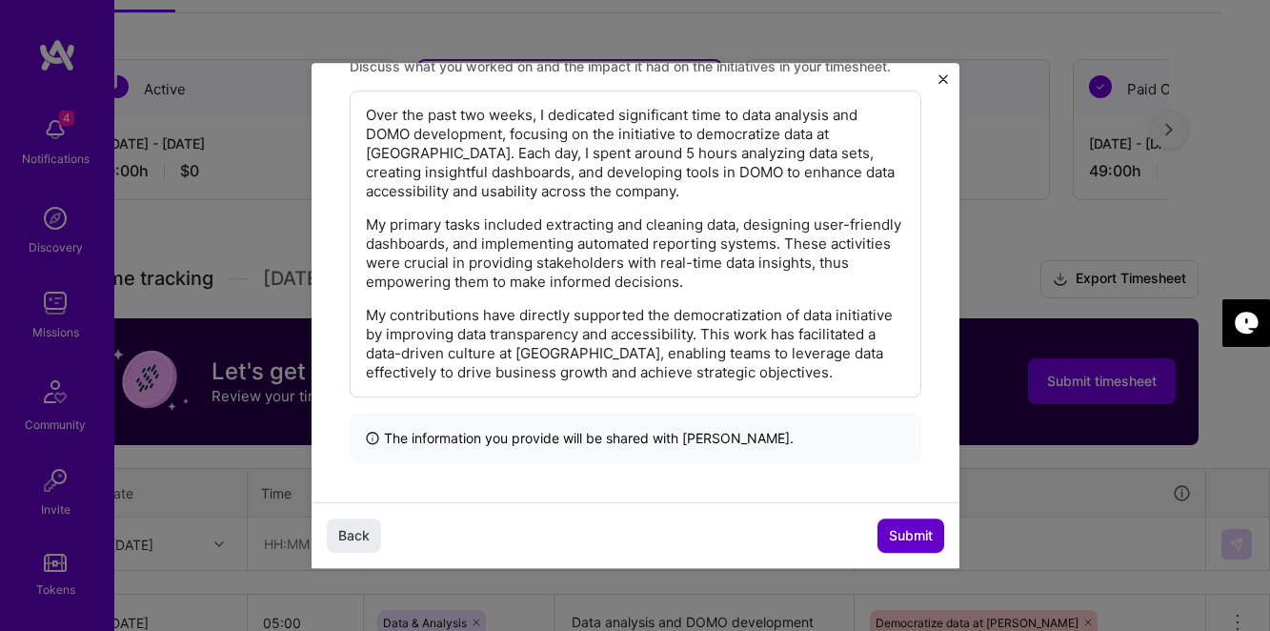
scroll to position [307, 0]
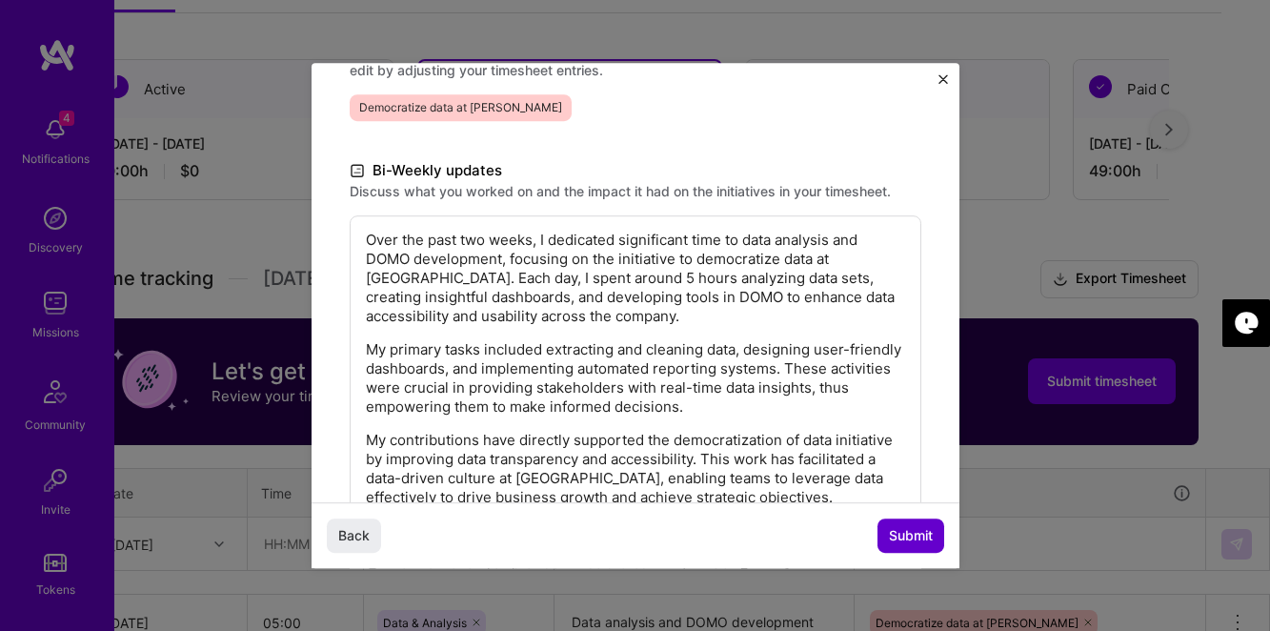
click at [905, 542] on span "Submit" at bounding box center [911, 535] width 44 height 19
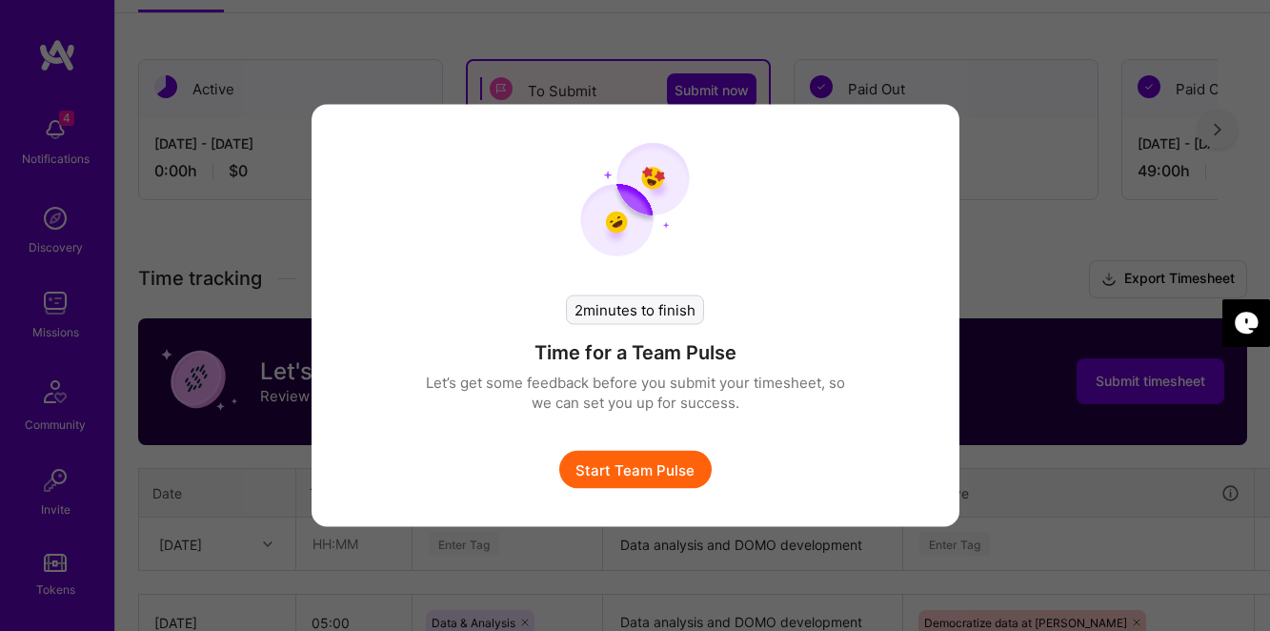
scroll to position [292, 0]
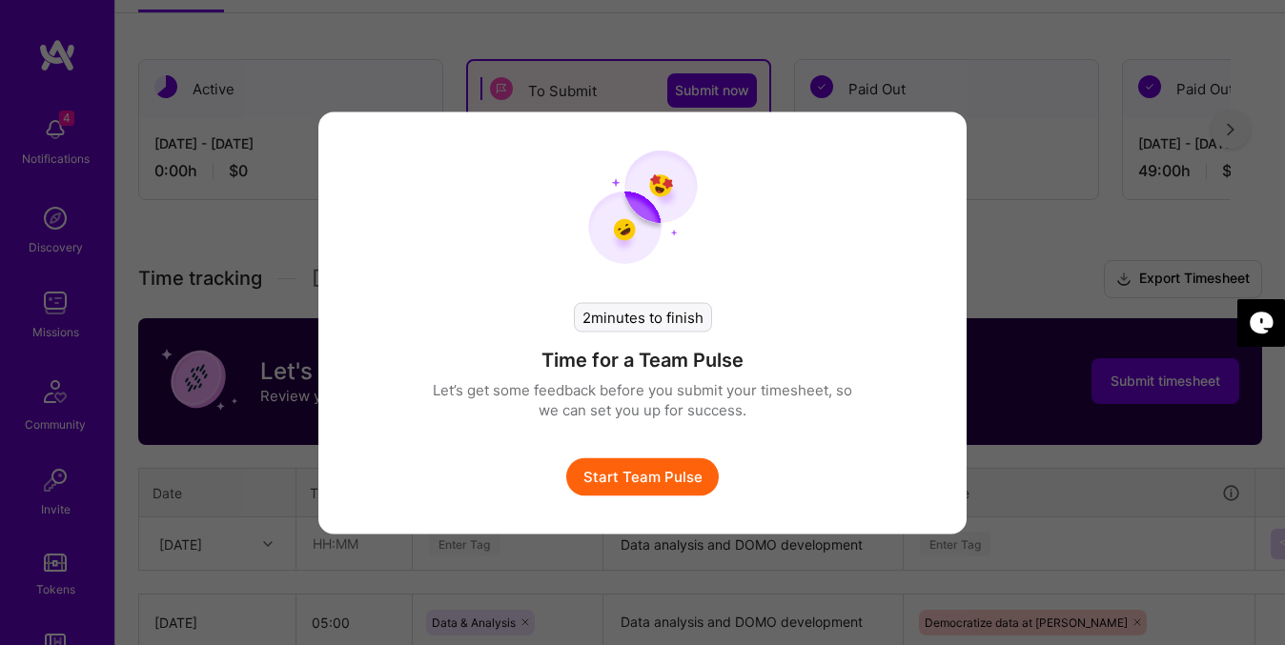
click at [630, 477] on button "Start Team Pulse" at bounding box center [642, 476] width 152 height 38
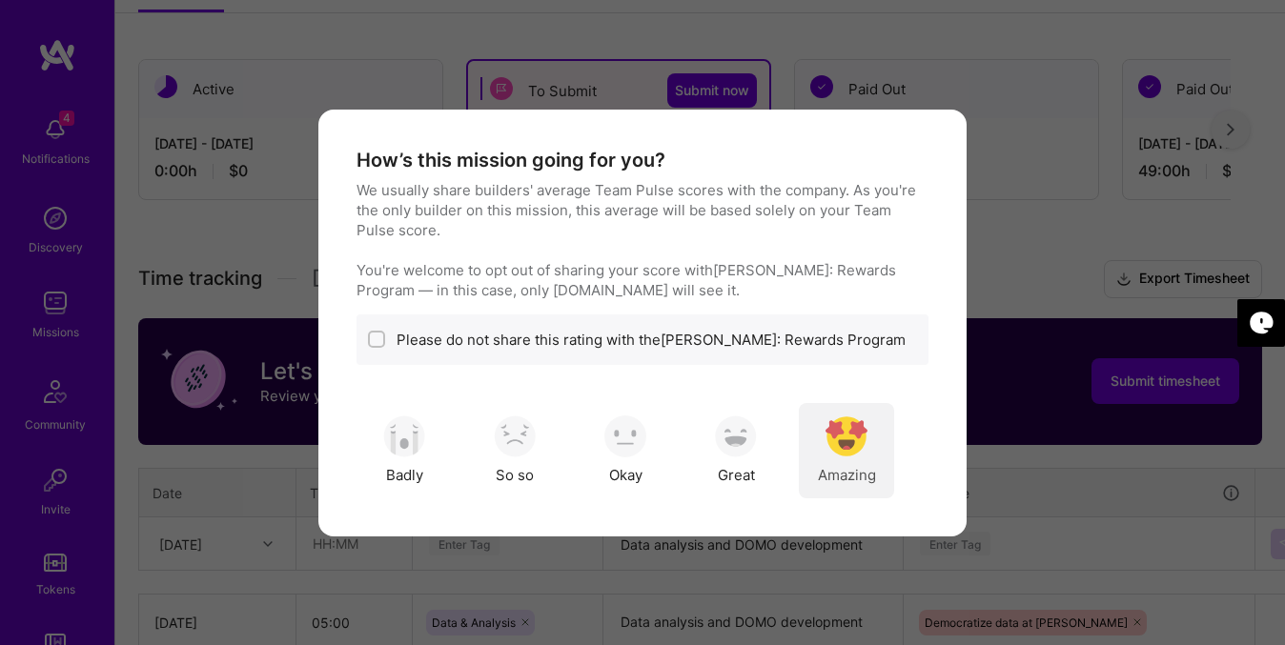
click at [839, 466] on span "Amazing" at bounding box center [847, 475] width 58 height 20
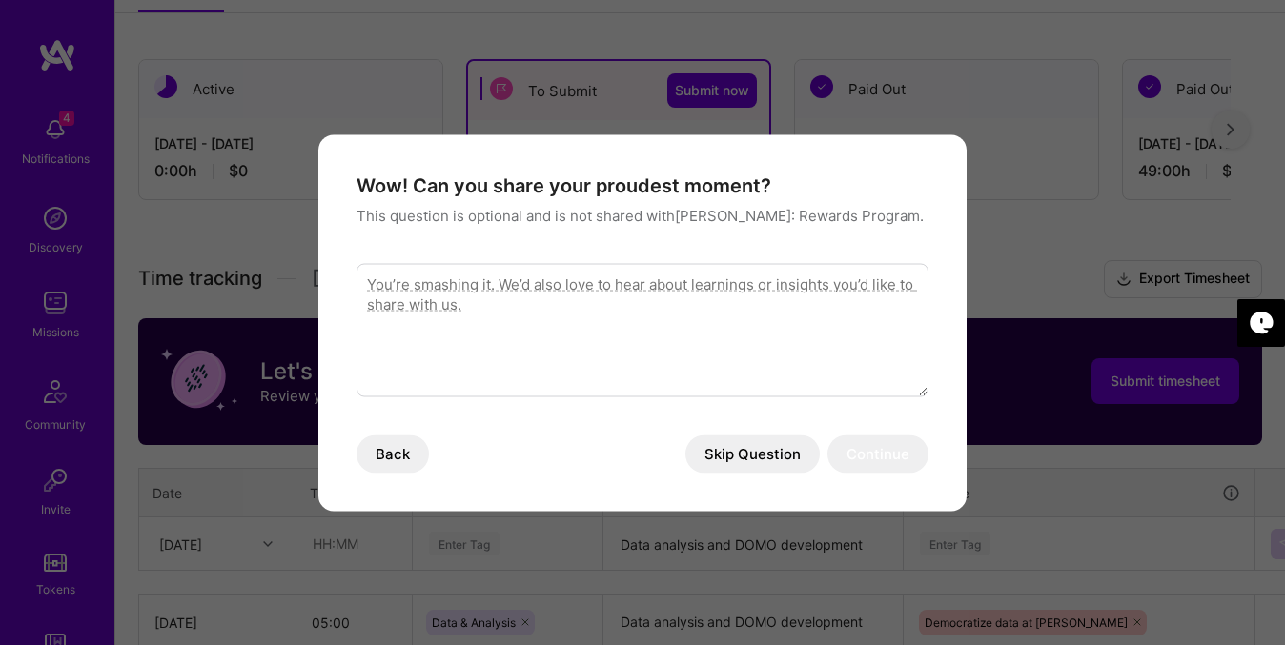
click at [747, 460] on button "Skip Question" at bounding box center [752, 454] width 134 height 38
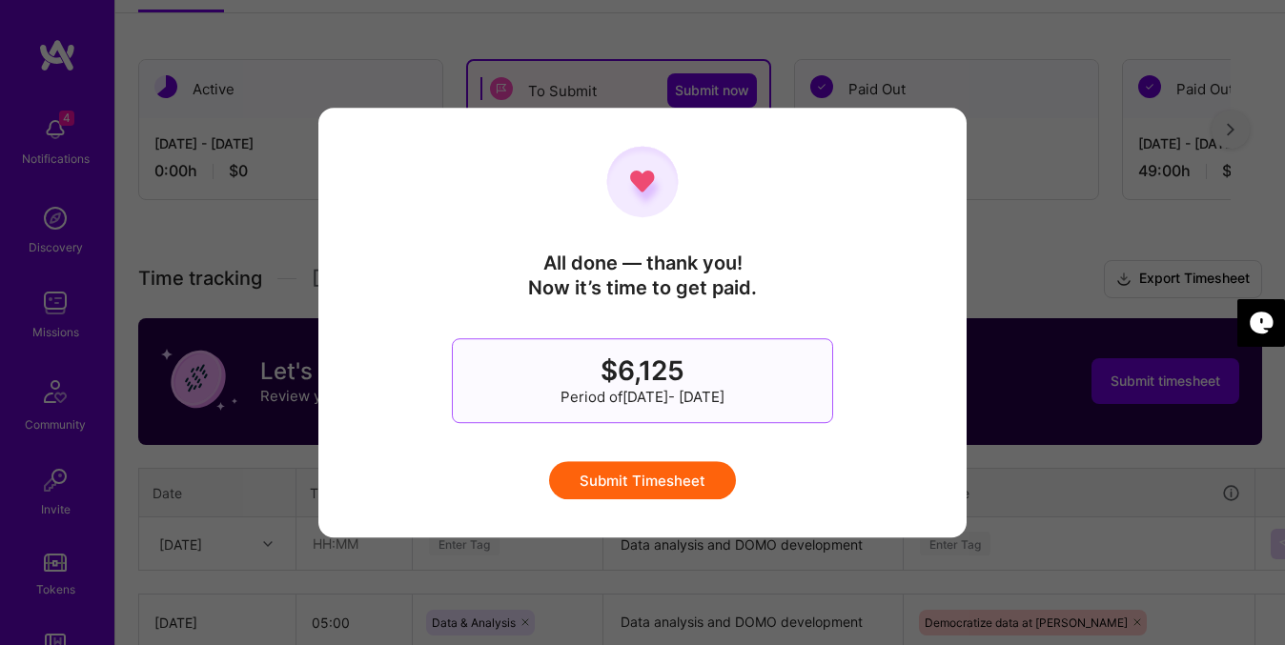
click at [657, 484] on button "Submit Timesheet" at bounding box center [642, 480] width 187 height 38
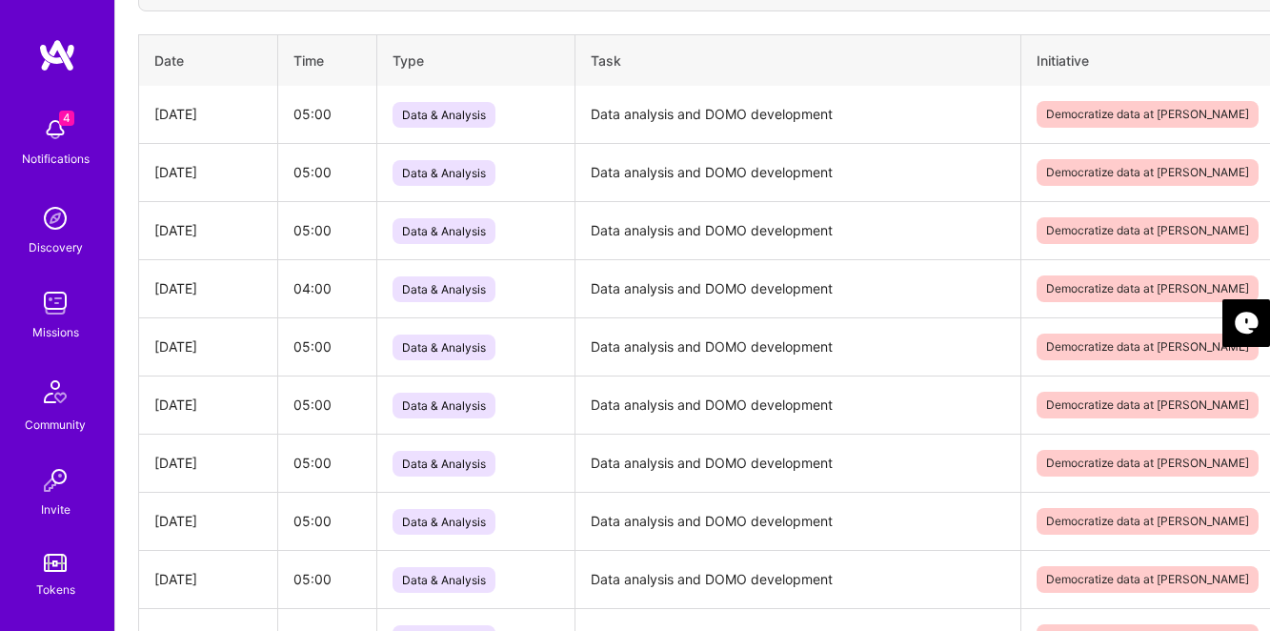
scroll to position [0, 0]
